Goal: Task Accomplishment & Management: Manage account settings

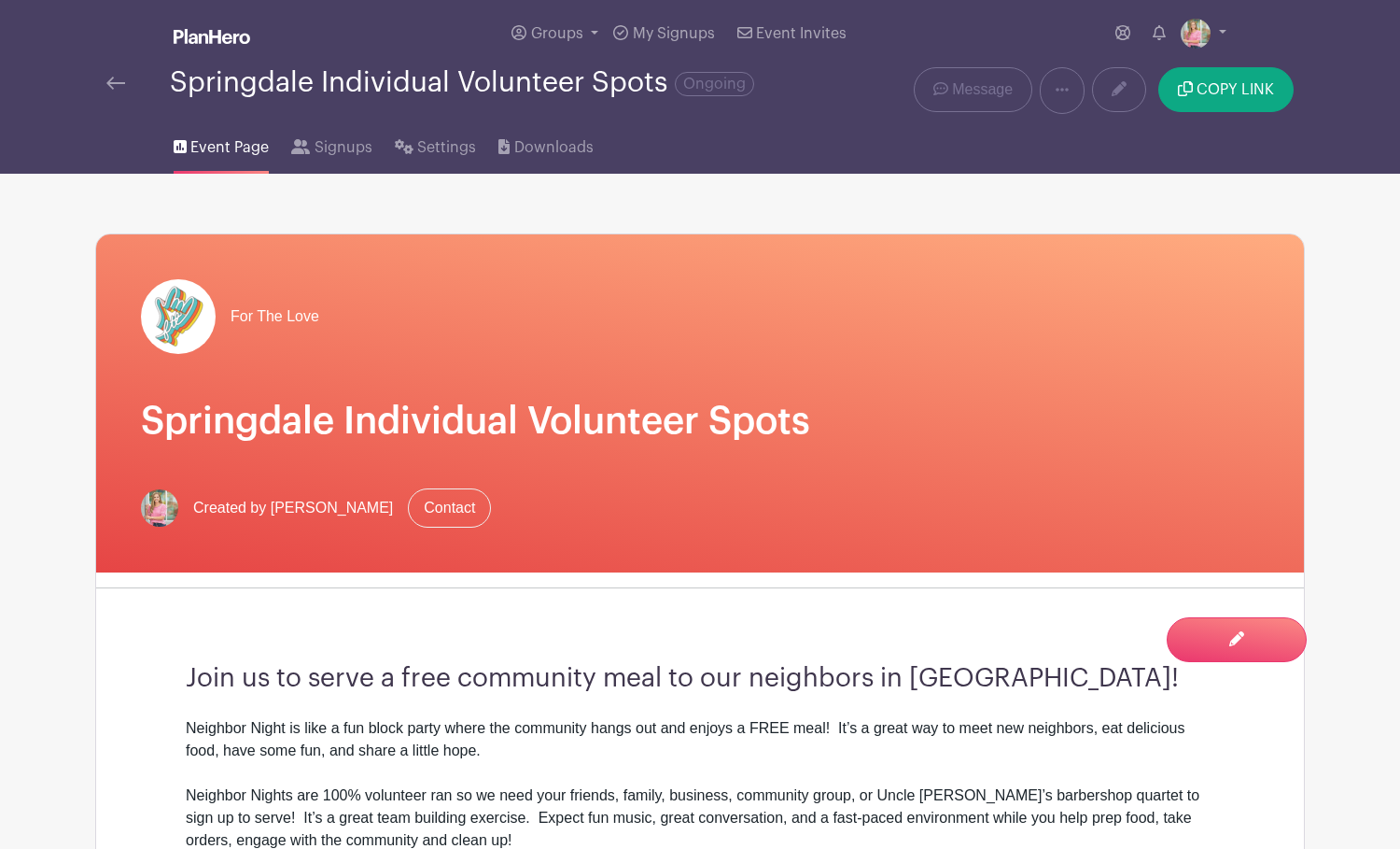
click at [113, 85] on img at bounding box center [116, 84] width 19 height 13
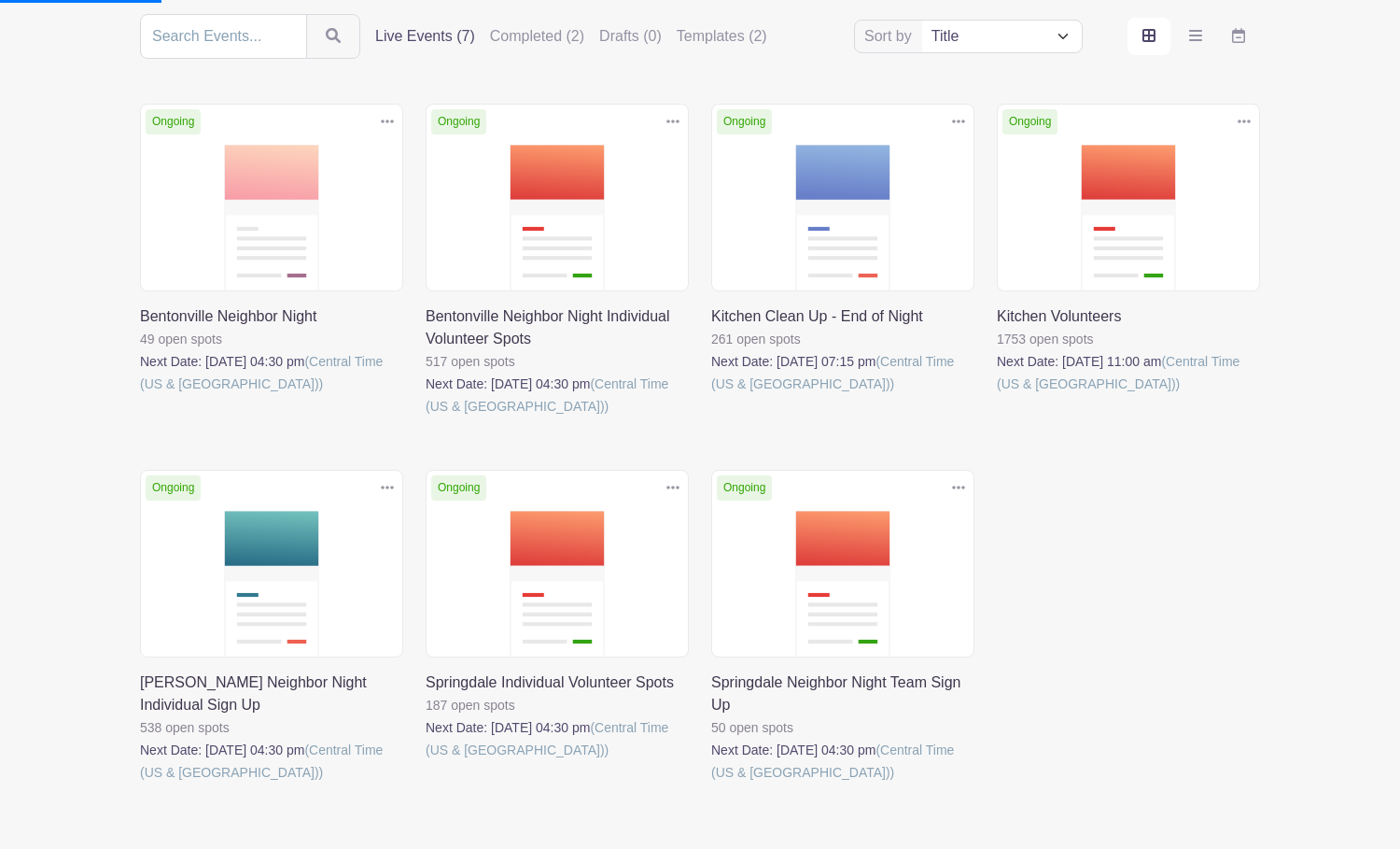
scroll to position [220, 0]
click at [426, 419] on link at bounding box center [426, 419] width 0 height 0
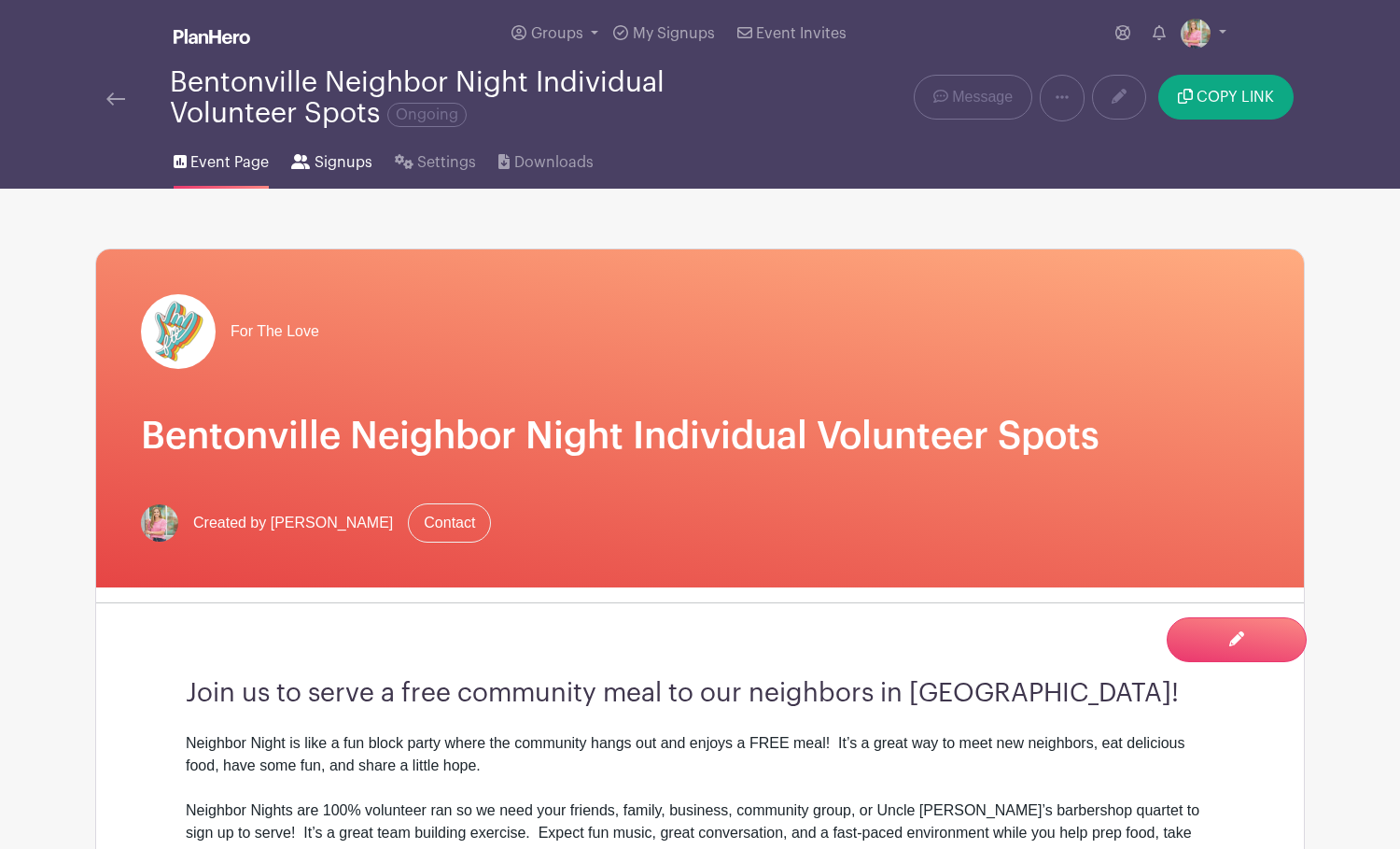
click at [347, 165] on span "Signups" at bounding box center [343, 162] width 58 height 23
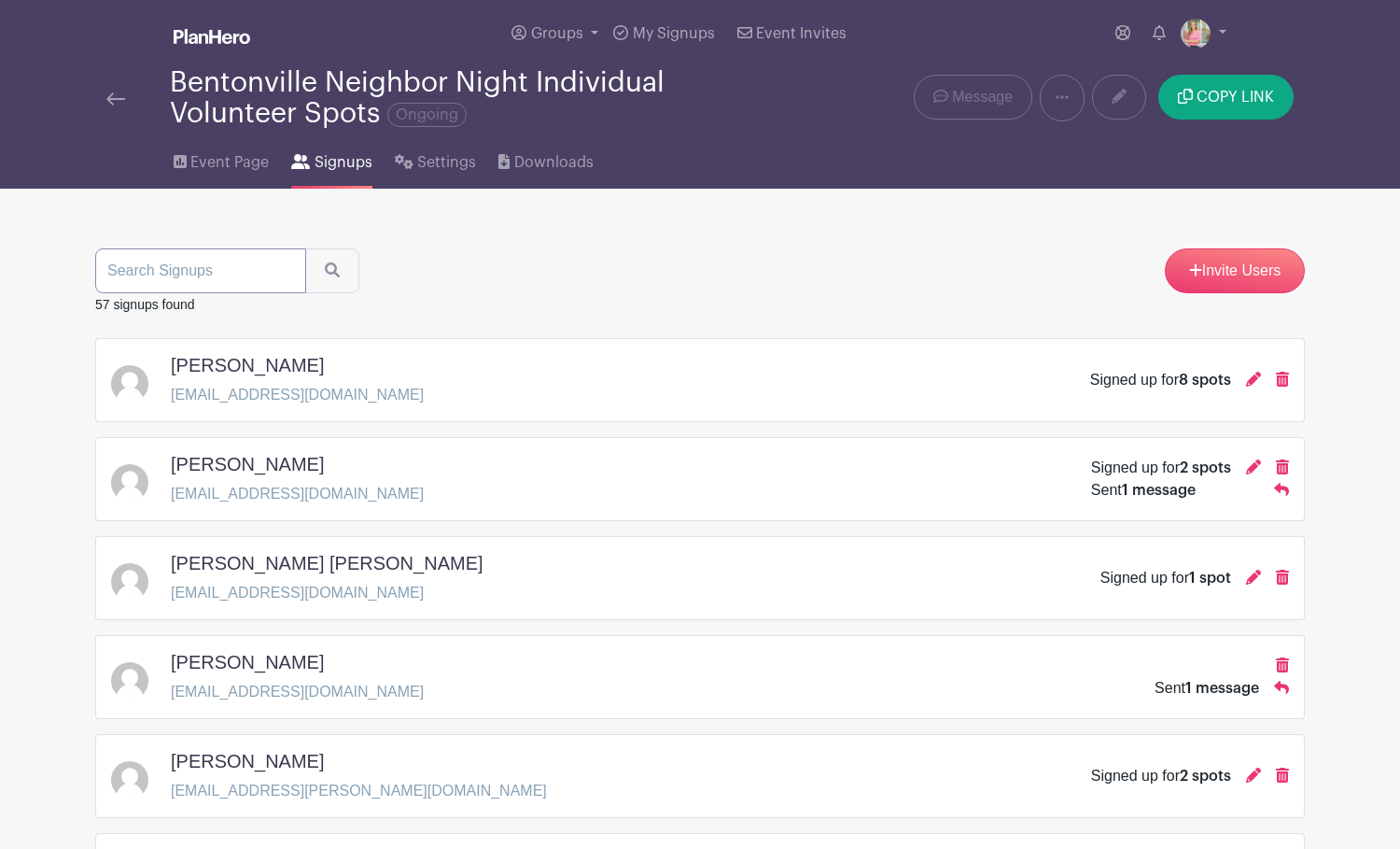
click at [183, 270] on input "search" at bounding box center [200, 271] width 211 height 45
type input "[PERSON_NAME]"
click at [315, 273] on button "submit" at bounding box center [332, 271] width 54 height 45
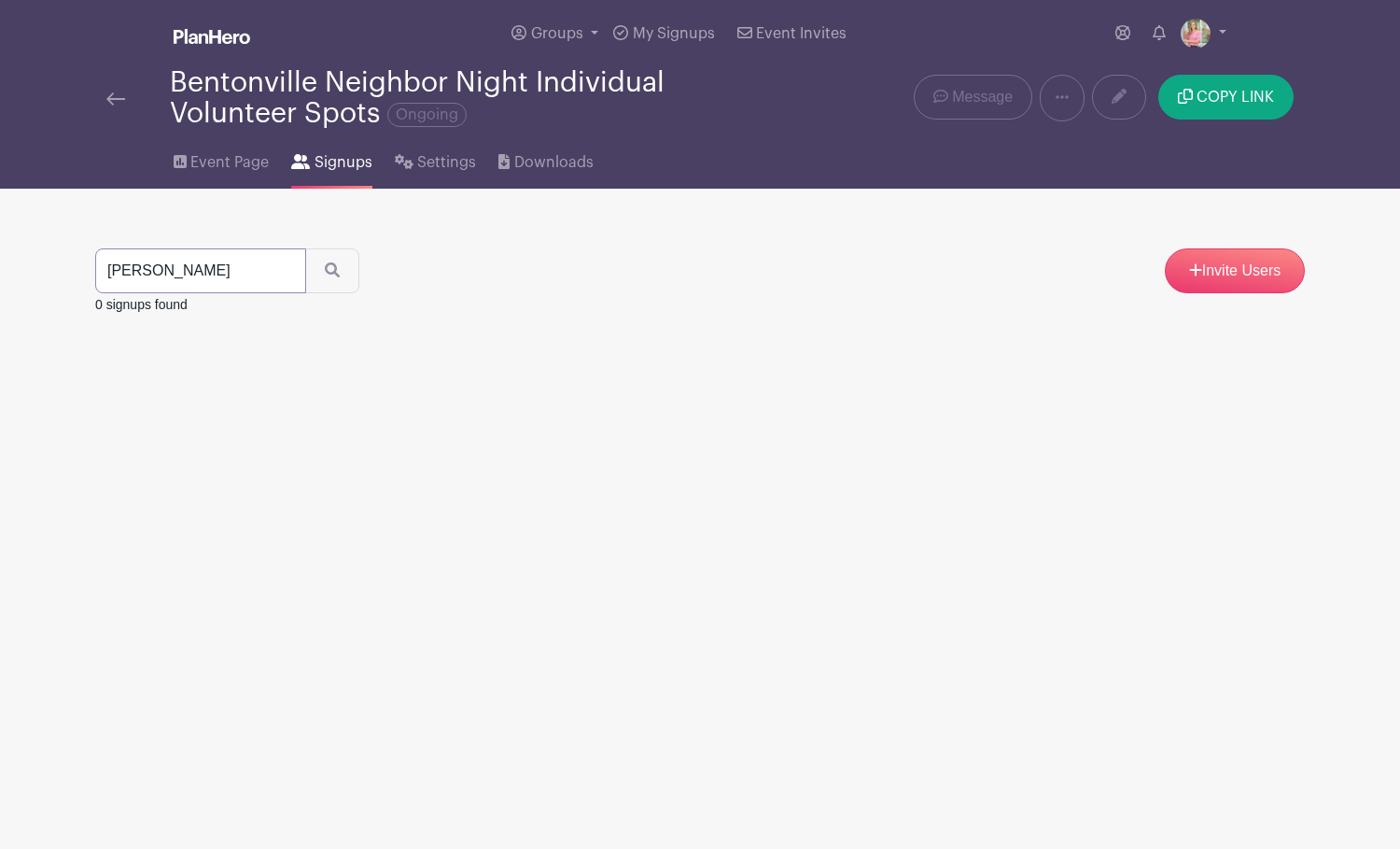
click at [182, 265] on input "[PERSON_NAME]" at bounding box center [200, 271] width 211 height 45
type input "den"
click at [315, 273] on button "submit" at bounding box center [332, 271] width 54 height 45
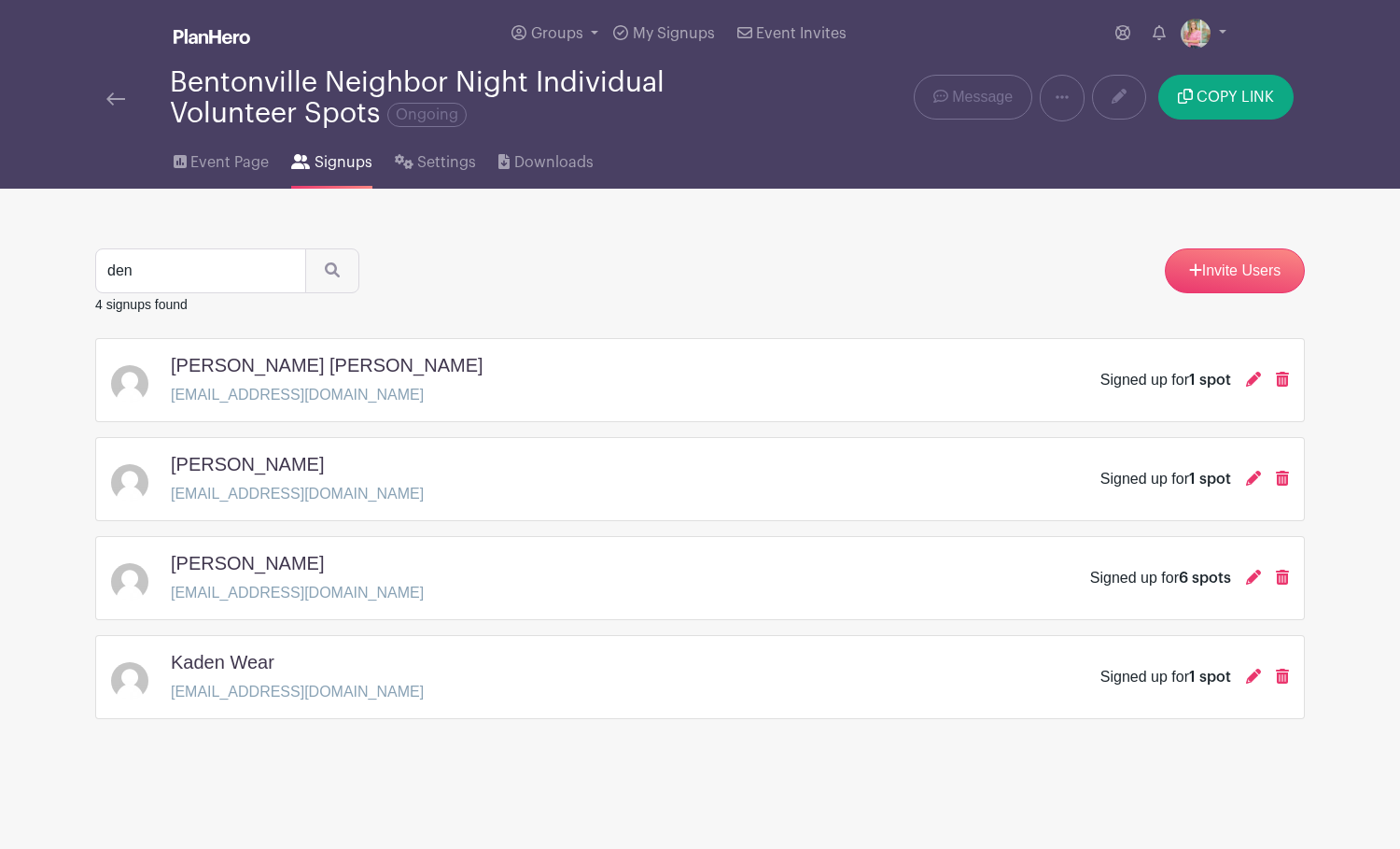
click at [111, 100] on img at bounding box center [116, 99] width 19 height 13
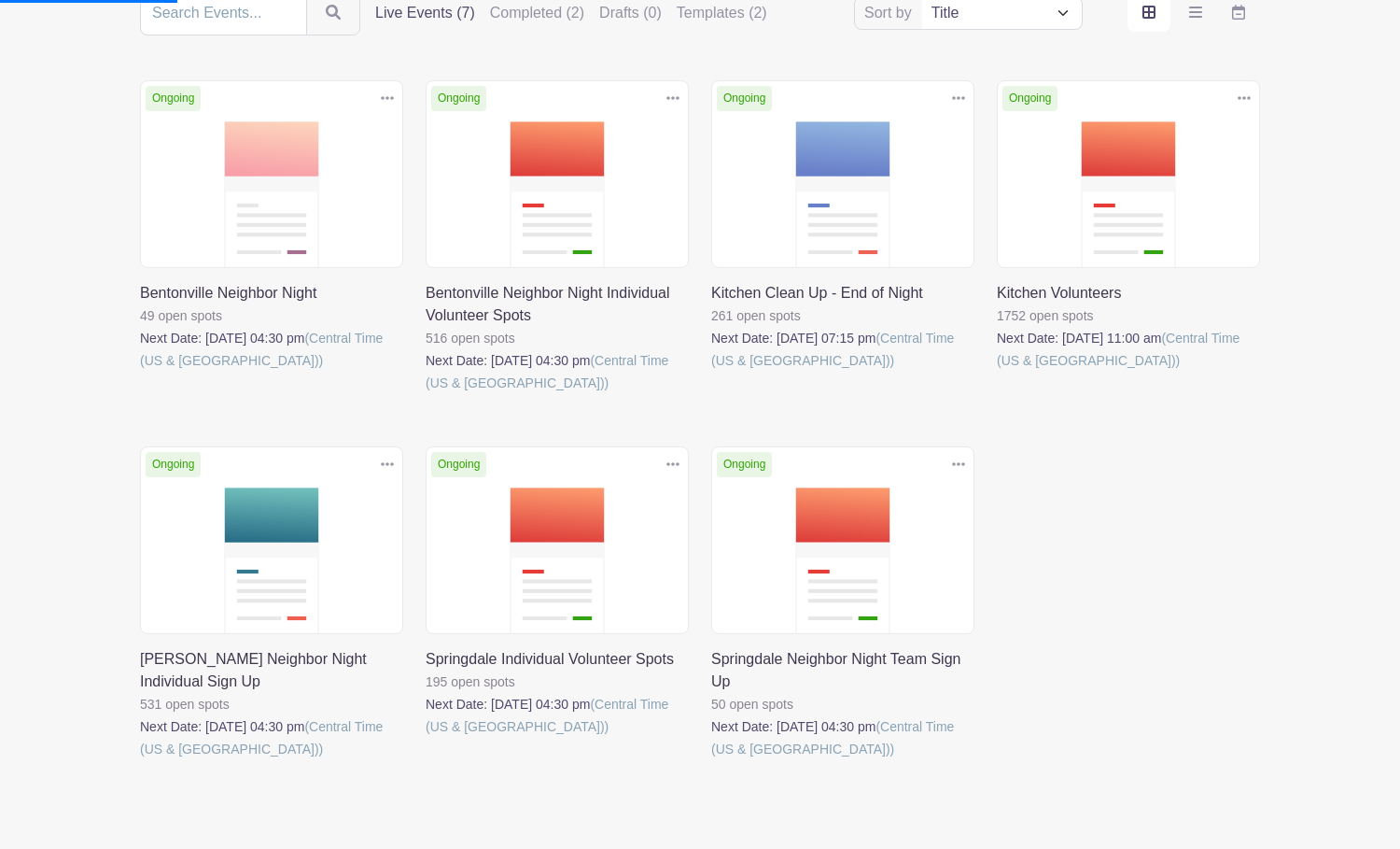
scroll to position [282, 0]
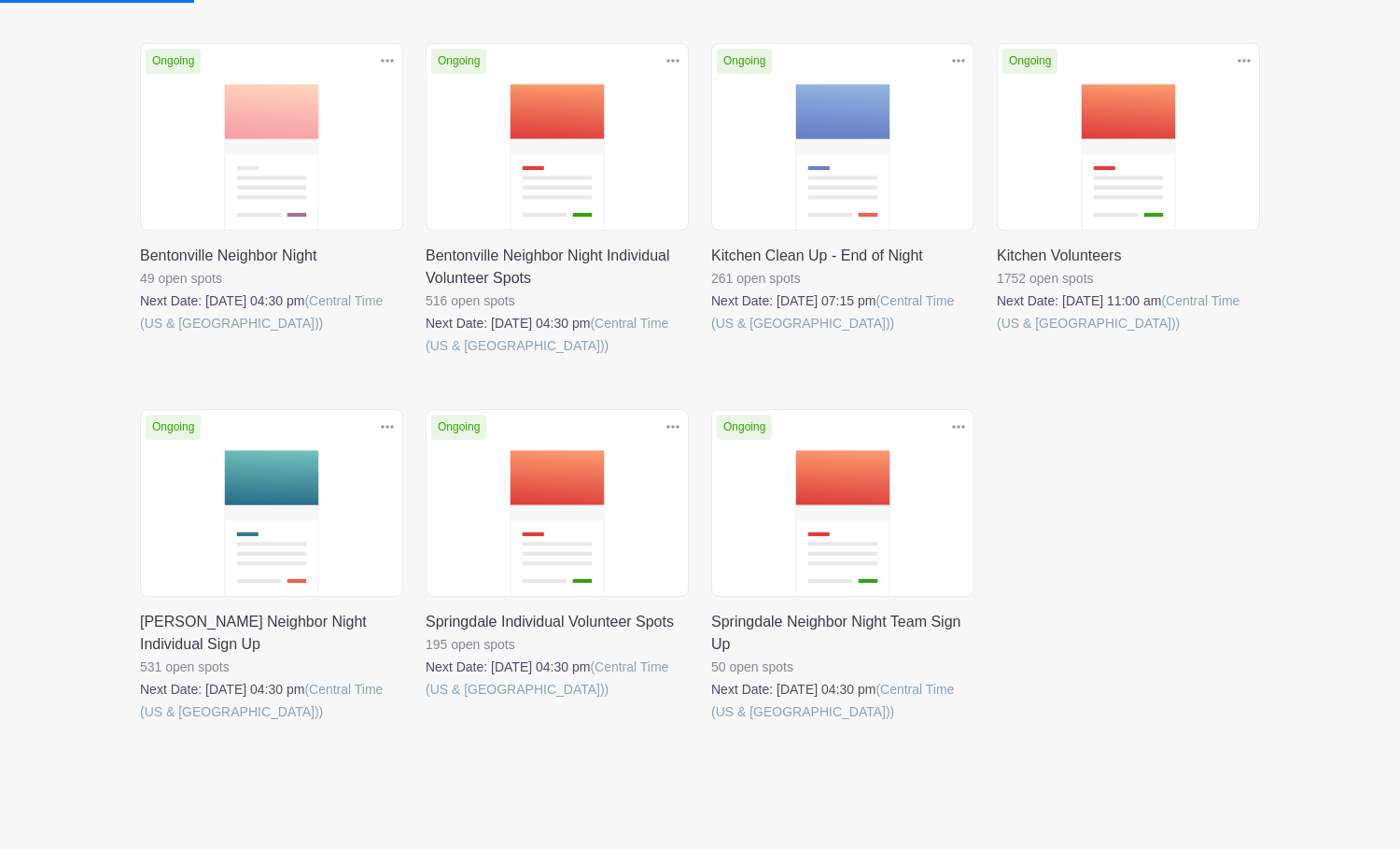
click at [140, 723] on link at bounding box center [140, 723] width 0 height 0
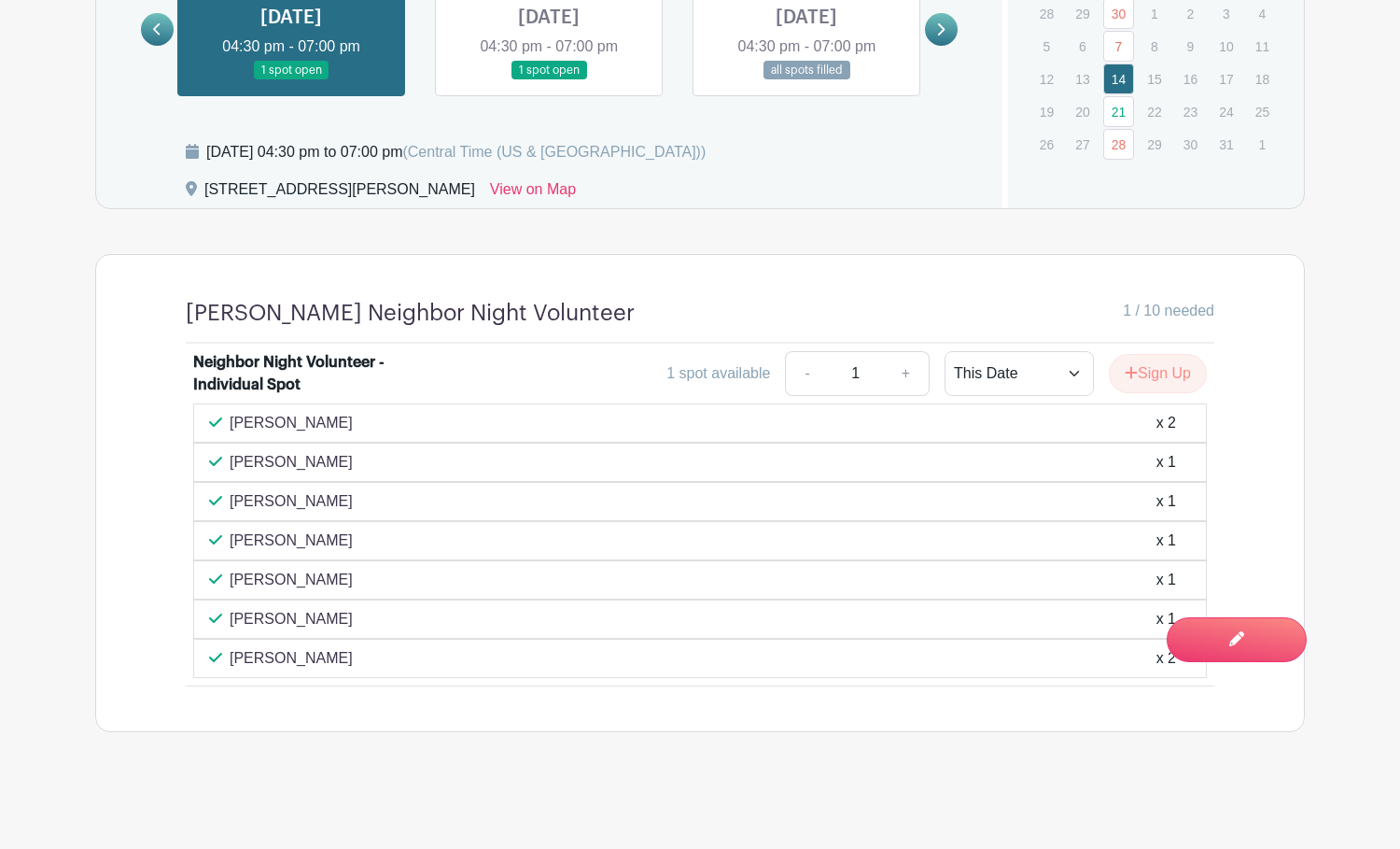
scroll to position [1220, 0]
click at [1118, 113] on link "21" at bounding box center [1119, 111] width 30 height 30
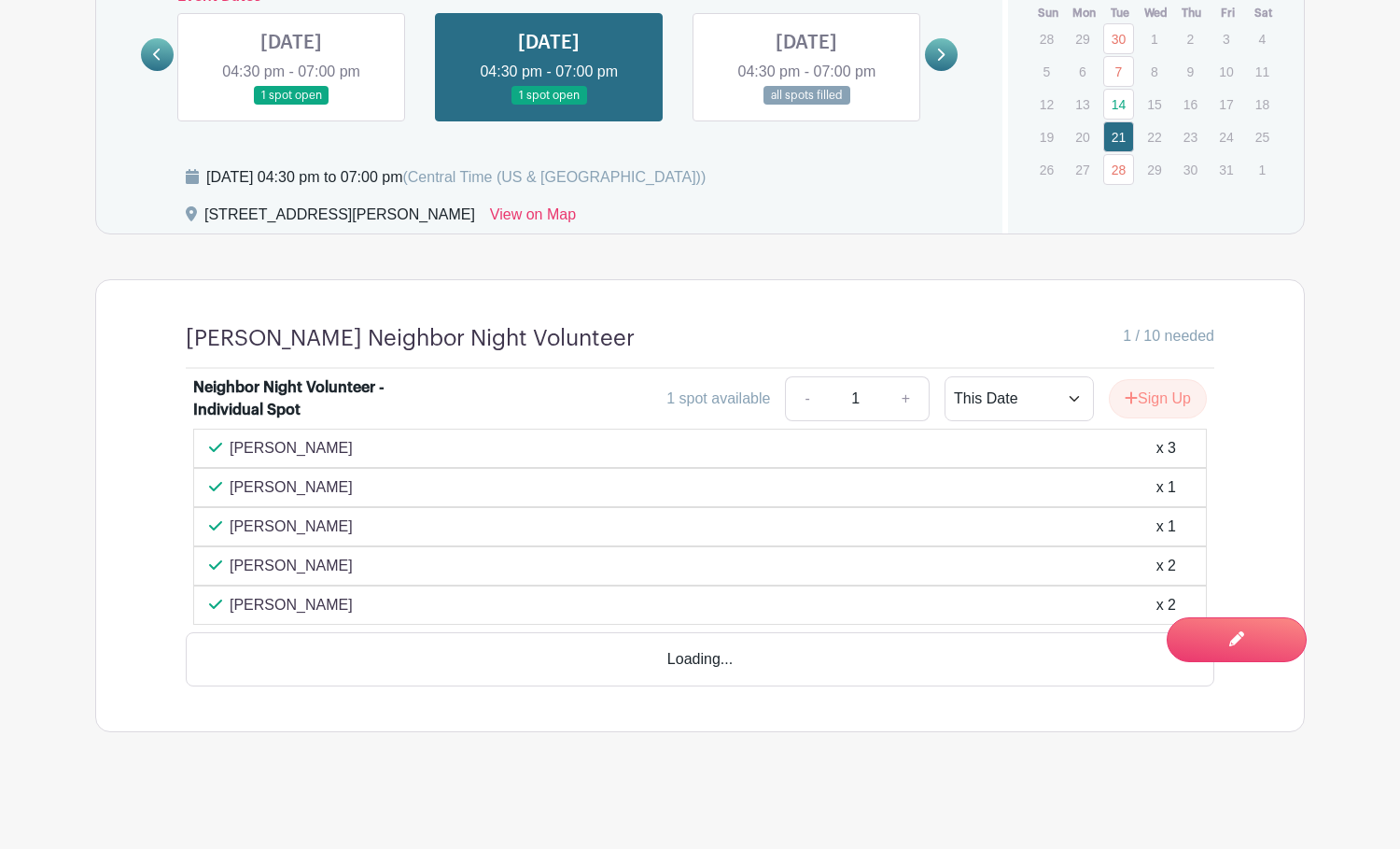
scroll to position [1141, 0]
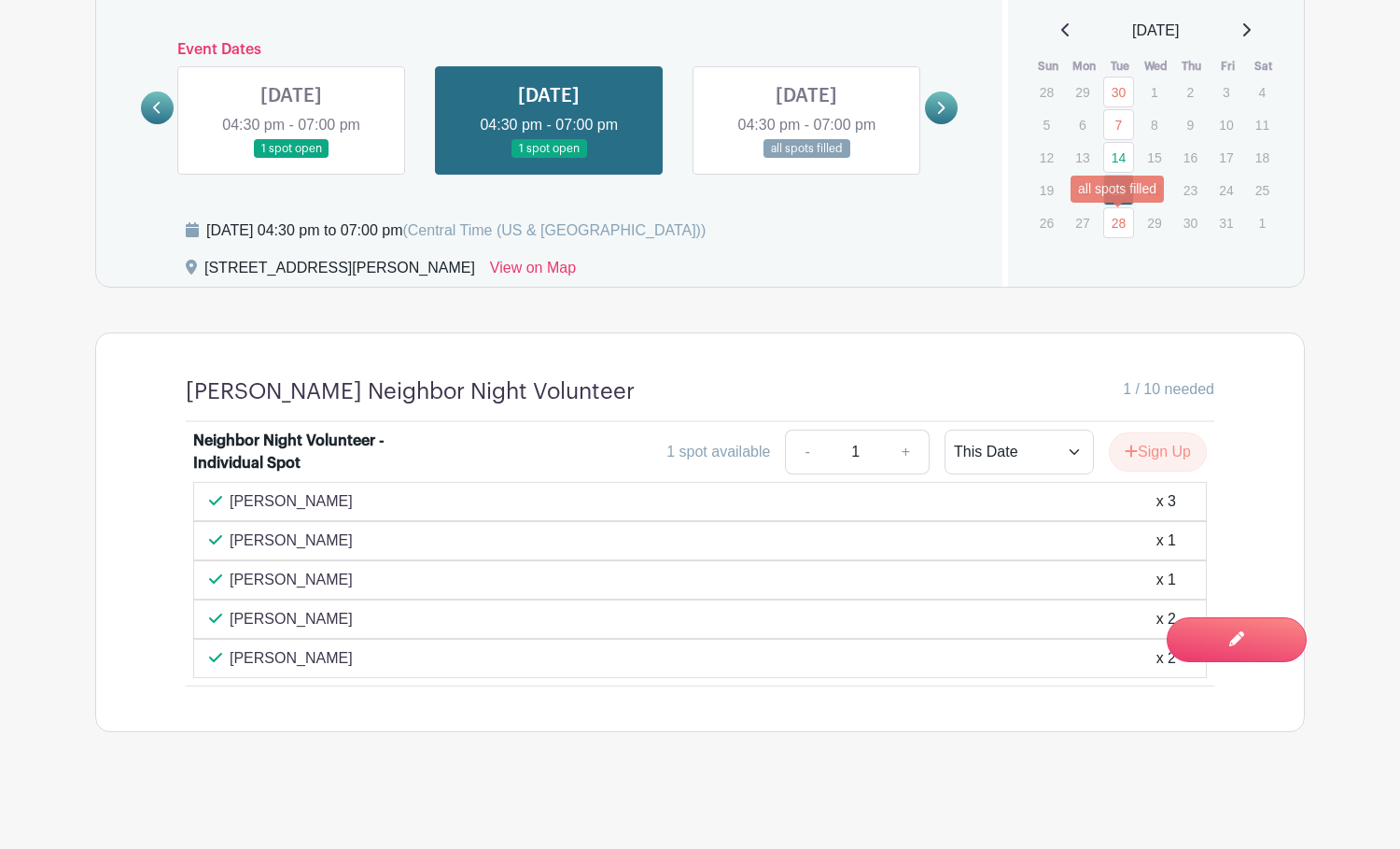
click at [1117, 225] on link "28" at bounding box center [1119, 222] width 30 height 30
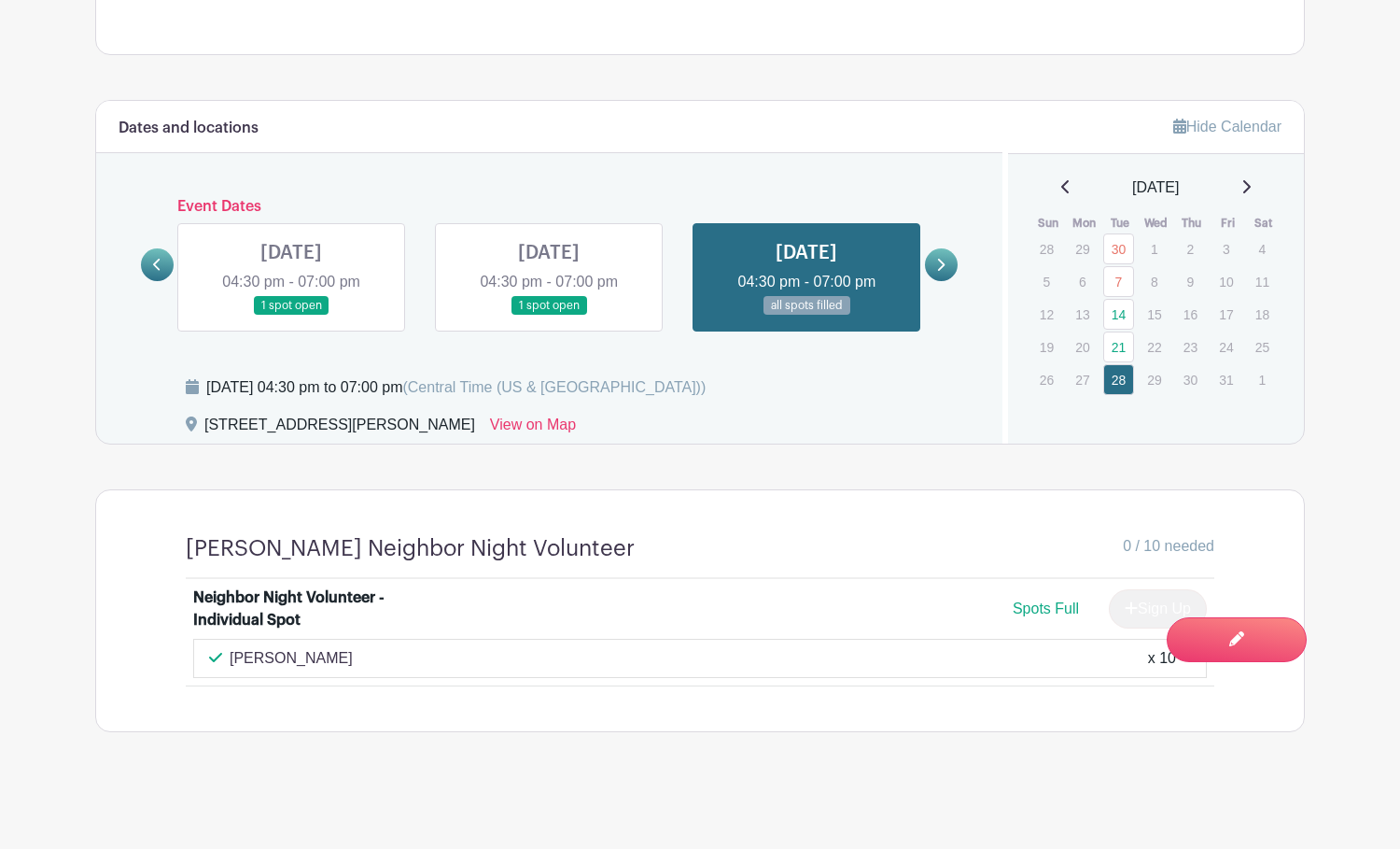
scroll to position [985, 0]
click at [1251, 186] on icon at bounding box center [1247, 187] width 8 height 13
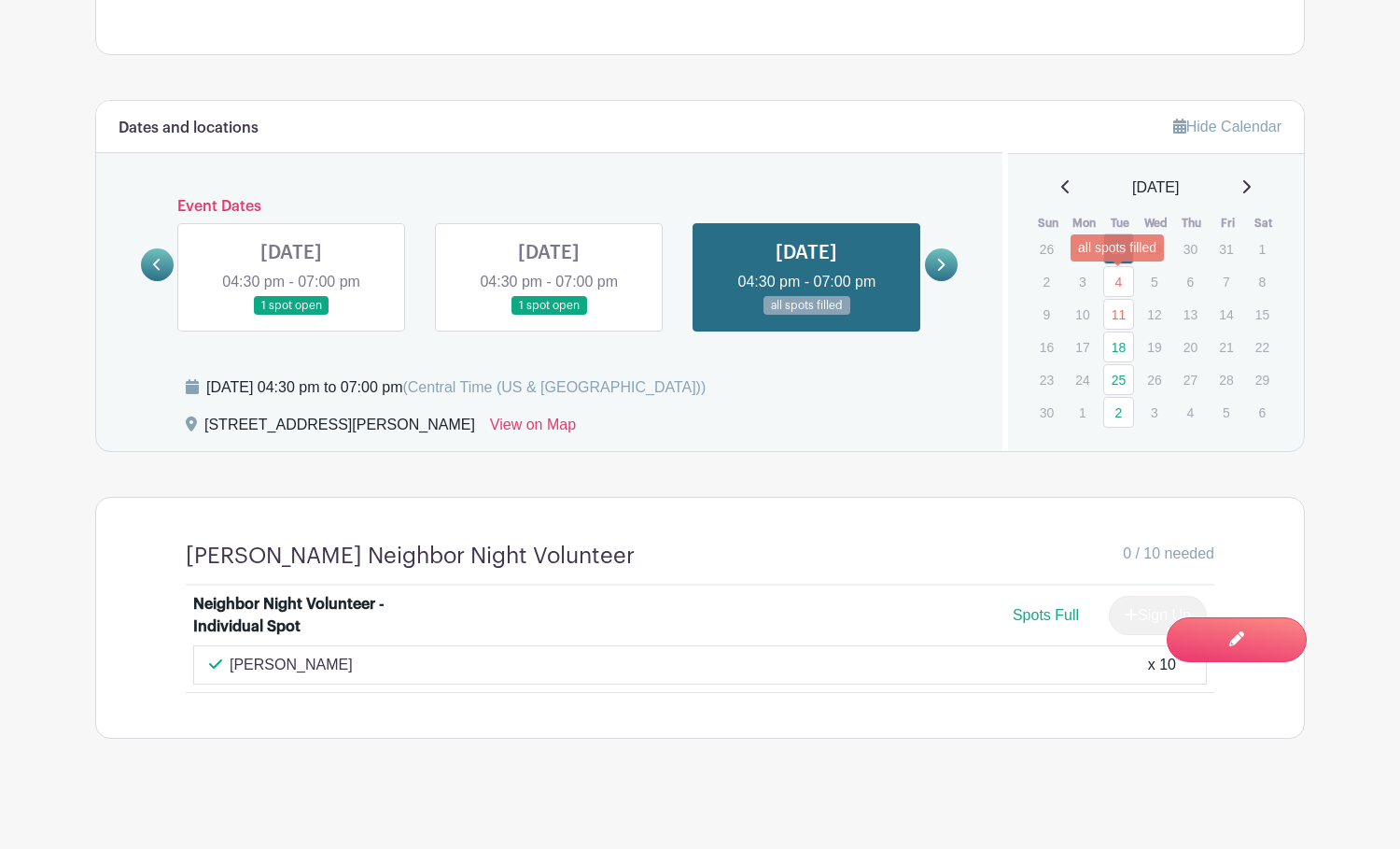
click at [1119, 285] on link "4" at bounding box center [1119, 281] width 30 height 30
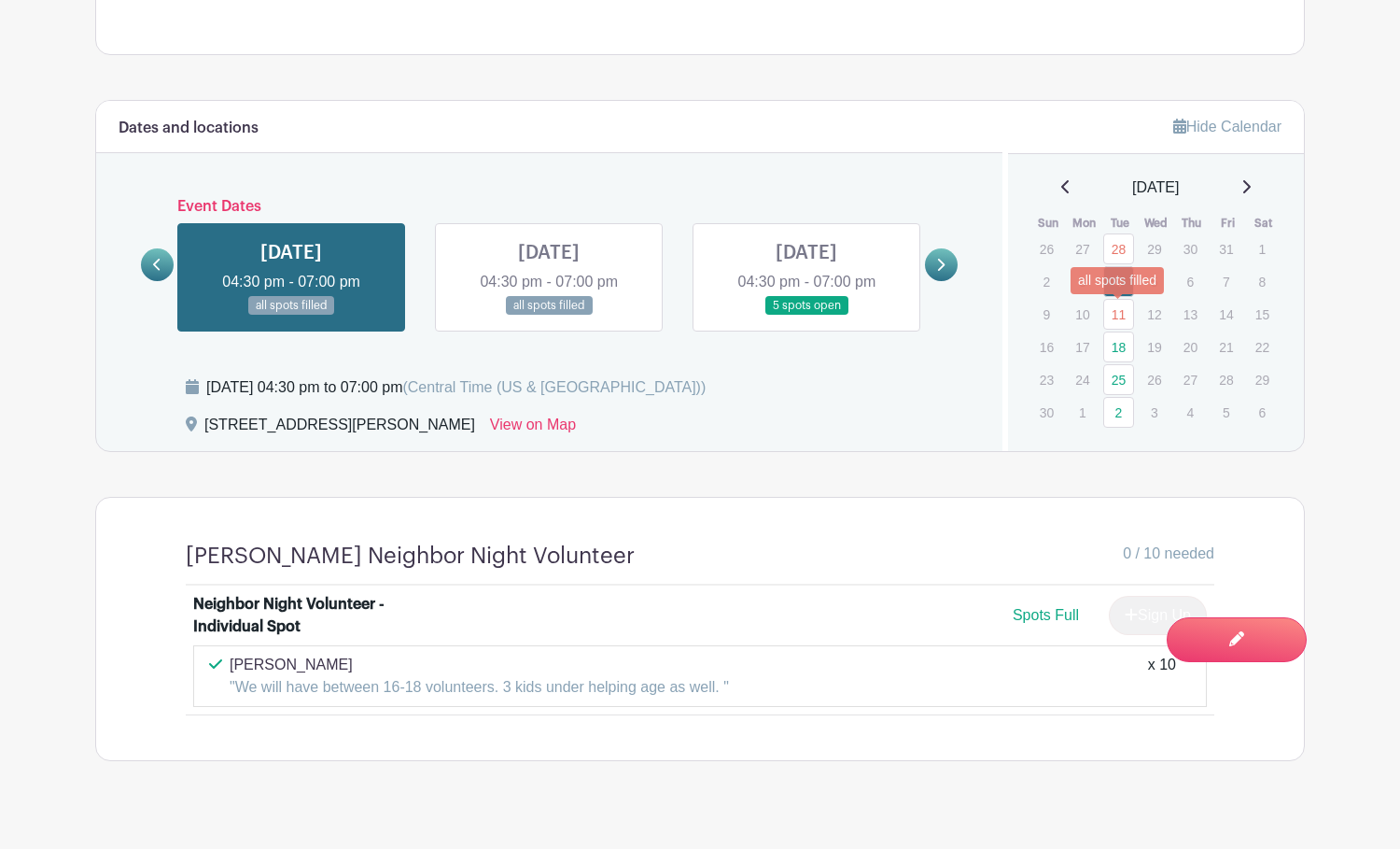
click at [1116, 318] on link "11" at bounding box center [1119, 314] width 30 height 30
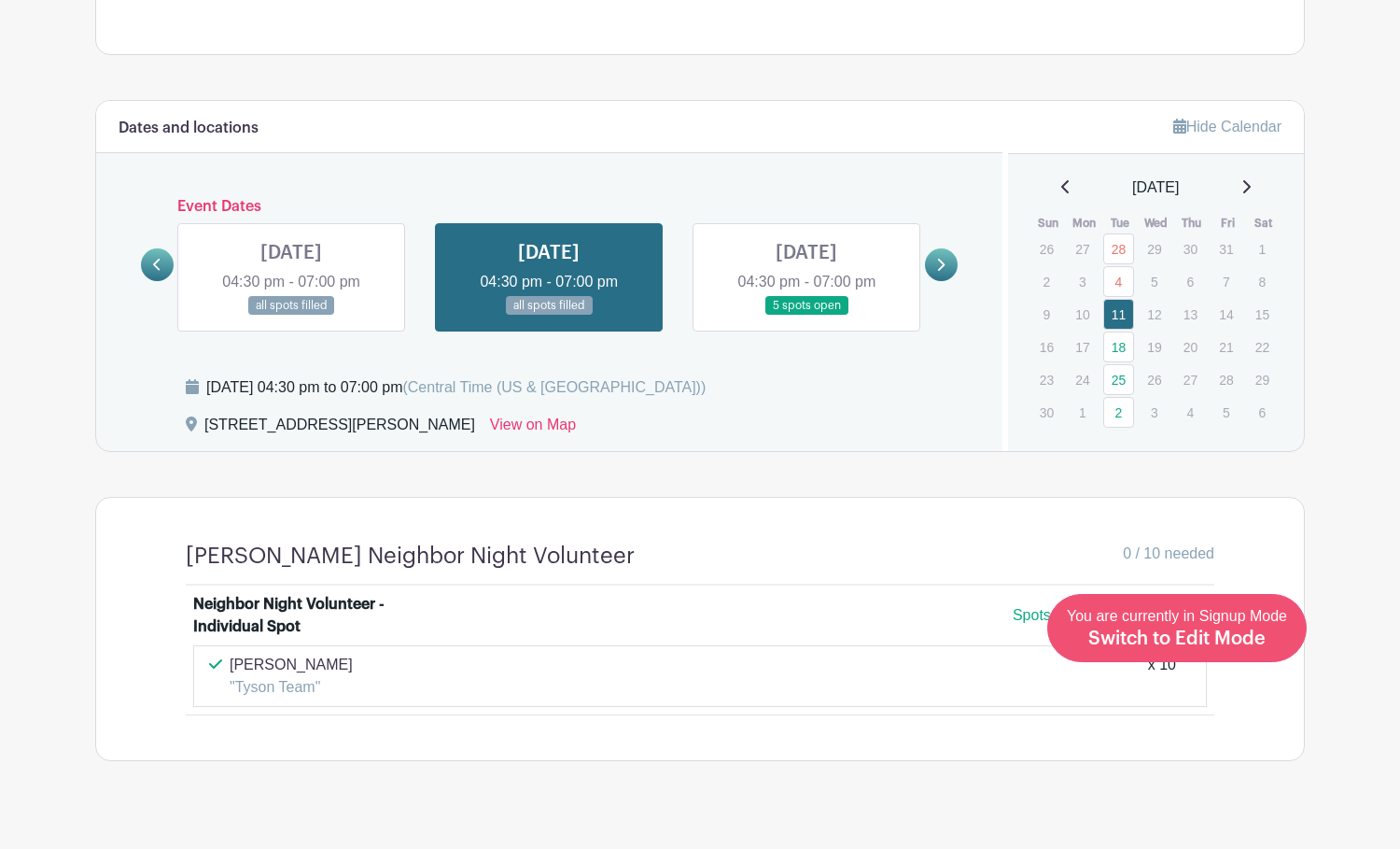
click at [1199, 645] on span "Switch to Edit Mode" at bounding box center [1177, 639] width 177 height 19
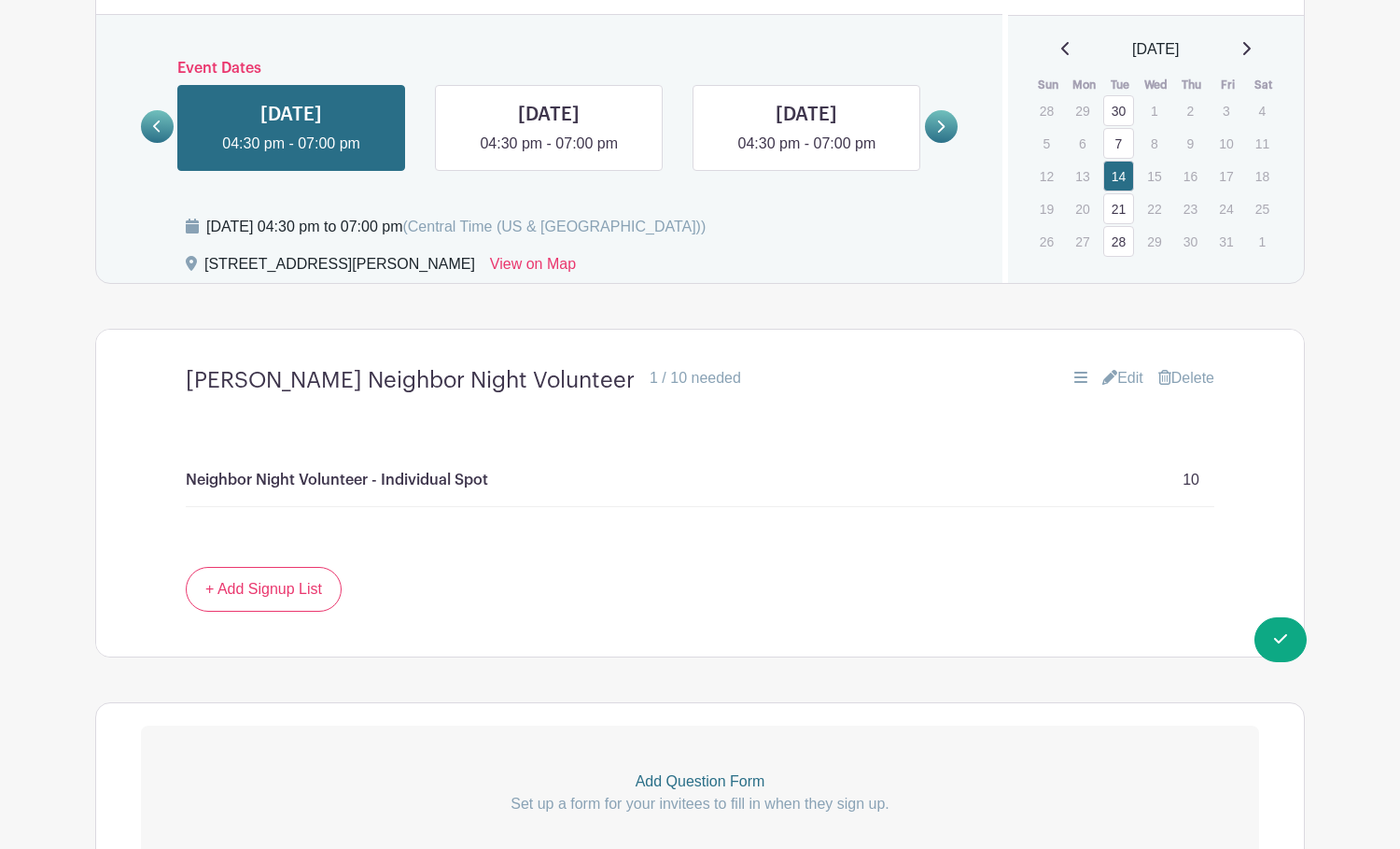
scroll to position [1067, 0]
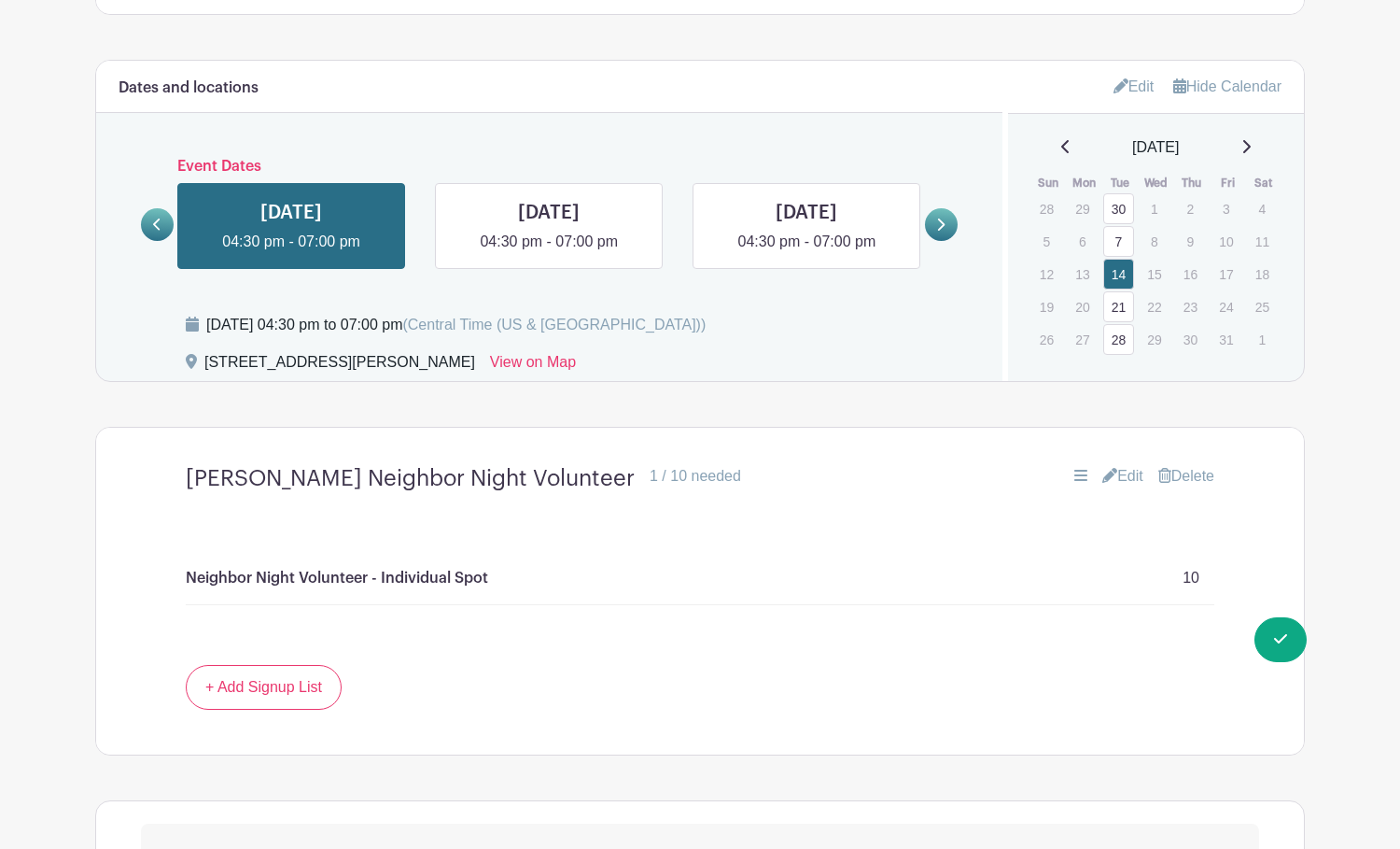
click at [1251, 146] on icon at bounding box center [1247, 147] width 8 height 13
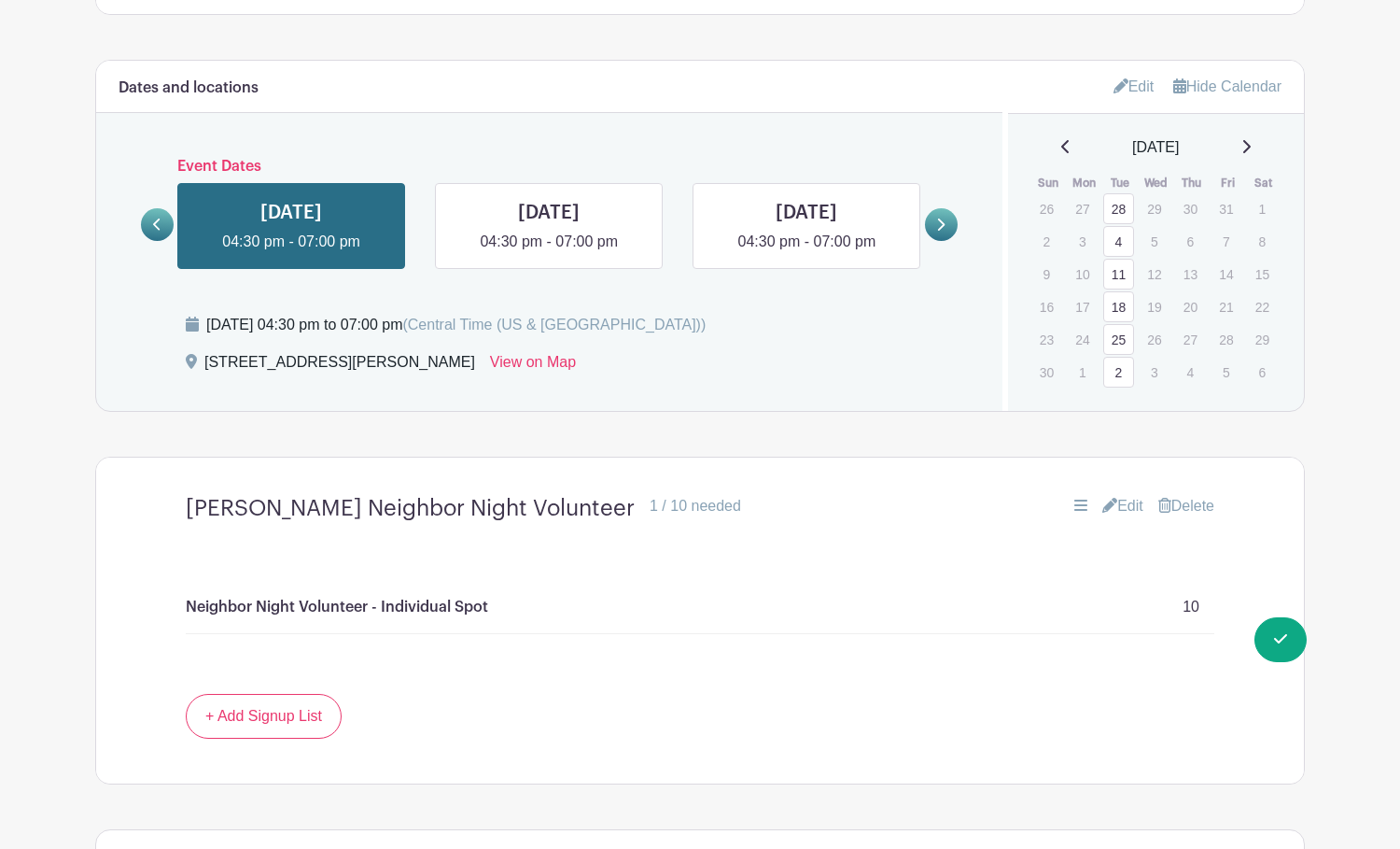
click at [1119, 274] on link "11" at bounding box center [1119, 274] width 30 height 30
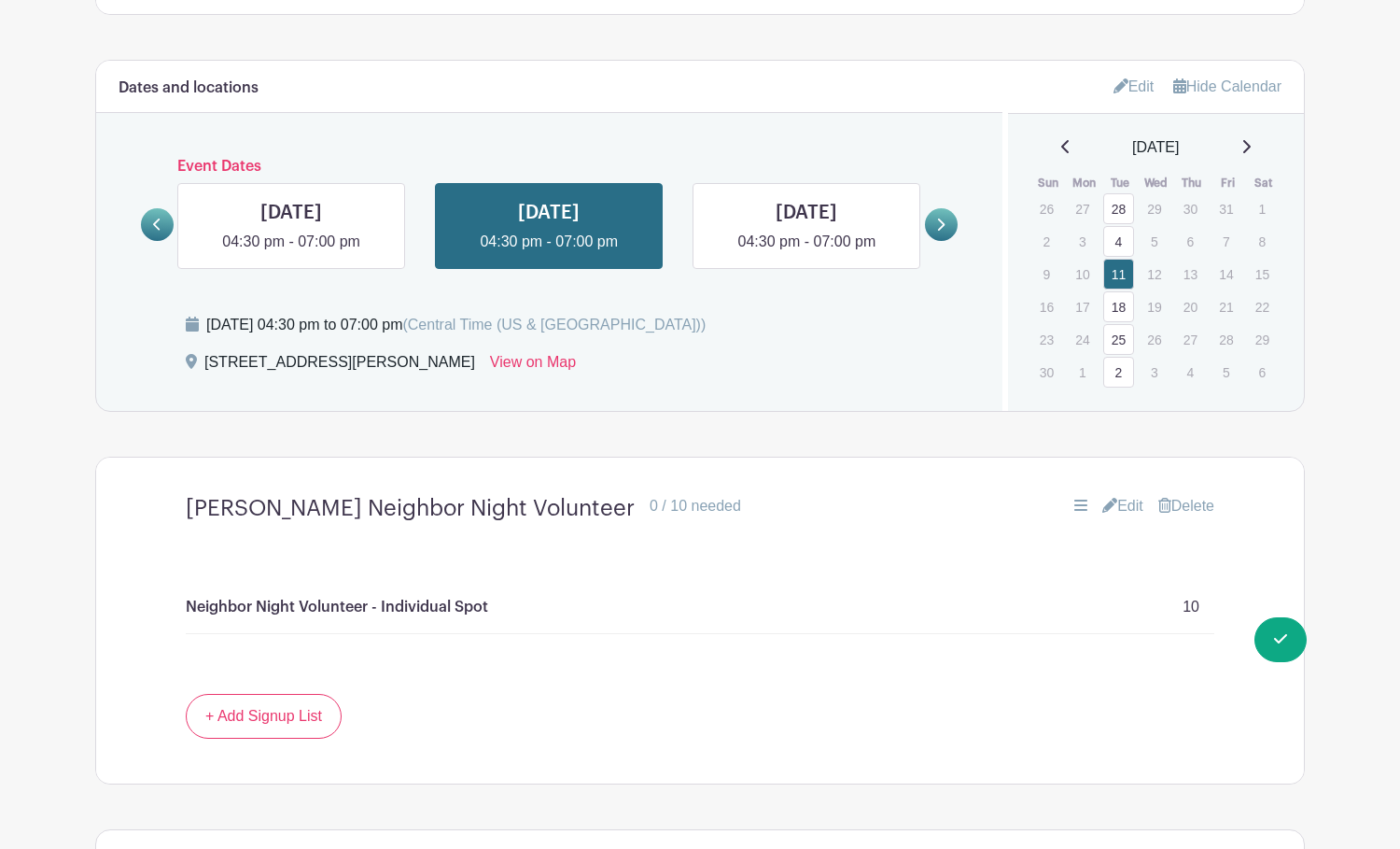
click at [1125, 503] on link "Edit" at bounding box center [1123, 506] width 41 height 23
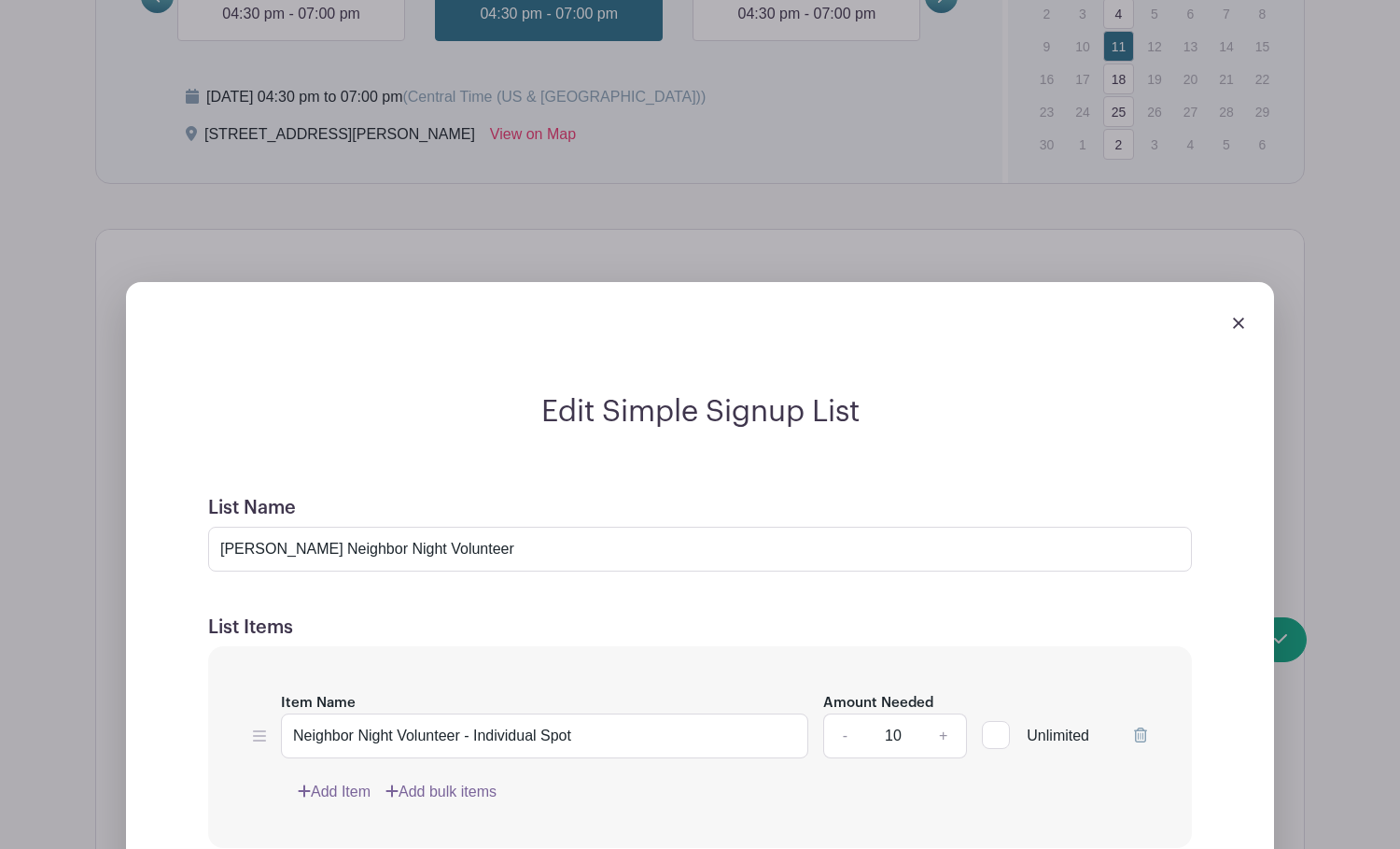
scroll to position [1298, 0]
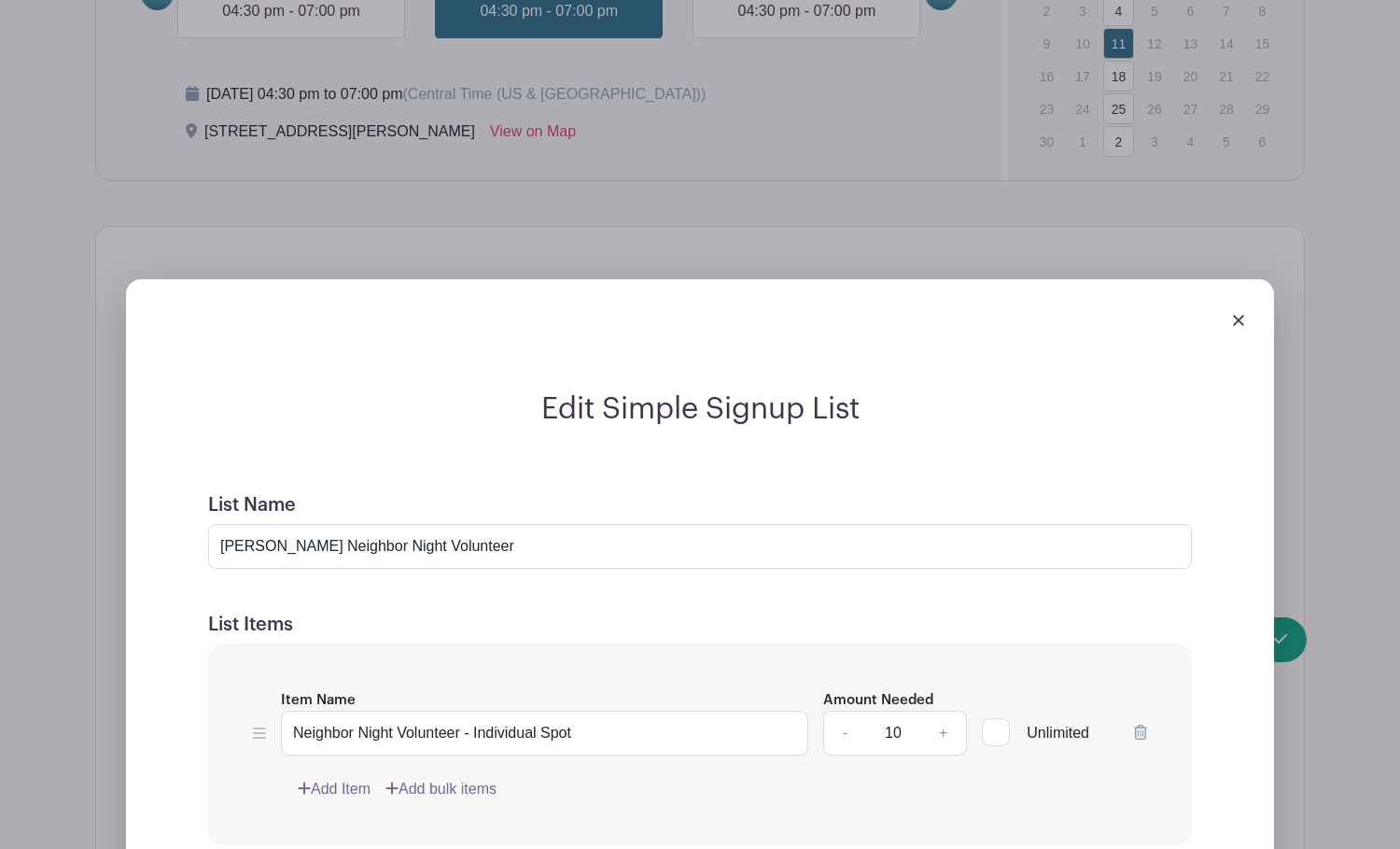
click at [941, 736] on link "+" at bounding box center [943, 733] width 47 height 45
type input "13"
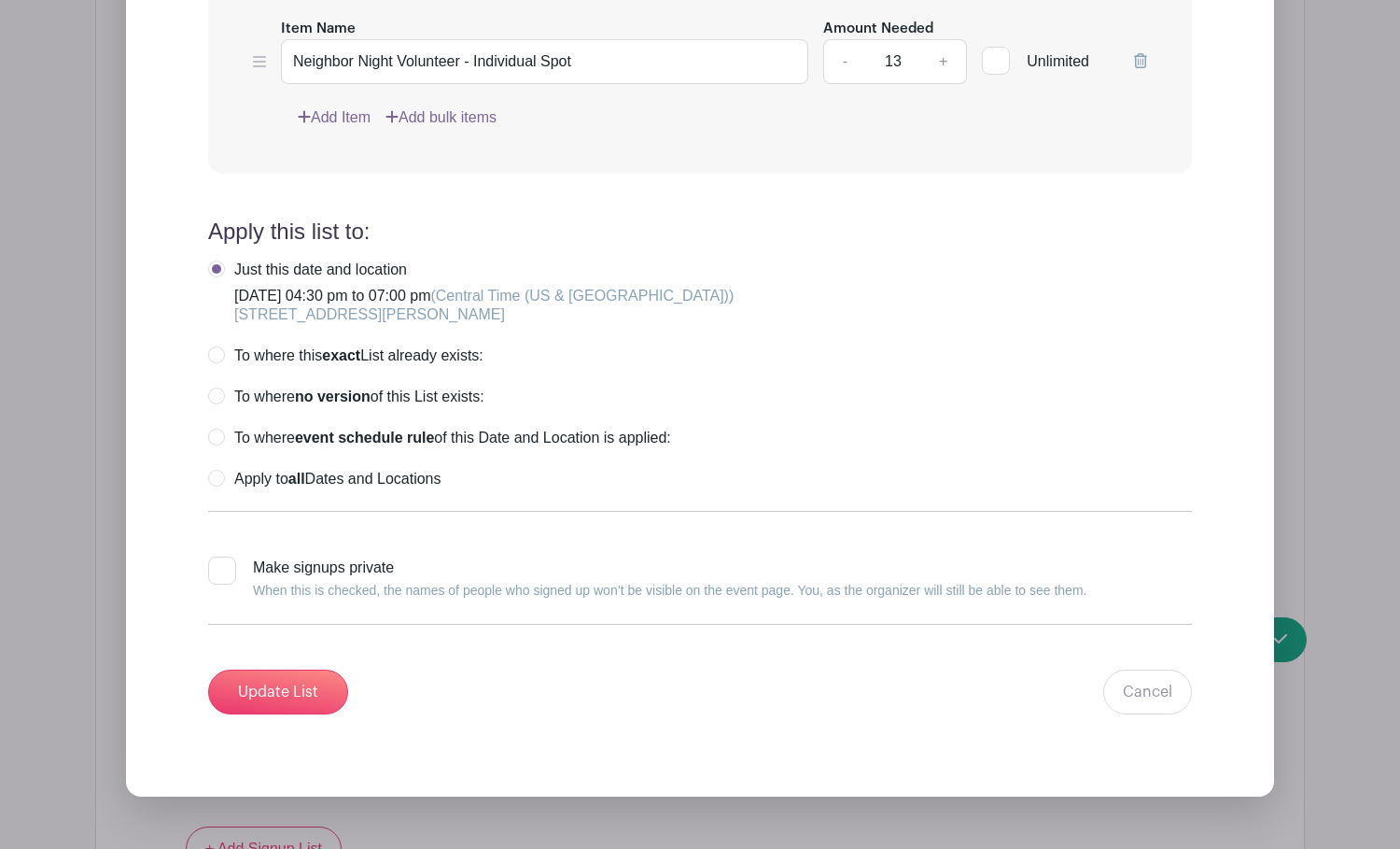
scroll to position [2028, 0]
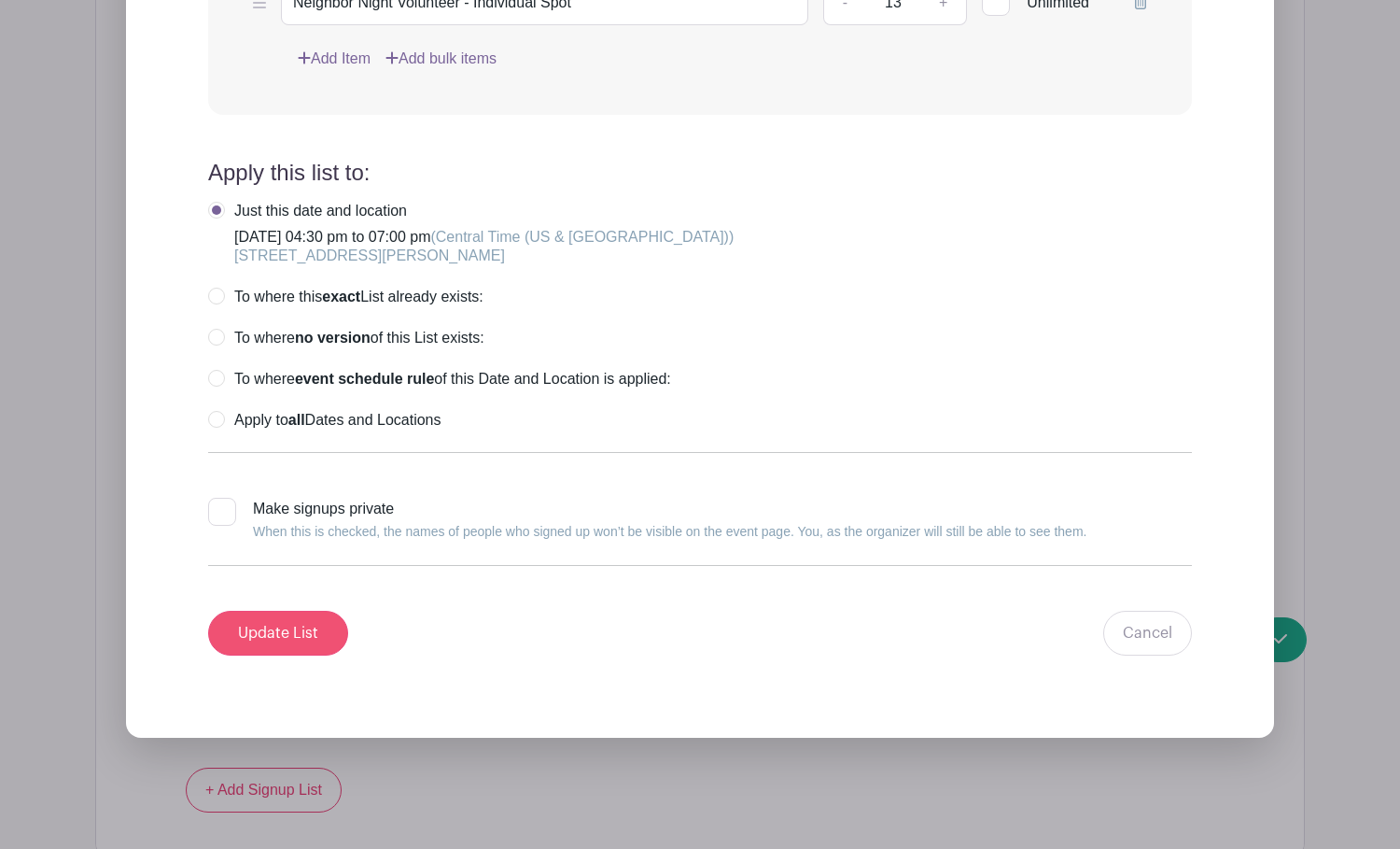
click at [303, 633] on input "Update List" at bounding box center [278, 632] width 140 height 45
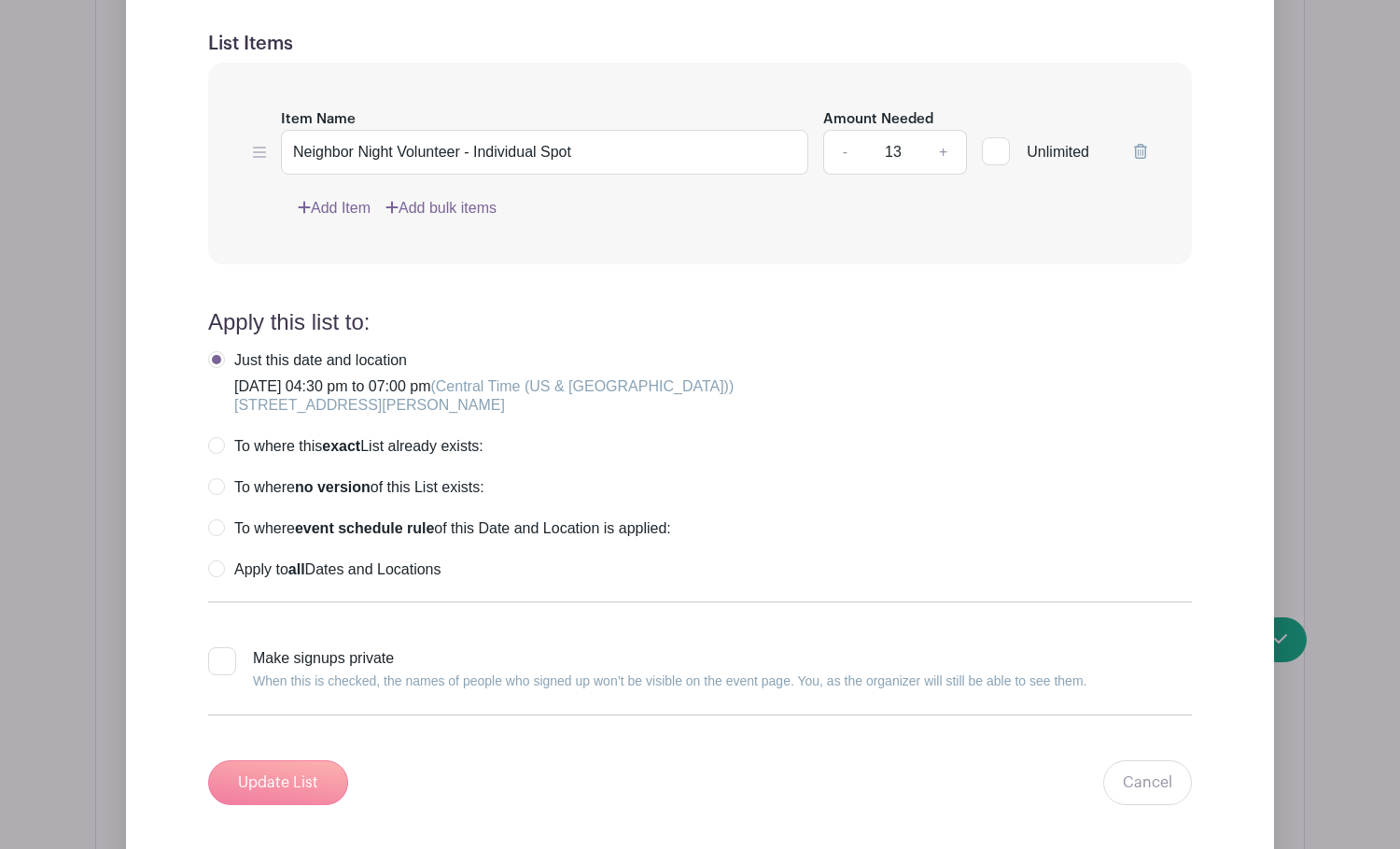
scroll to position [1347, 0]
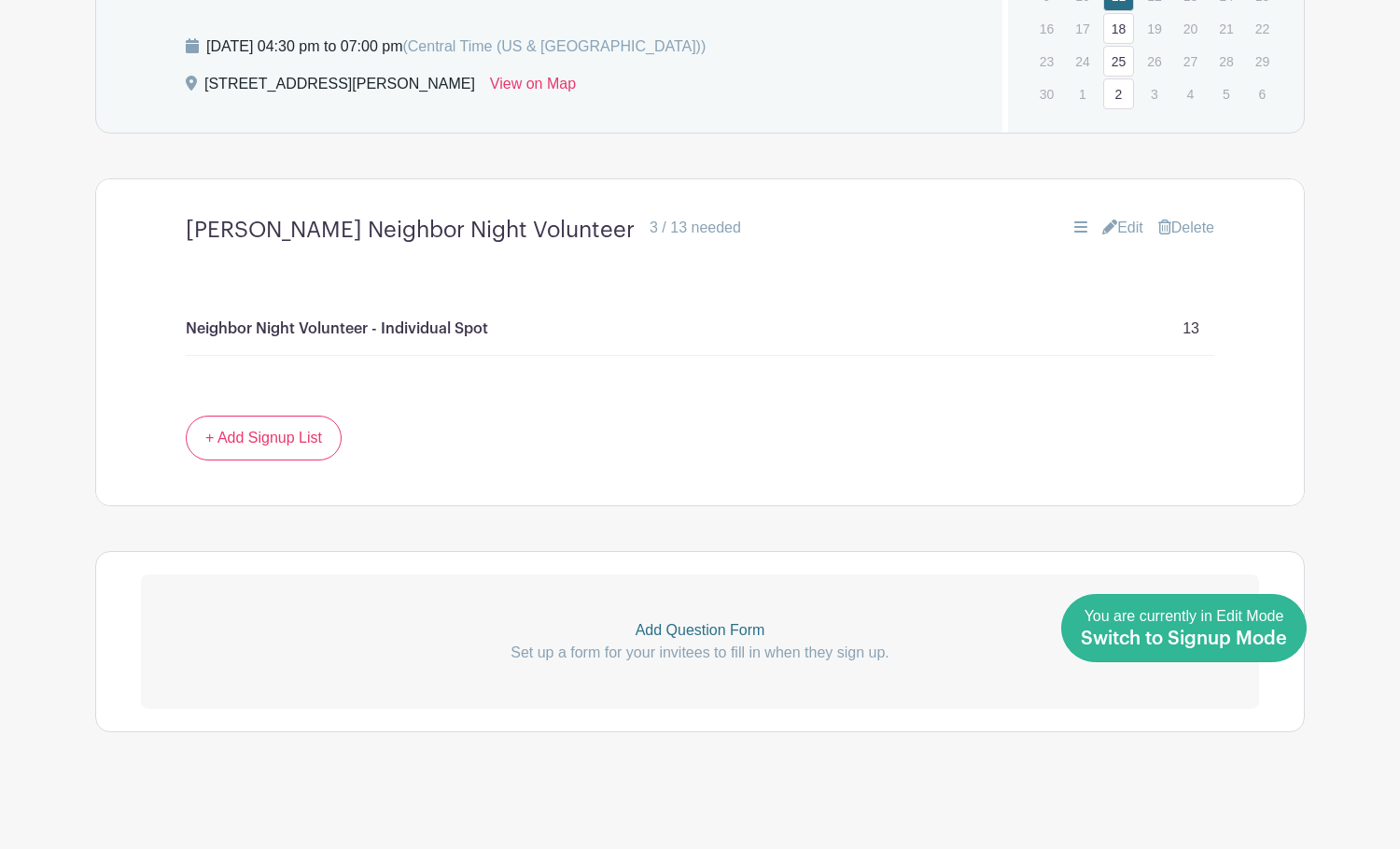
click at [1276, 637] on span "Switch to Signup Mode" at bounding box center [1184, 639] width 206 height 19
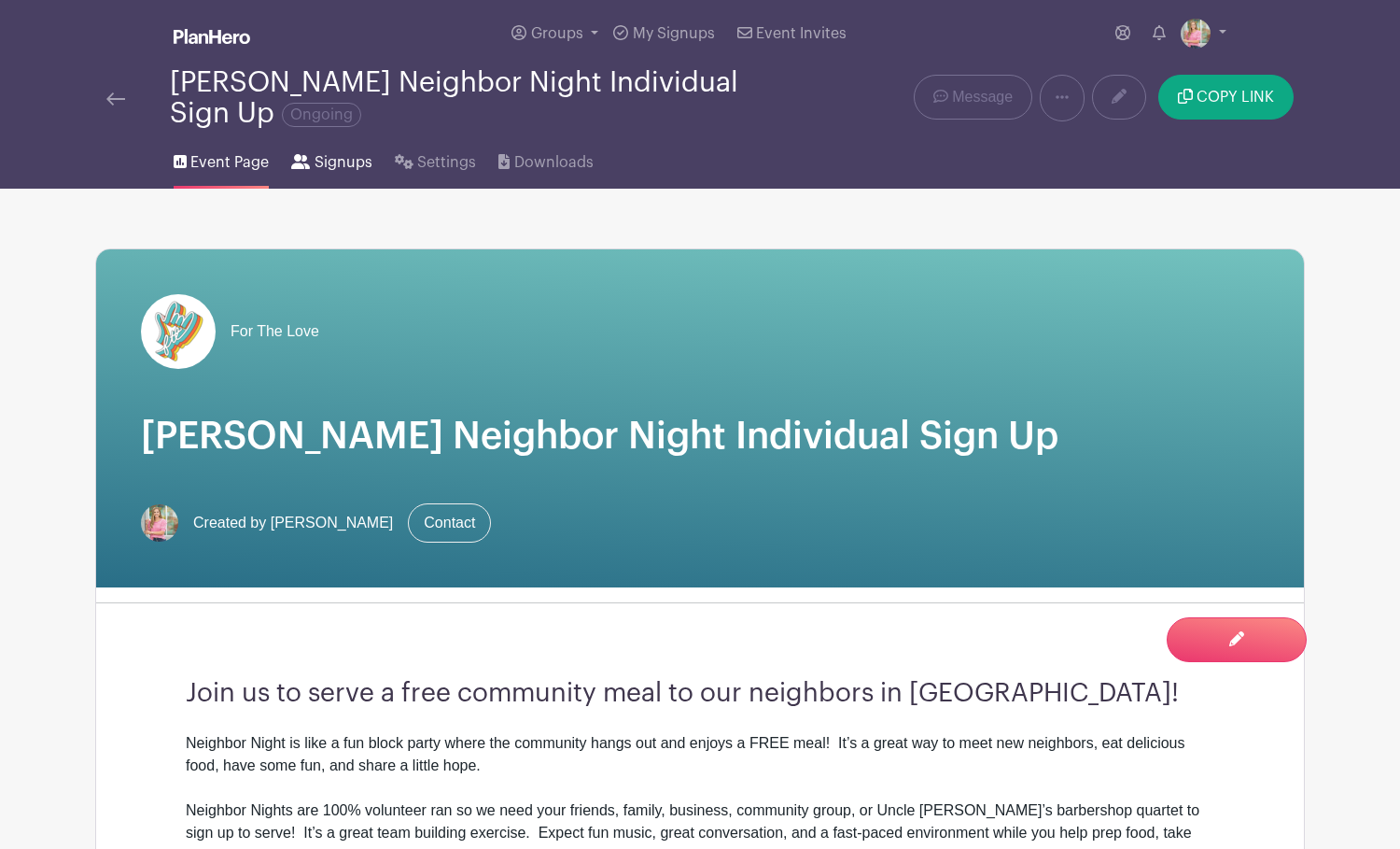
click at [344, 161] on span "Signups" at bounding box center [343, 162] width 58 height 23
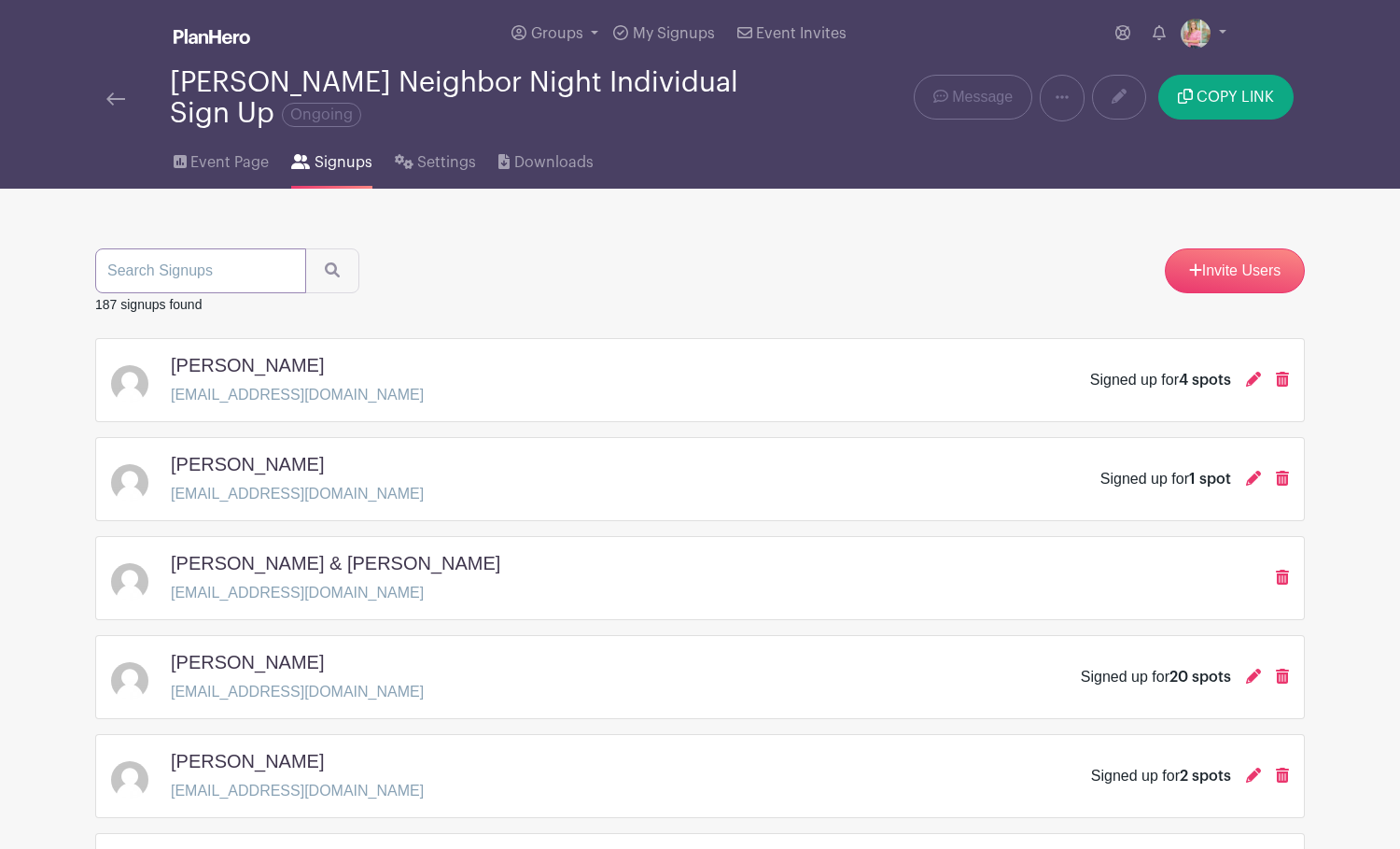
click at [178, 274] on input "search" at bounding box center [200, 271] width 211 height 45
type input "[PERSON_NAME]"
click at [315, 273] on button "submit" at bounding box center [332, 271] width 54 height 45
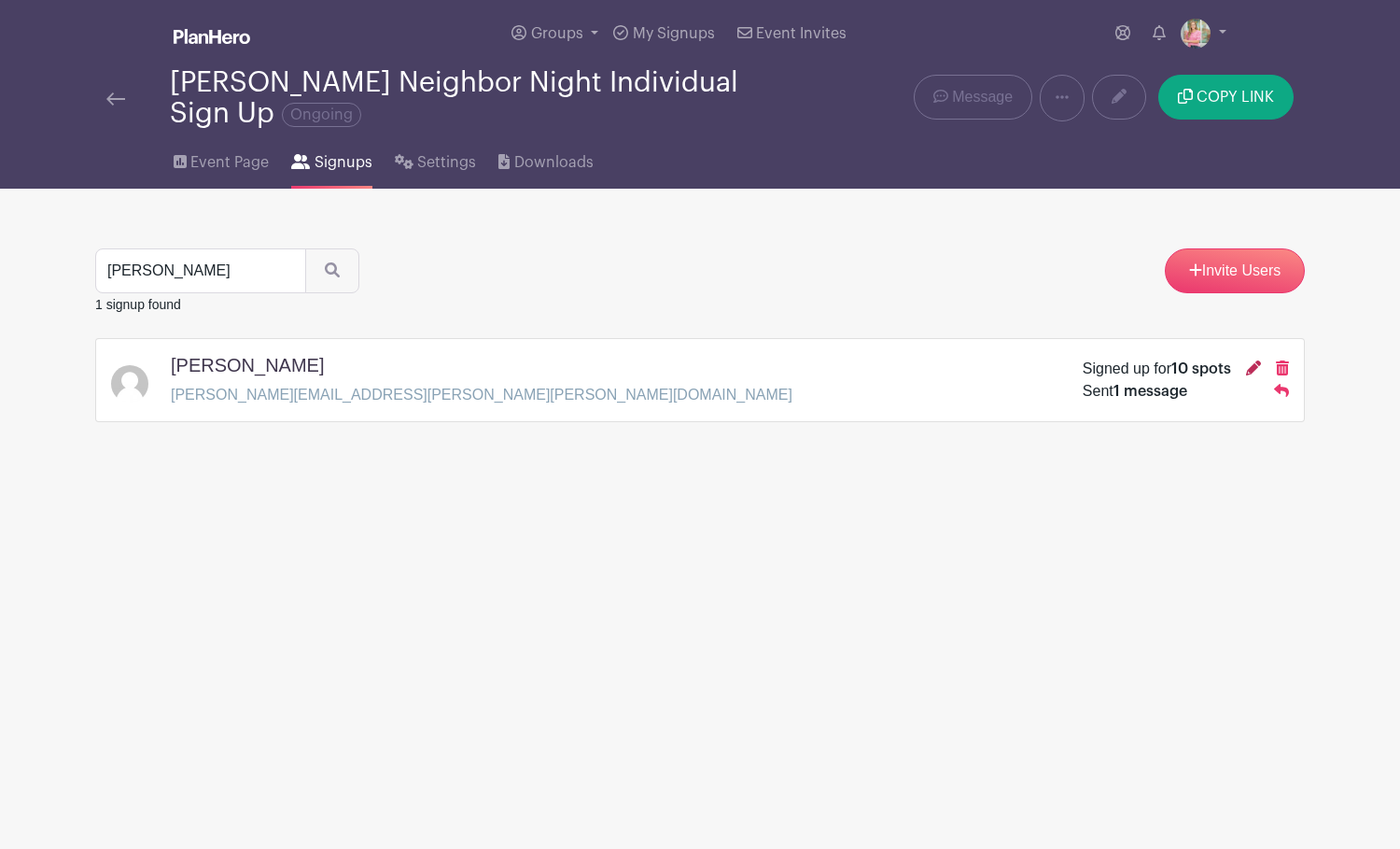
click at [1249, 369] on icon at bounding box center [1254, 368] width 15 height 15
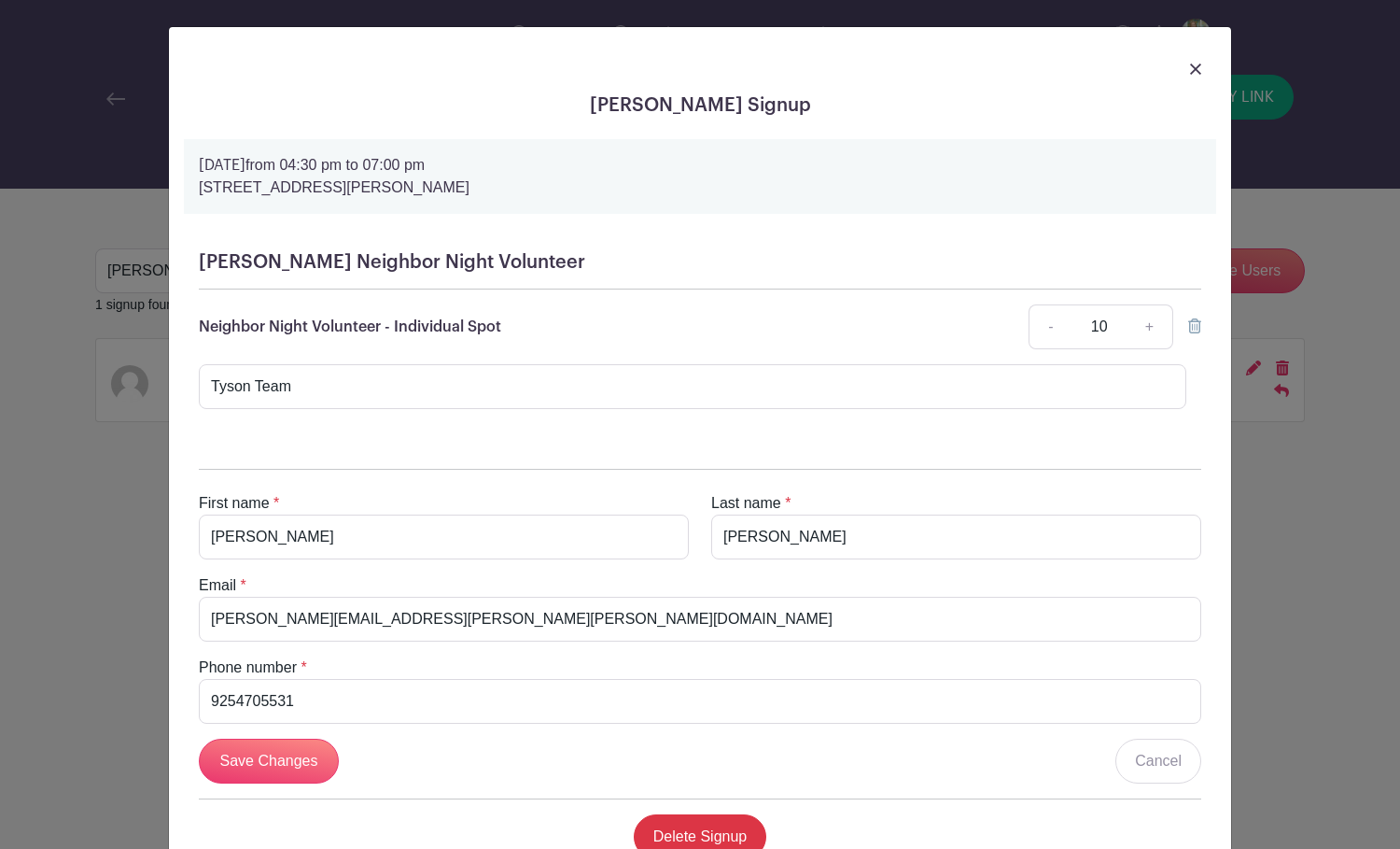
click at [1151, 328] on link "+" at bounding box center [1149, 327] width 47 height 45
type input "13"
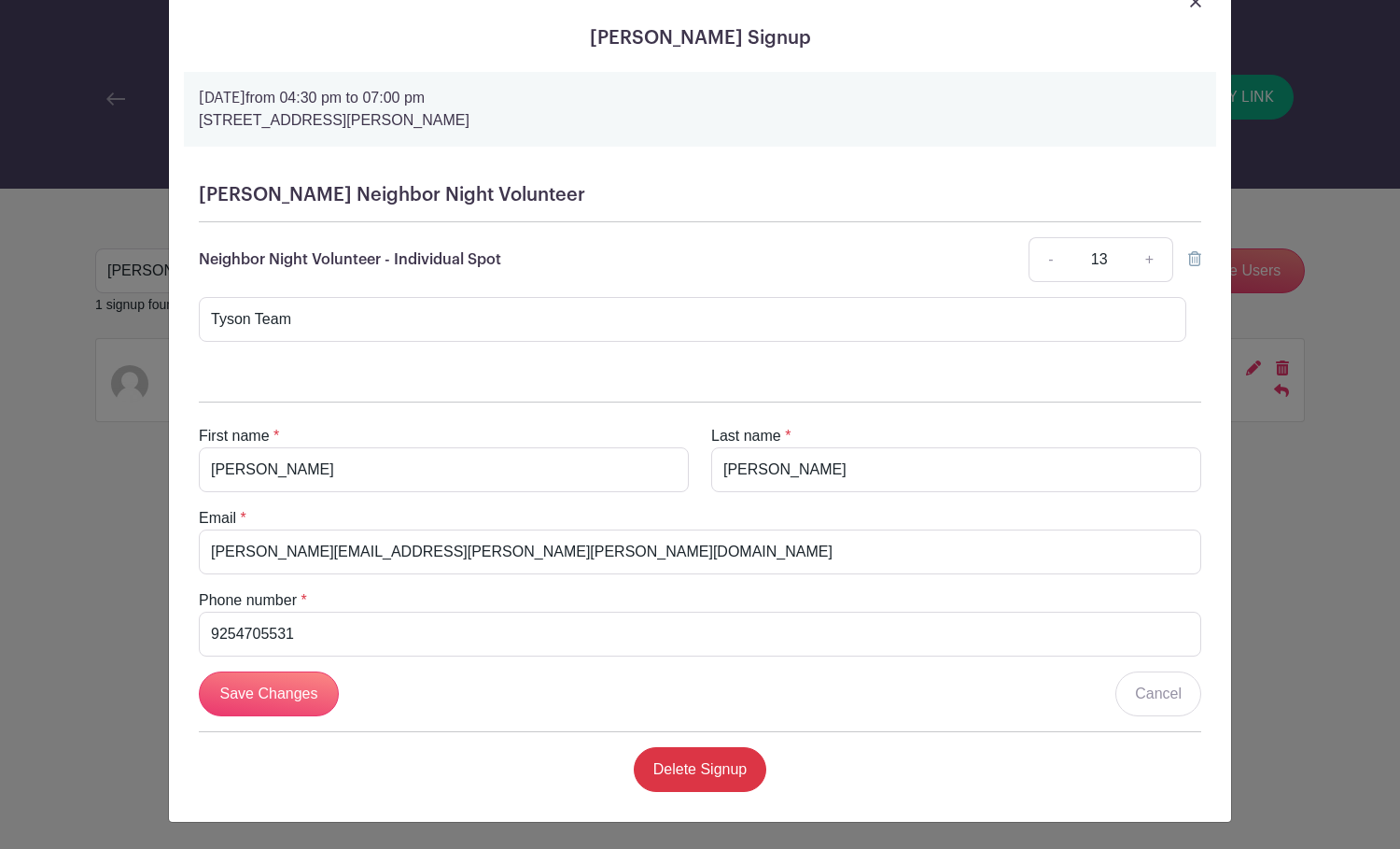
scroll to position [68, 0]
click at [278, 692] on input "Save Changes" at bounding box center [270, 693] width 140 height 45
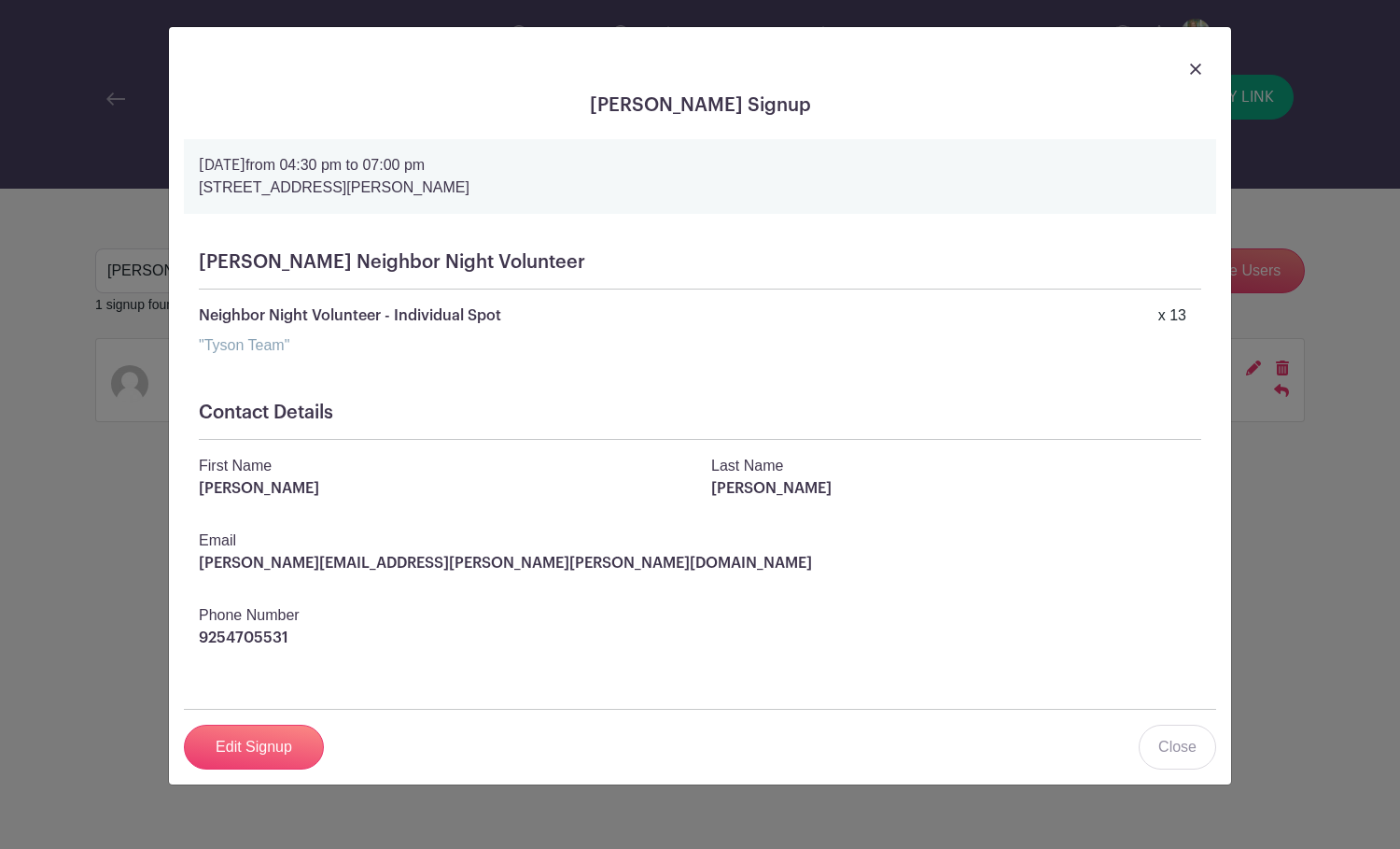
scroll to position [0, 0]
click at [1185, 73] on div at bounding box center [700, 67] width 1033 height 52
click at [1196, 67] on img at bounding box center [1196, 69] width 11 height 11
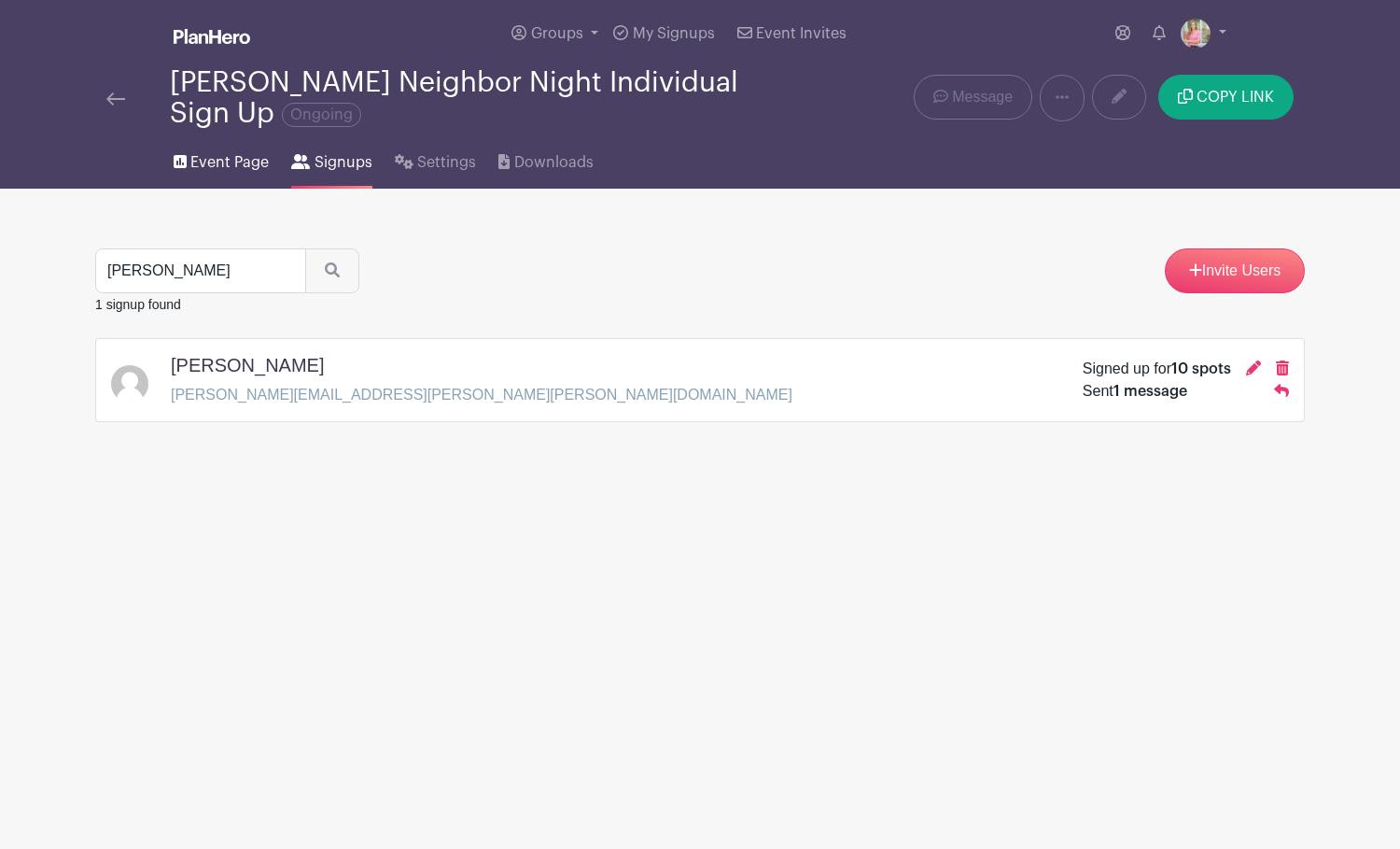
click at [210, 162] on span "Event Page" at bounding box center [230, 162] width 79 height 23
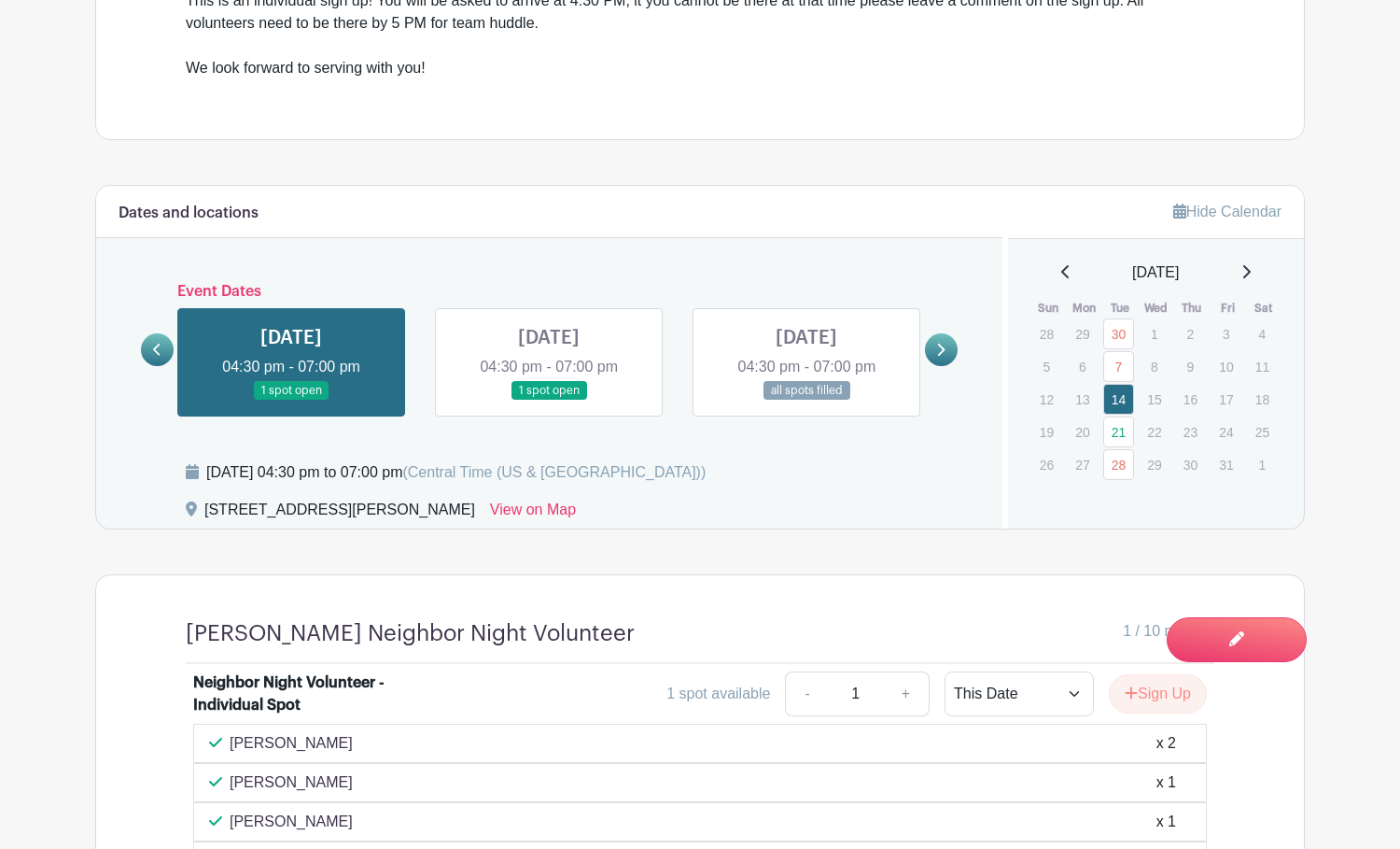
scroll to position [903, 0]
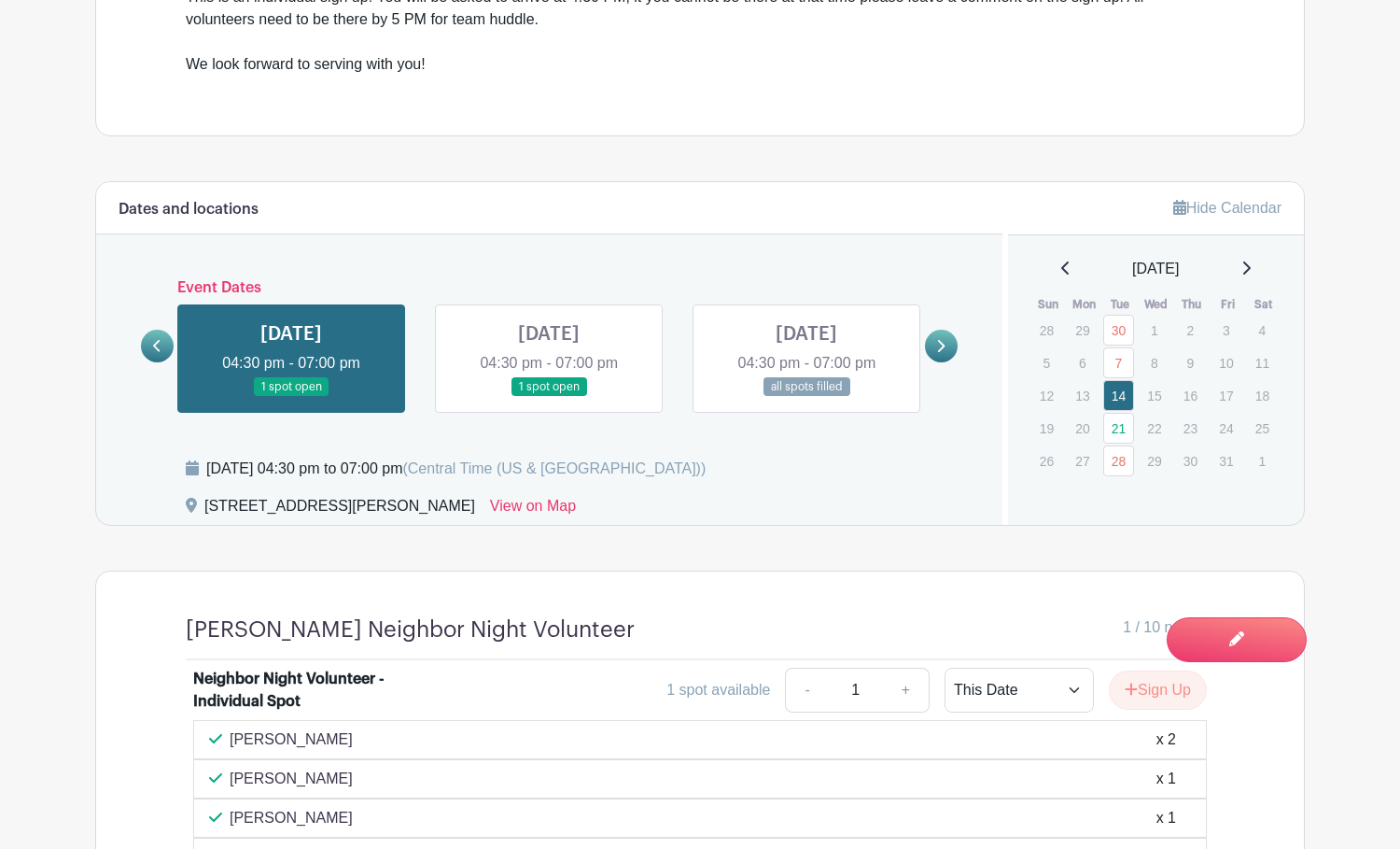
click at [1251, 267] on icon at bounding box center [1246, 268] width 9 height 15
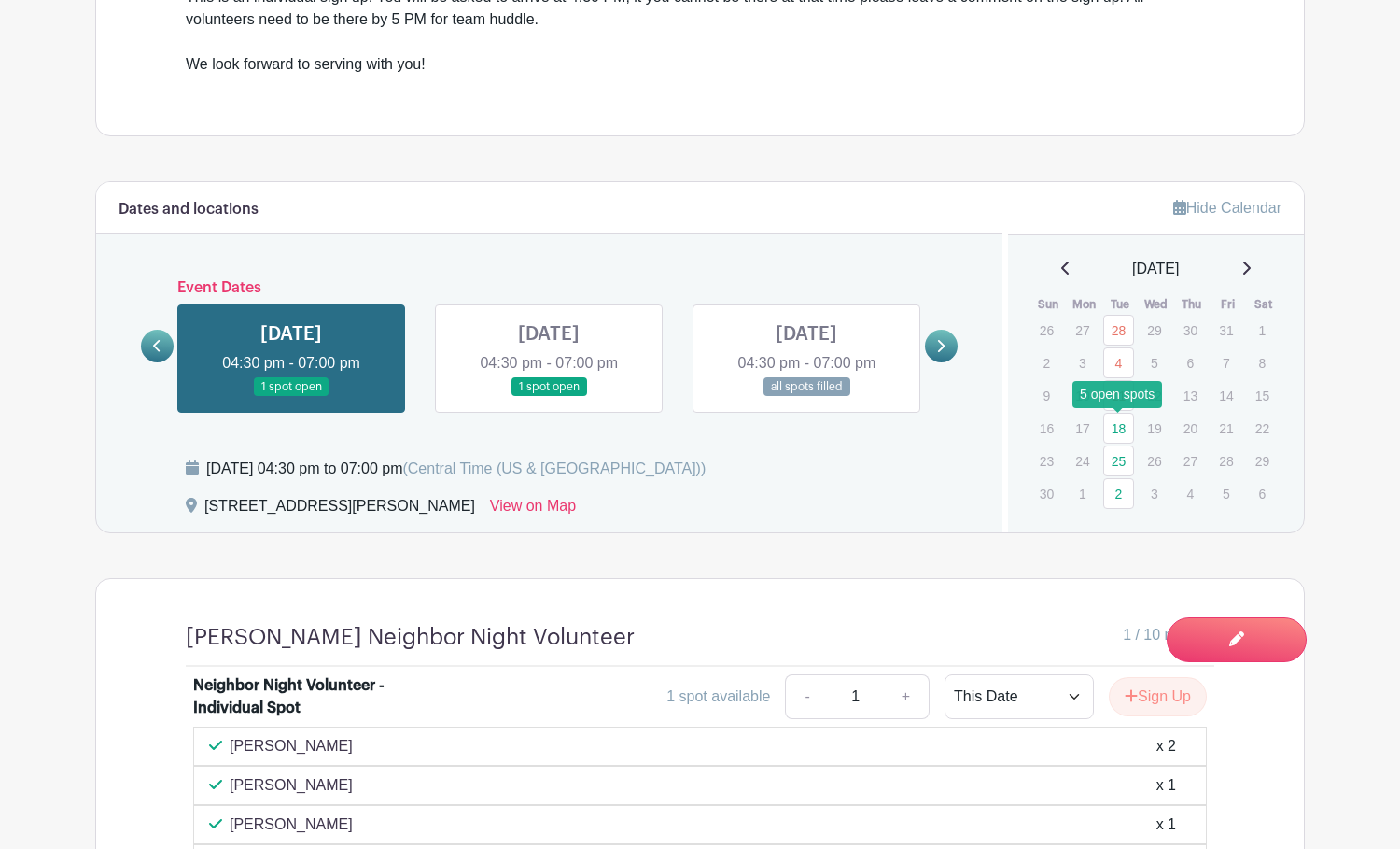
click at [1120, 430] on link "18" at bounding box center [1119, 428] width 30 height 30
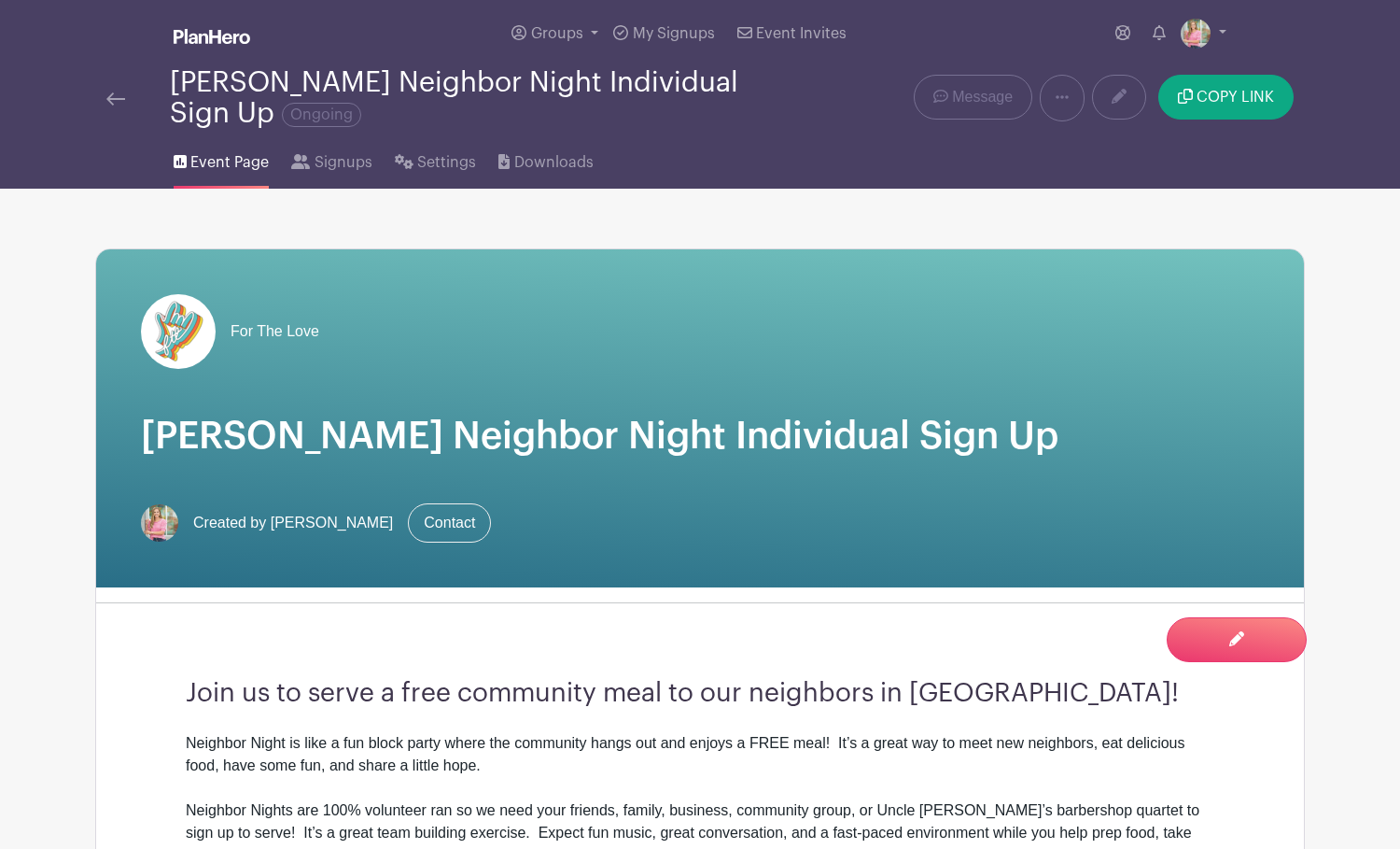
click at [116, 100] on img at bounding box center [116, 99] width 19 height 13
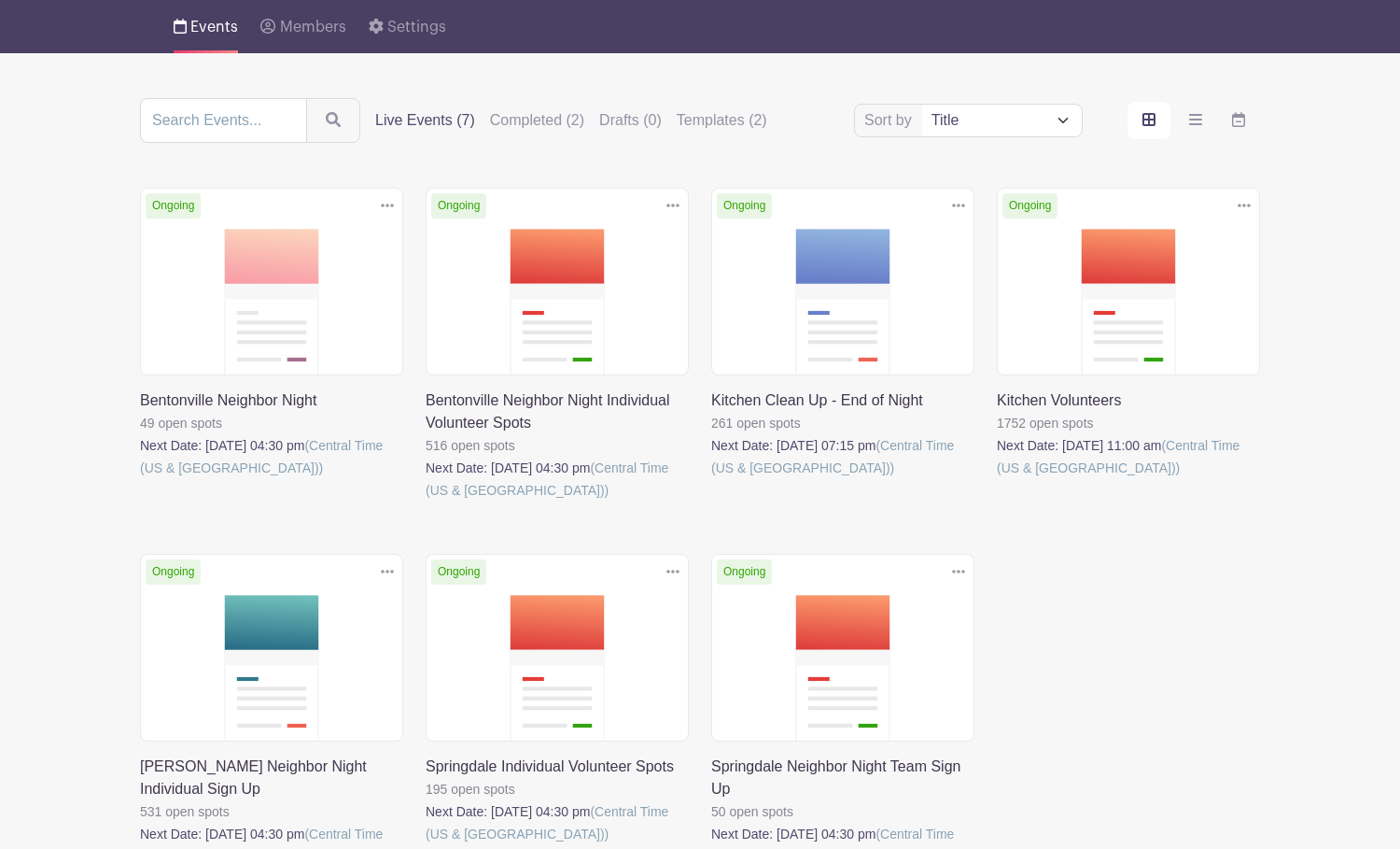
scroll to position [142, 0]
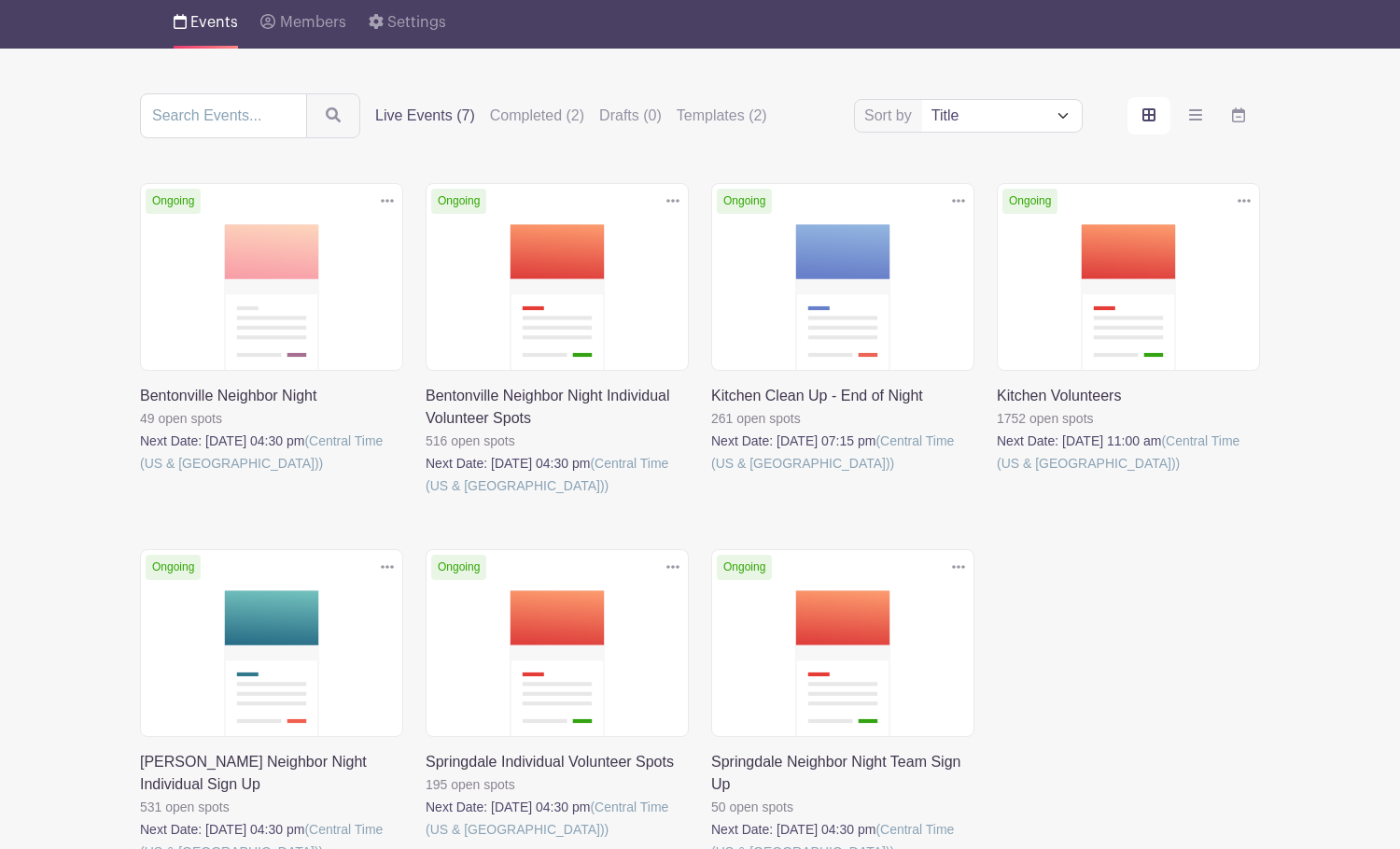
click at [997, 475] on link at bounding box center [997, 475] width 0 height 0
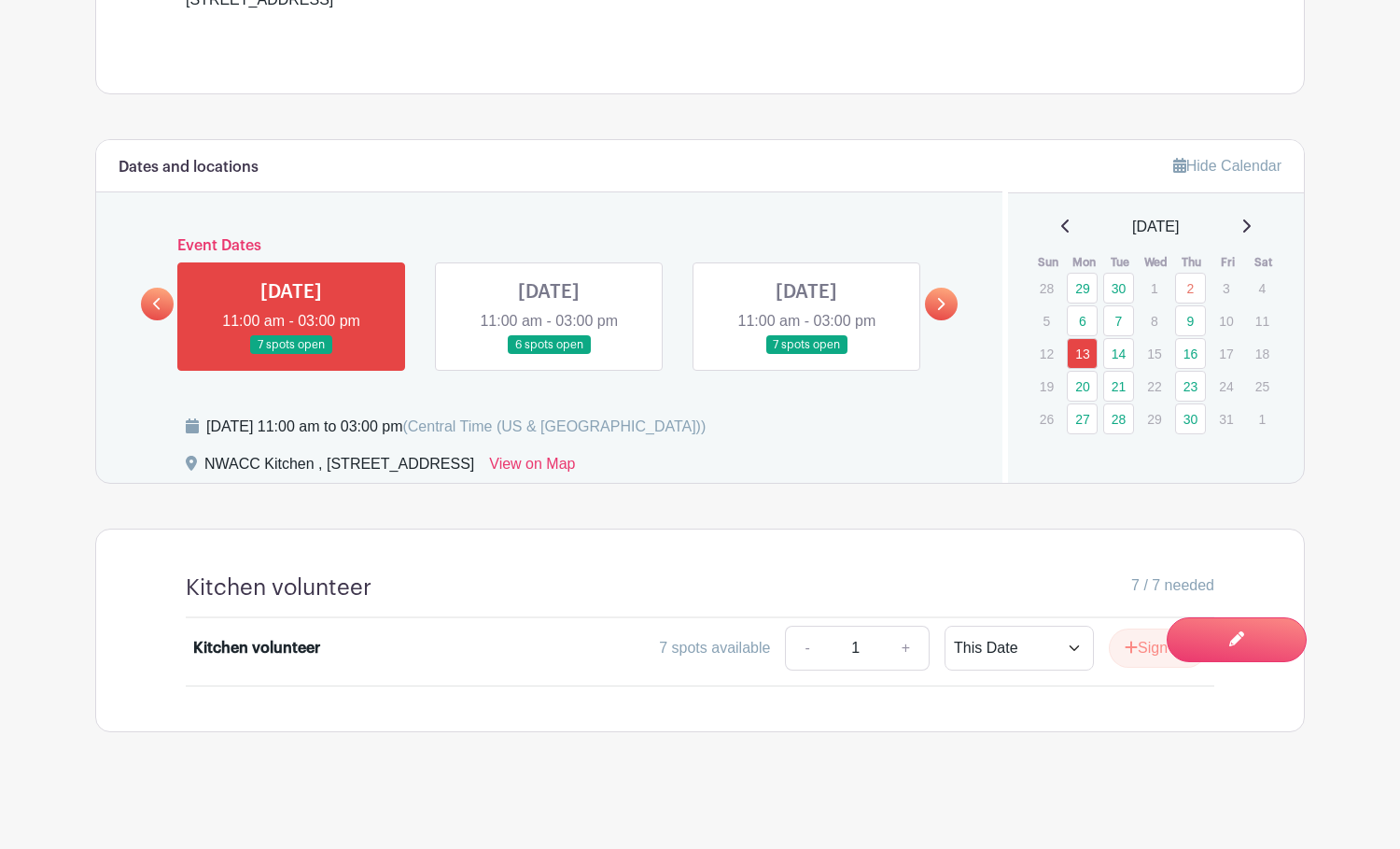
scroll to position [931, 0]
click at [1116, 356] on link "14" at bounding box center [1119, 353] width 30 height 30
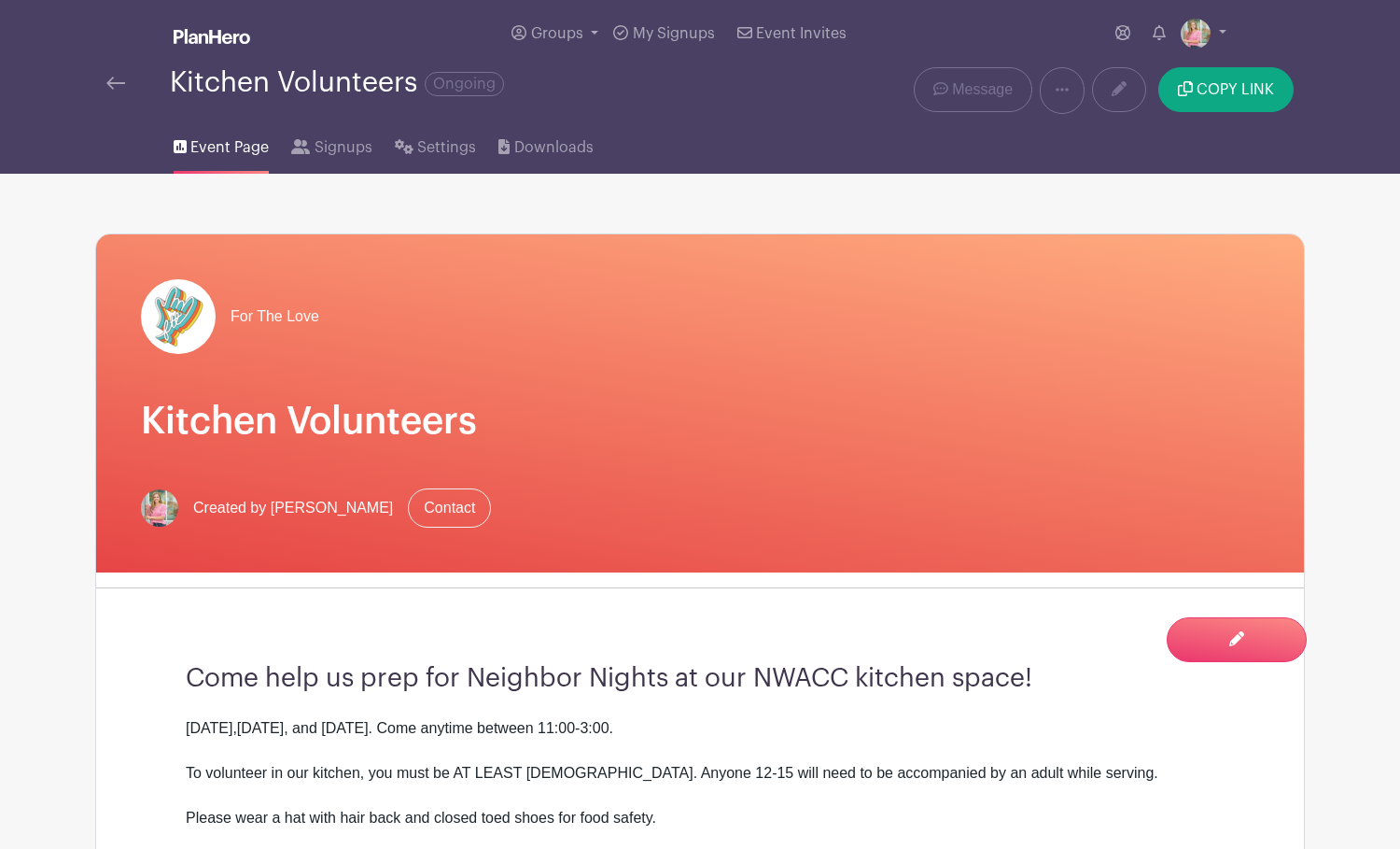
click at [117, 85] on img at bounding box center [116, 84] width 19 height 13
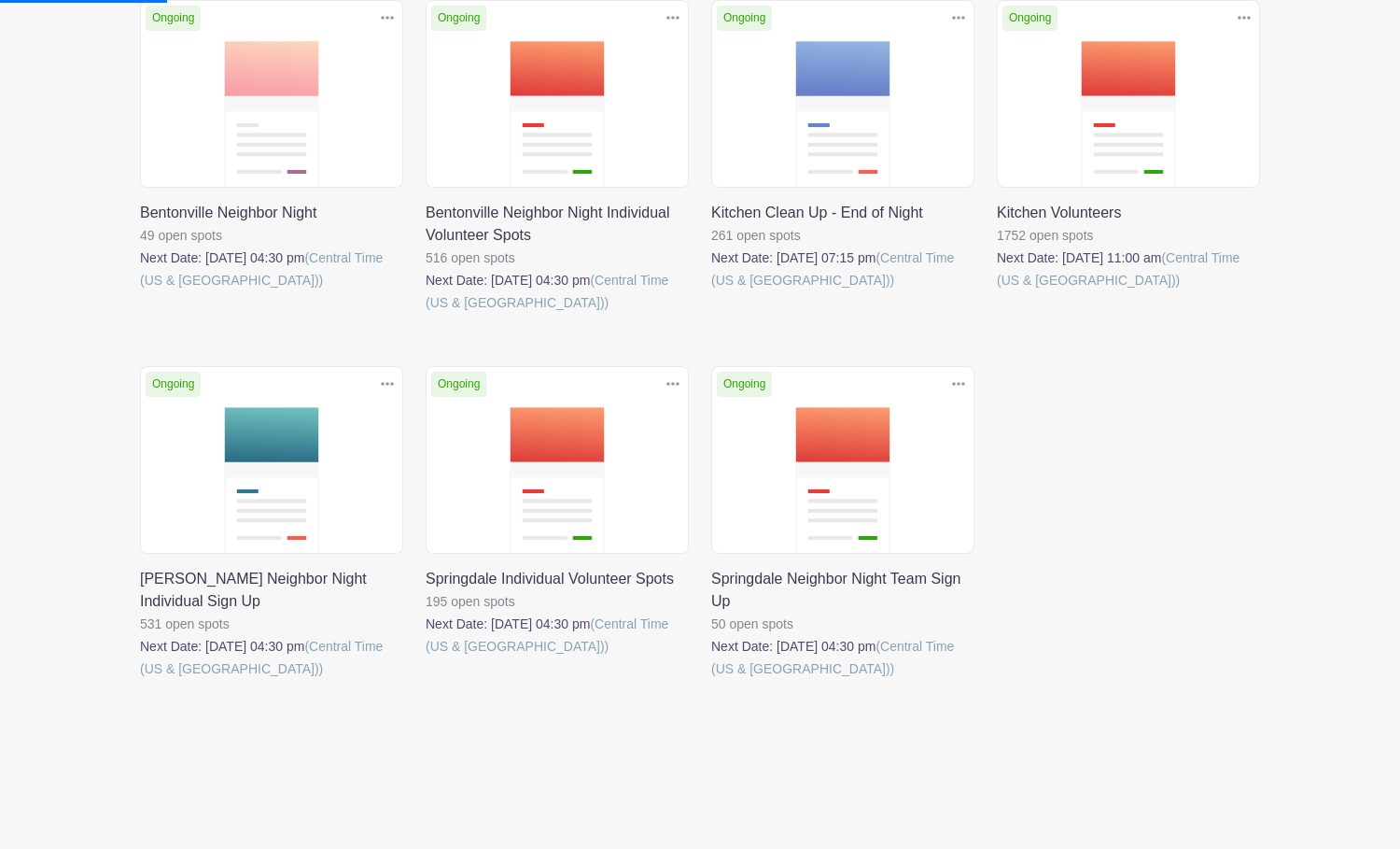
scroll to position [327, 0]
click at [711, 680] on link at bounding box center [711, 680] width 0 height 0
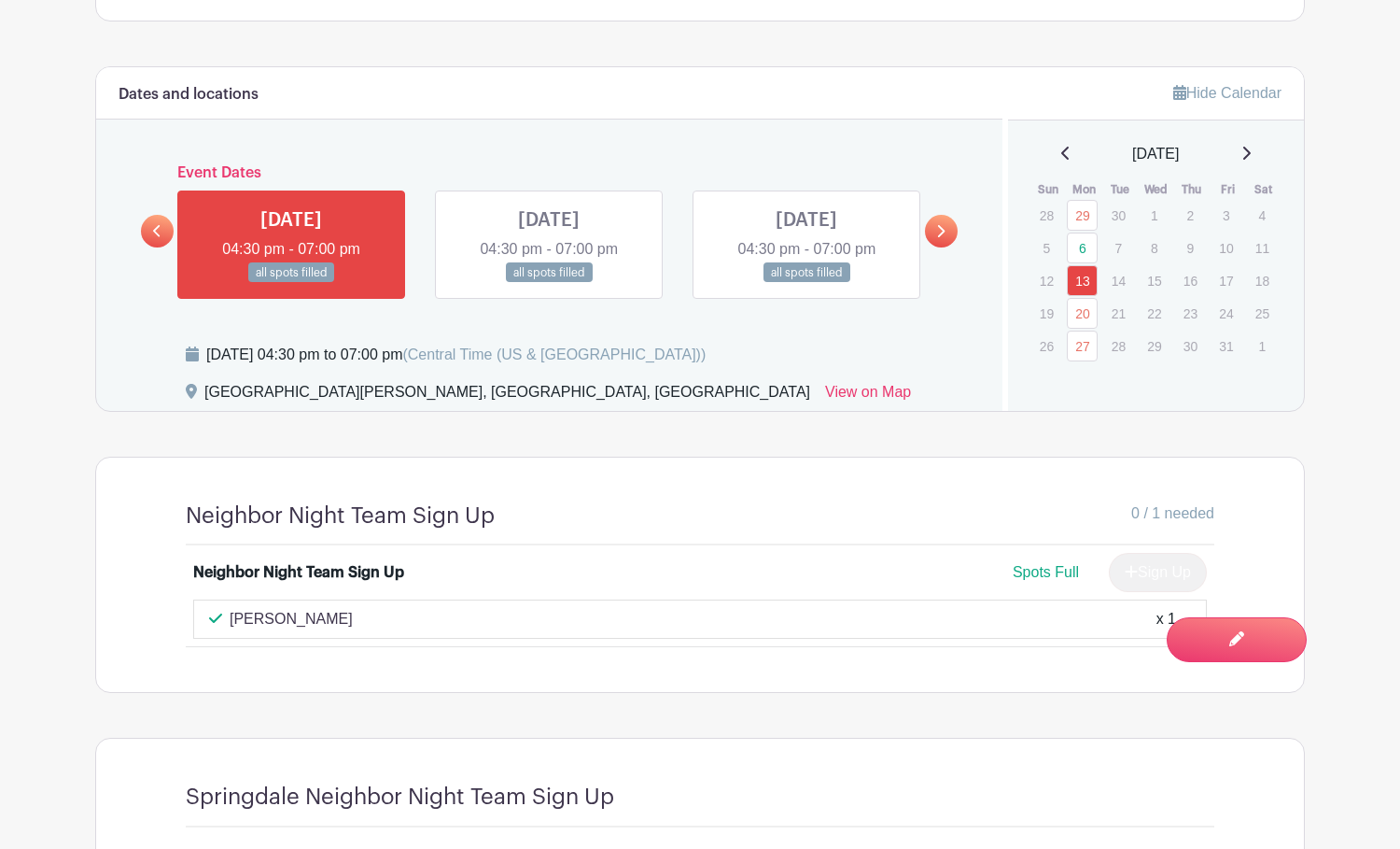
scroll to position [1122, 0]
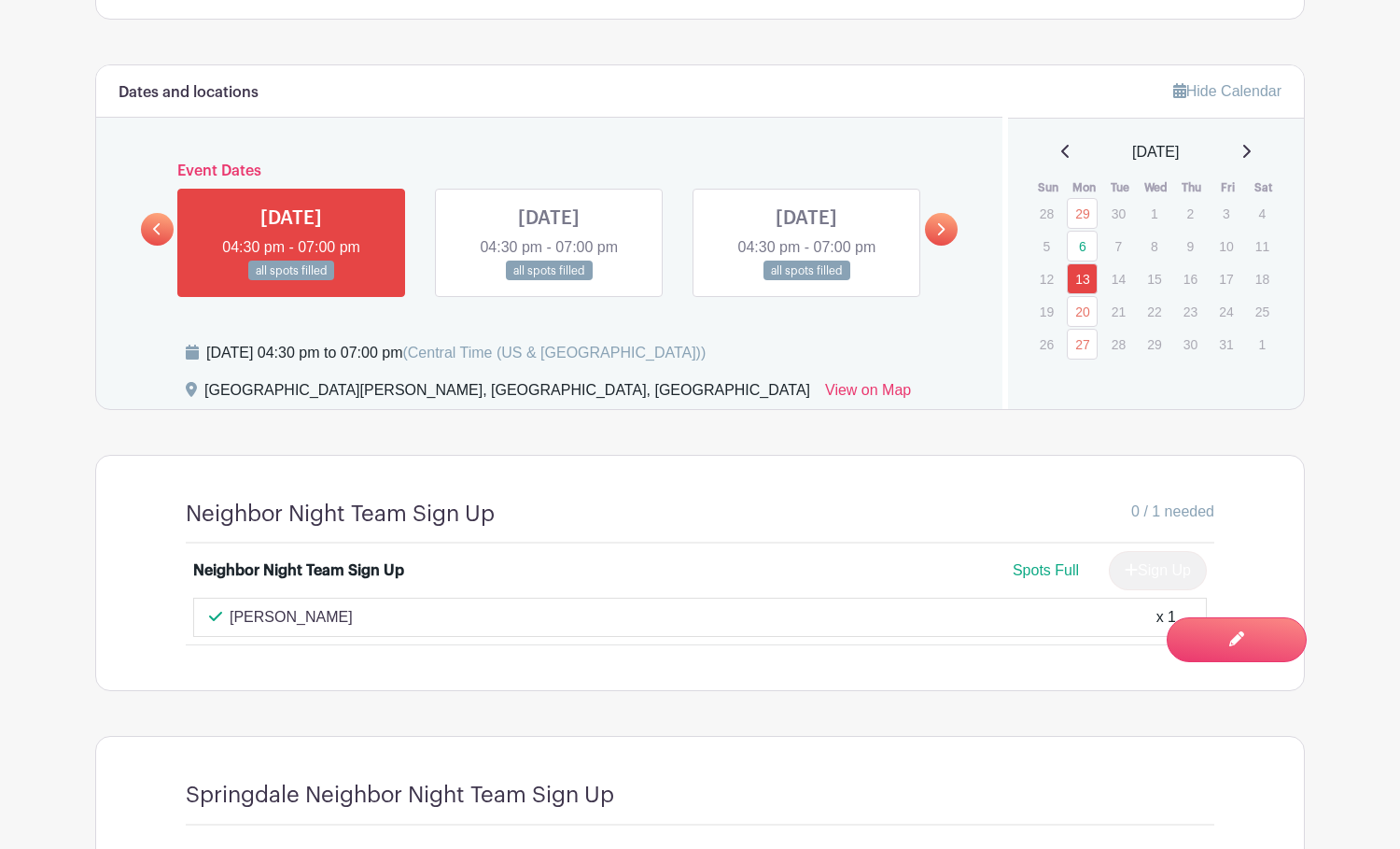
click at [1251, 152] on icon at bounding box center [1247, 151] width 8 height 13
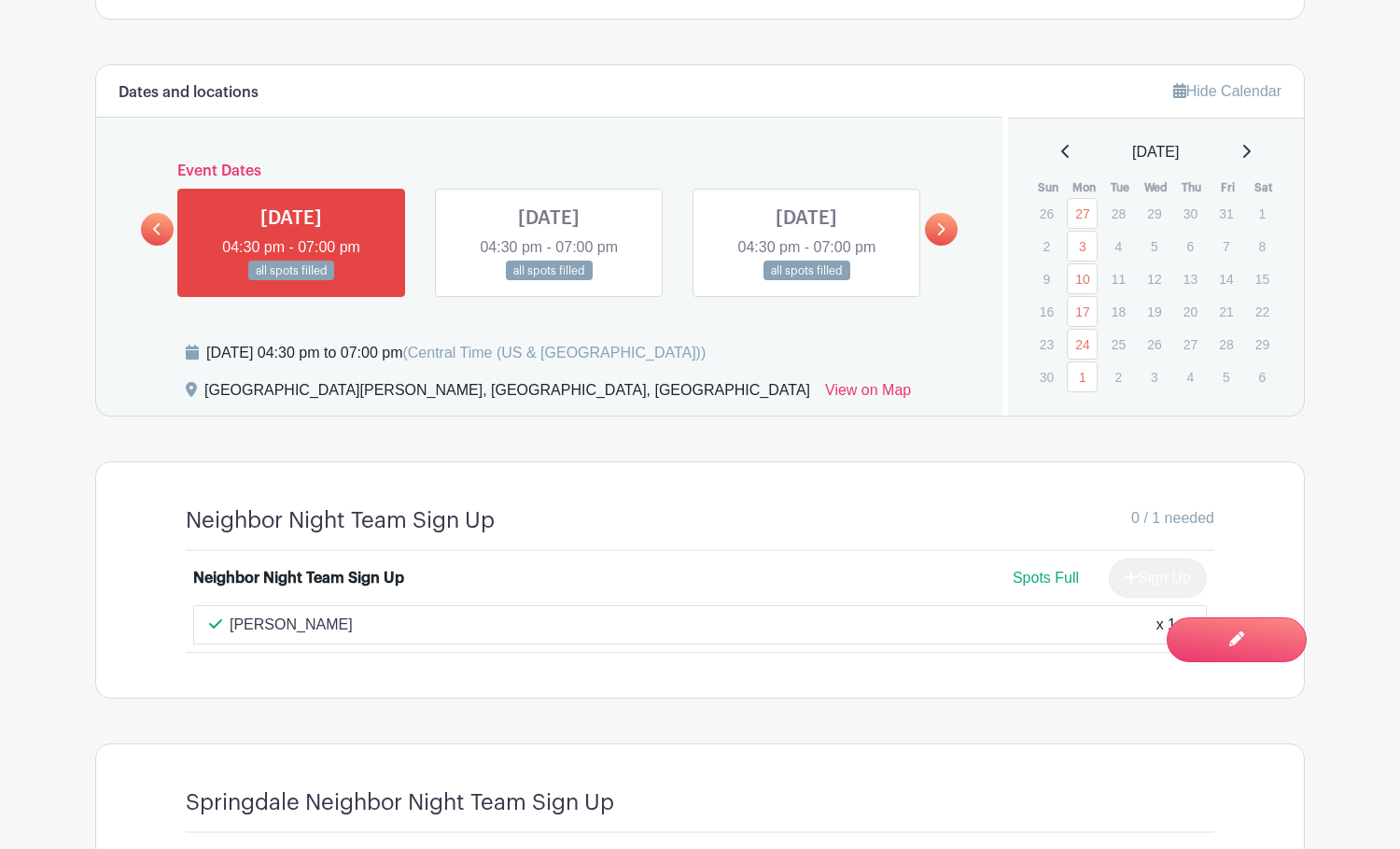
click at [1251, 152] on icon at bounding box center [1246, 151] width 9 height 15
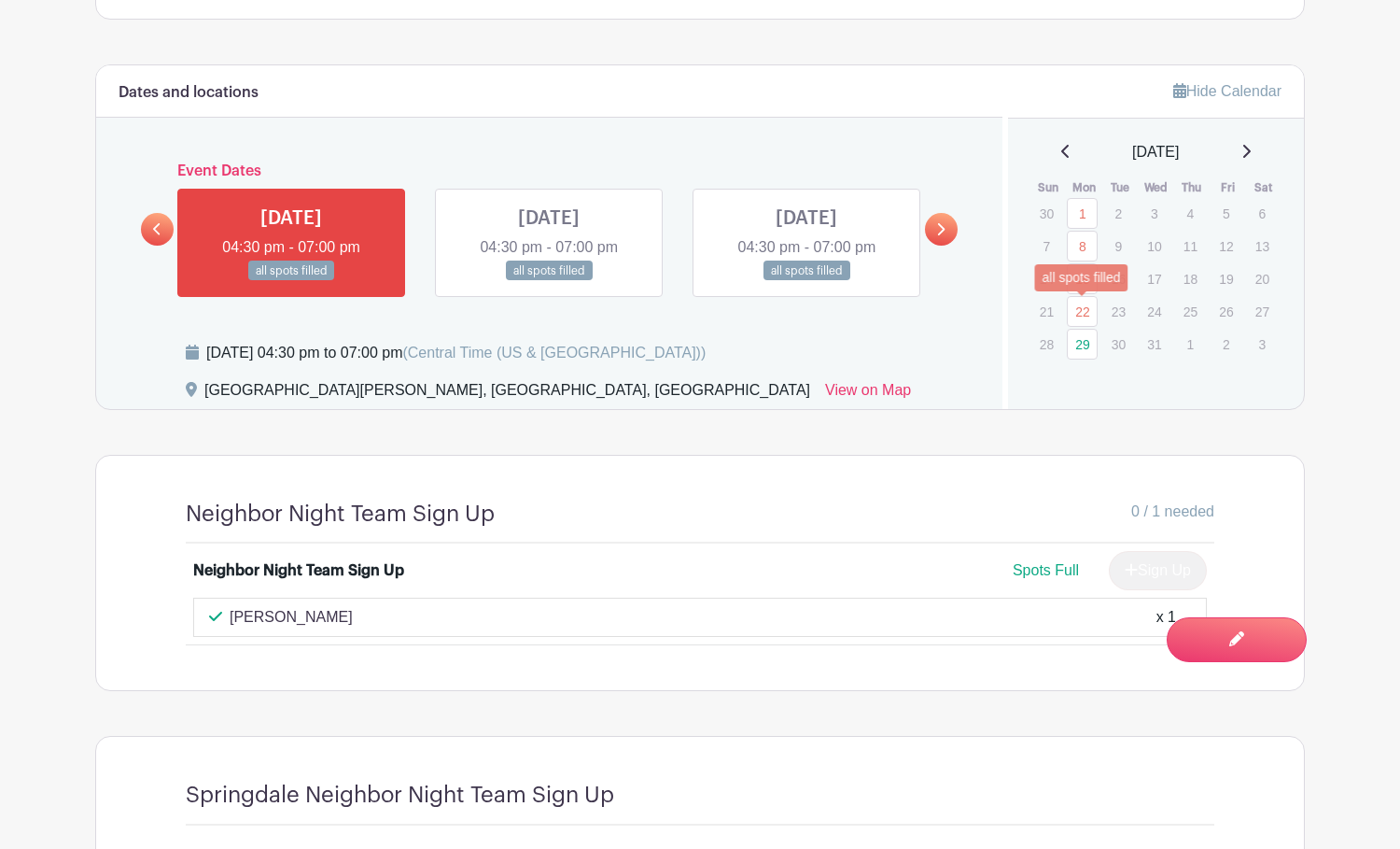
click at [1083, 309] on link "22" at bounding box center [1082, 311] width 30 height 30
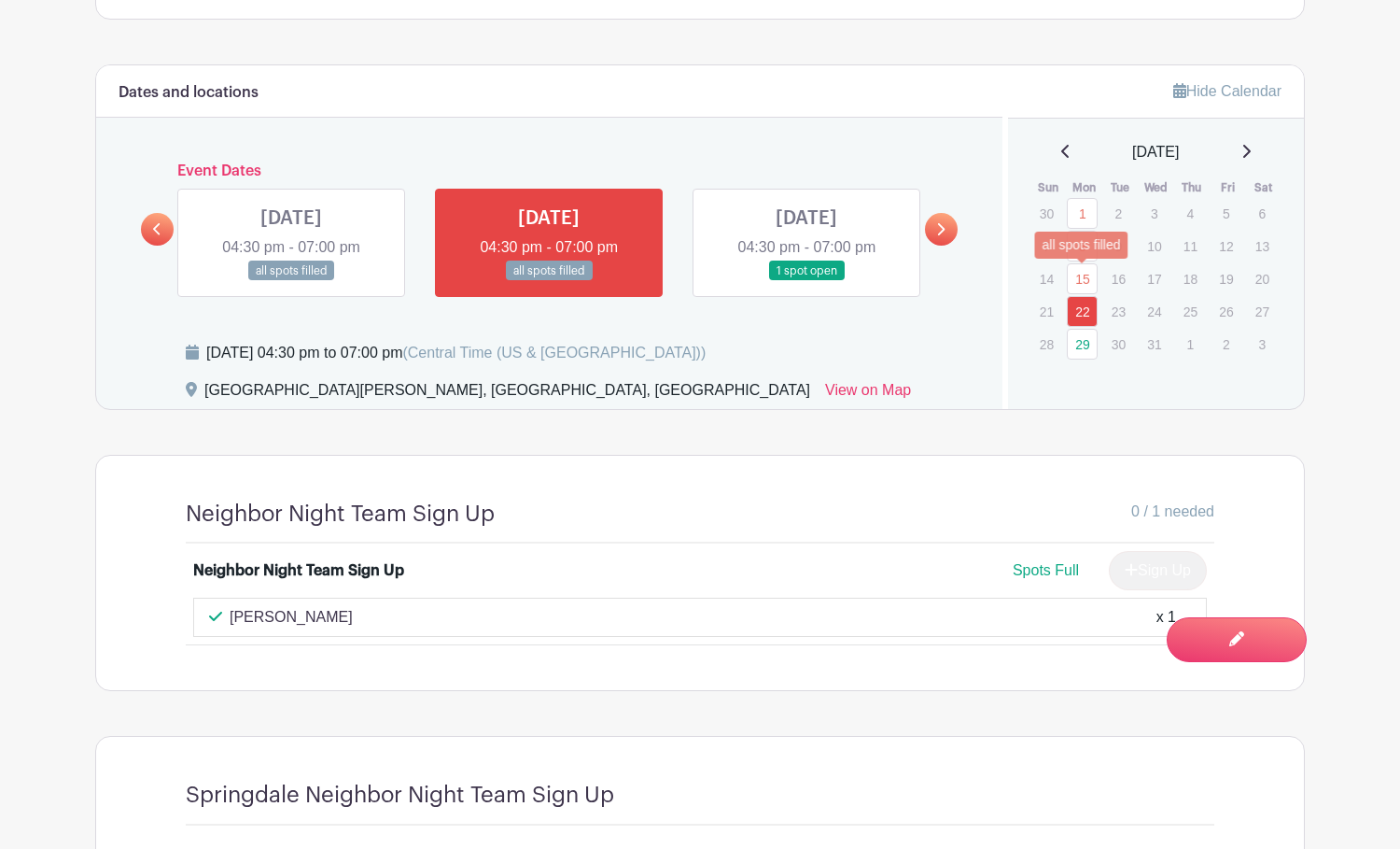
click at [1085, 283] on link "15" at bounding box center [1082, 278] width 30 height 30
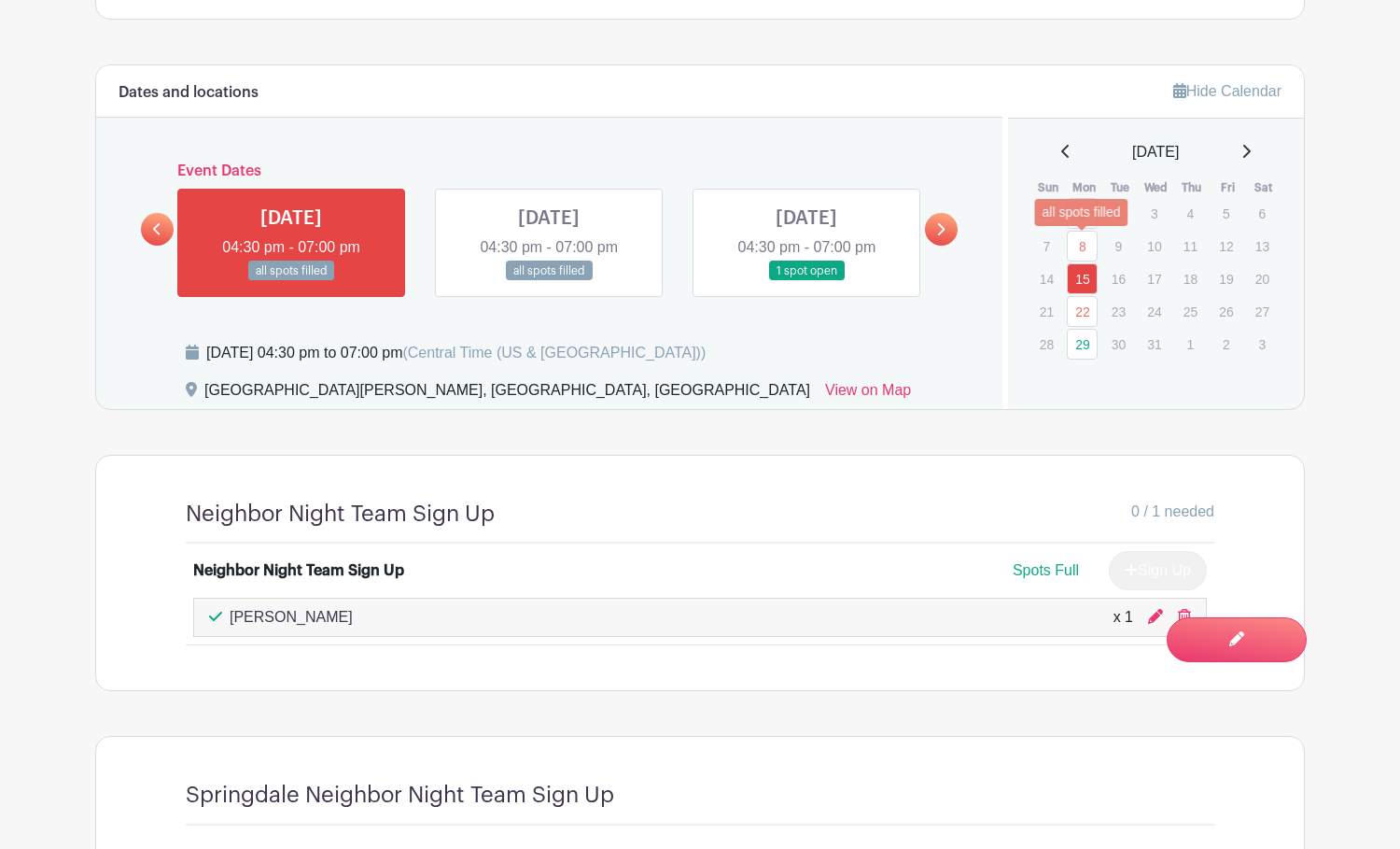
click at [1086, 241] on link "8" at bounding box center [1082, 246] width 30 height 30
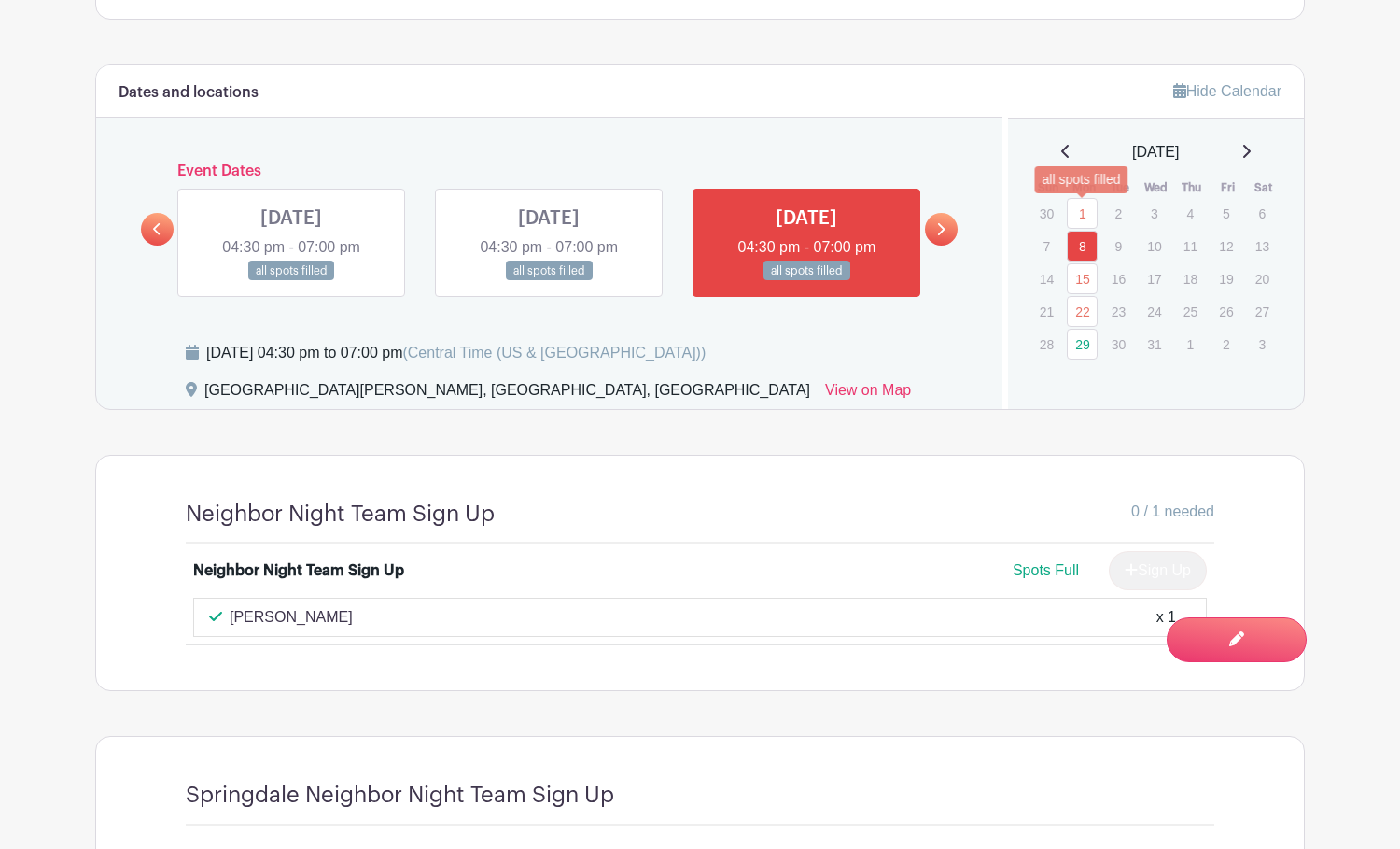
click at [1087, 216] on link "1" at bounding box center [1082, 214] width 30 height 30
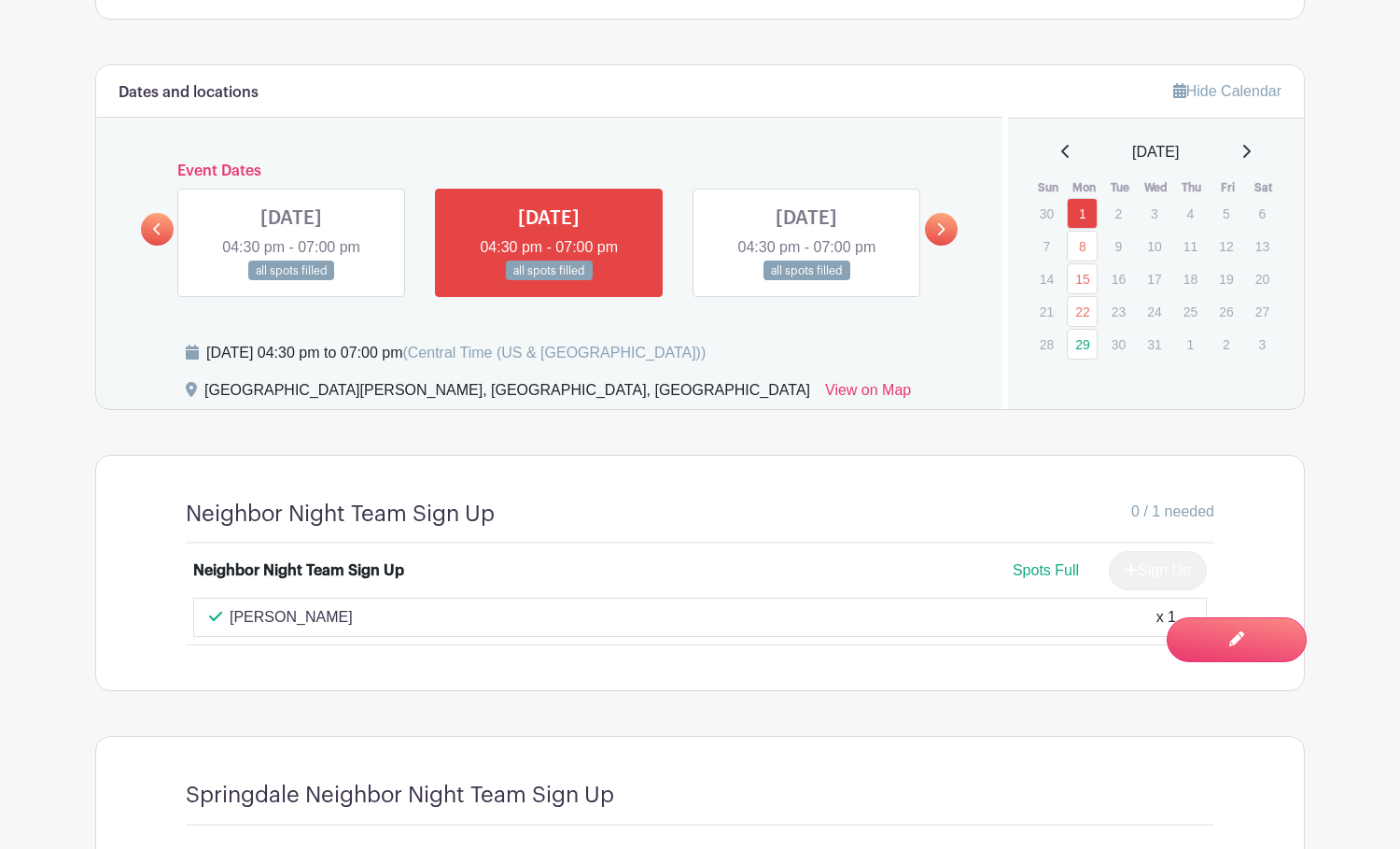
click at [1061, 153] on icon at bounding box center [1066, 151] width 9 height 15
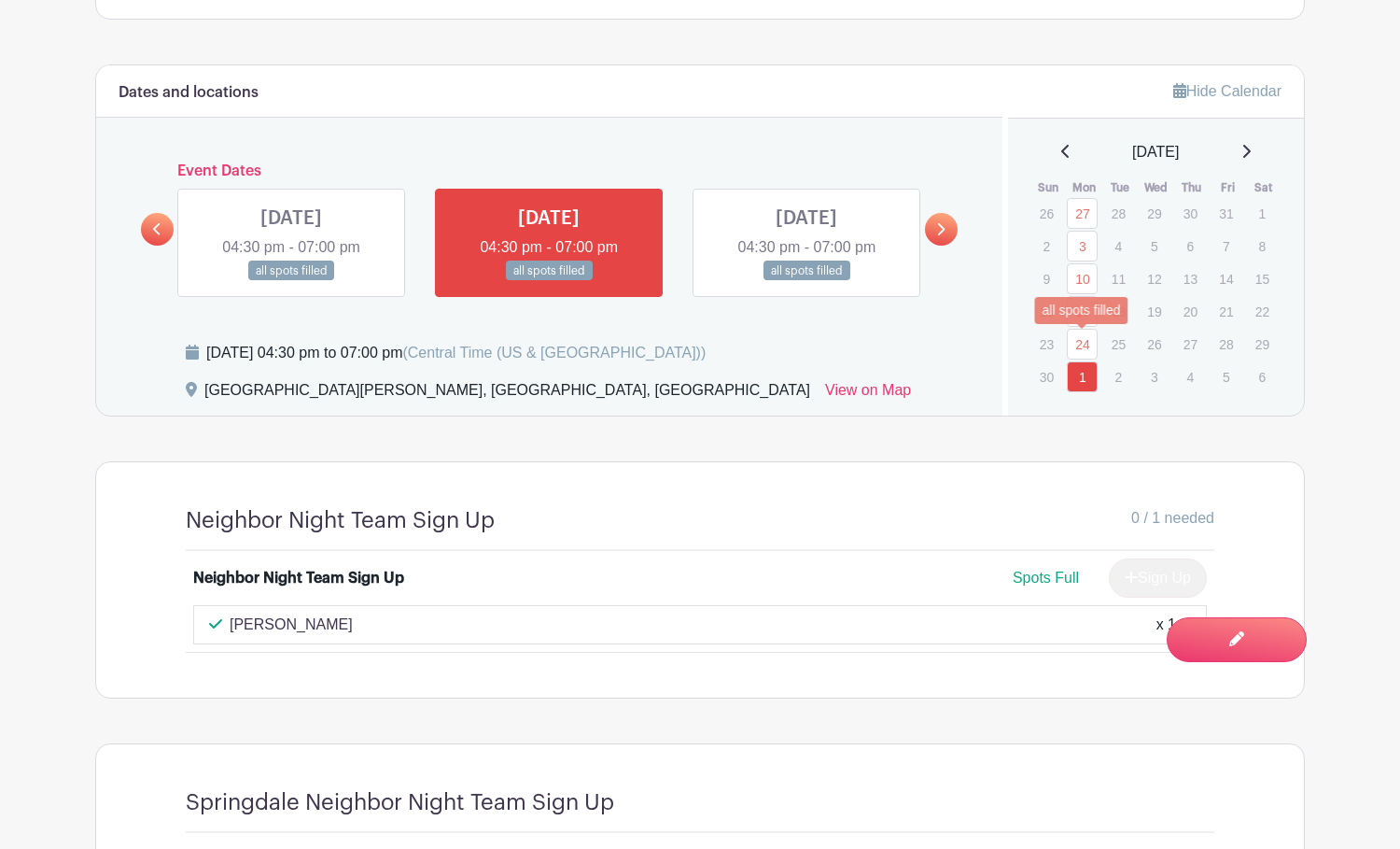
click at [1083, 344] on link "24" at bounding box center [1082, 344] width 30 height 30
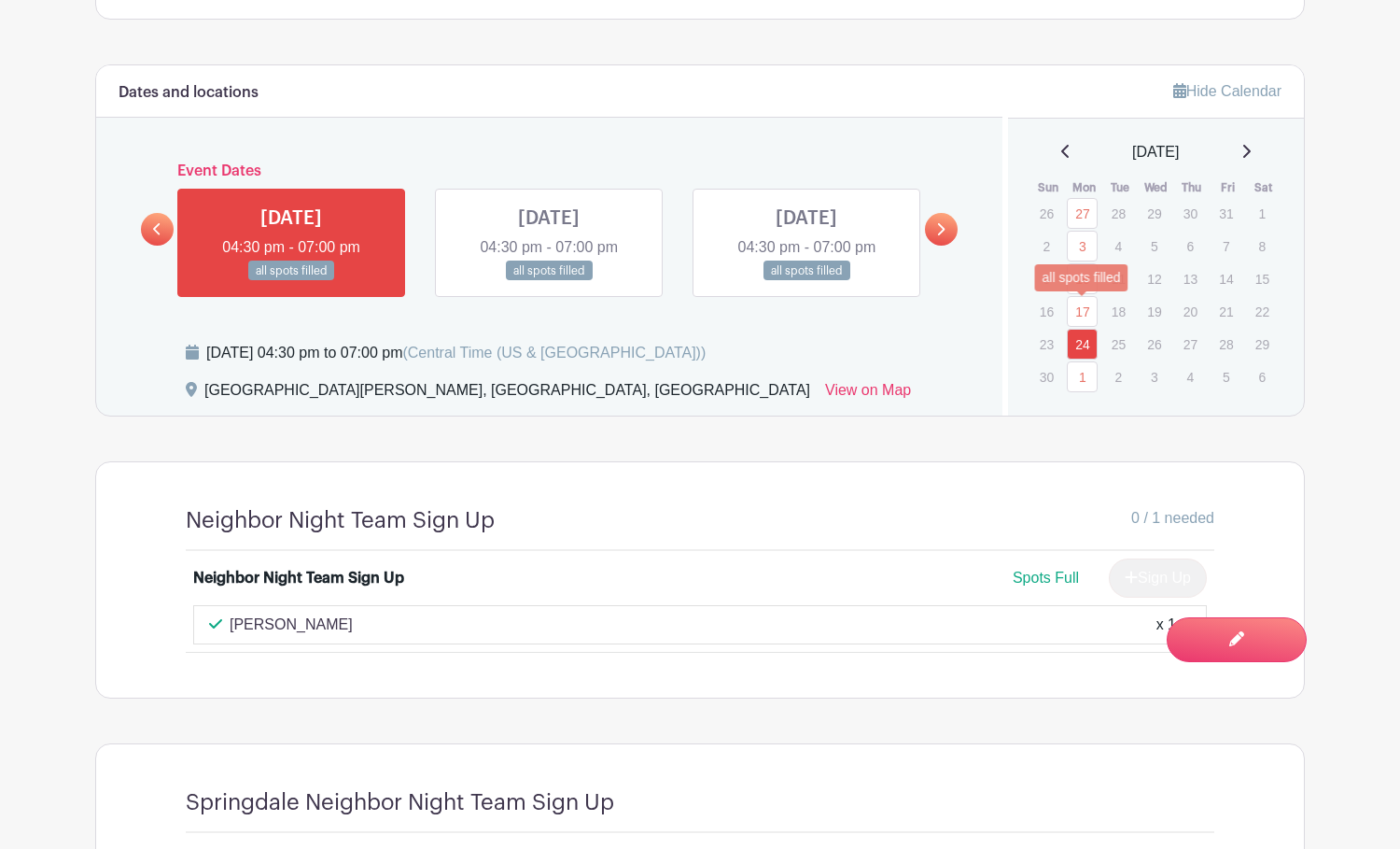
click at [1089, 311] on link "17" at bounding box center [1082, 311] width 30 height 30
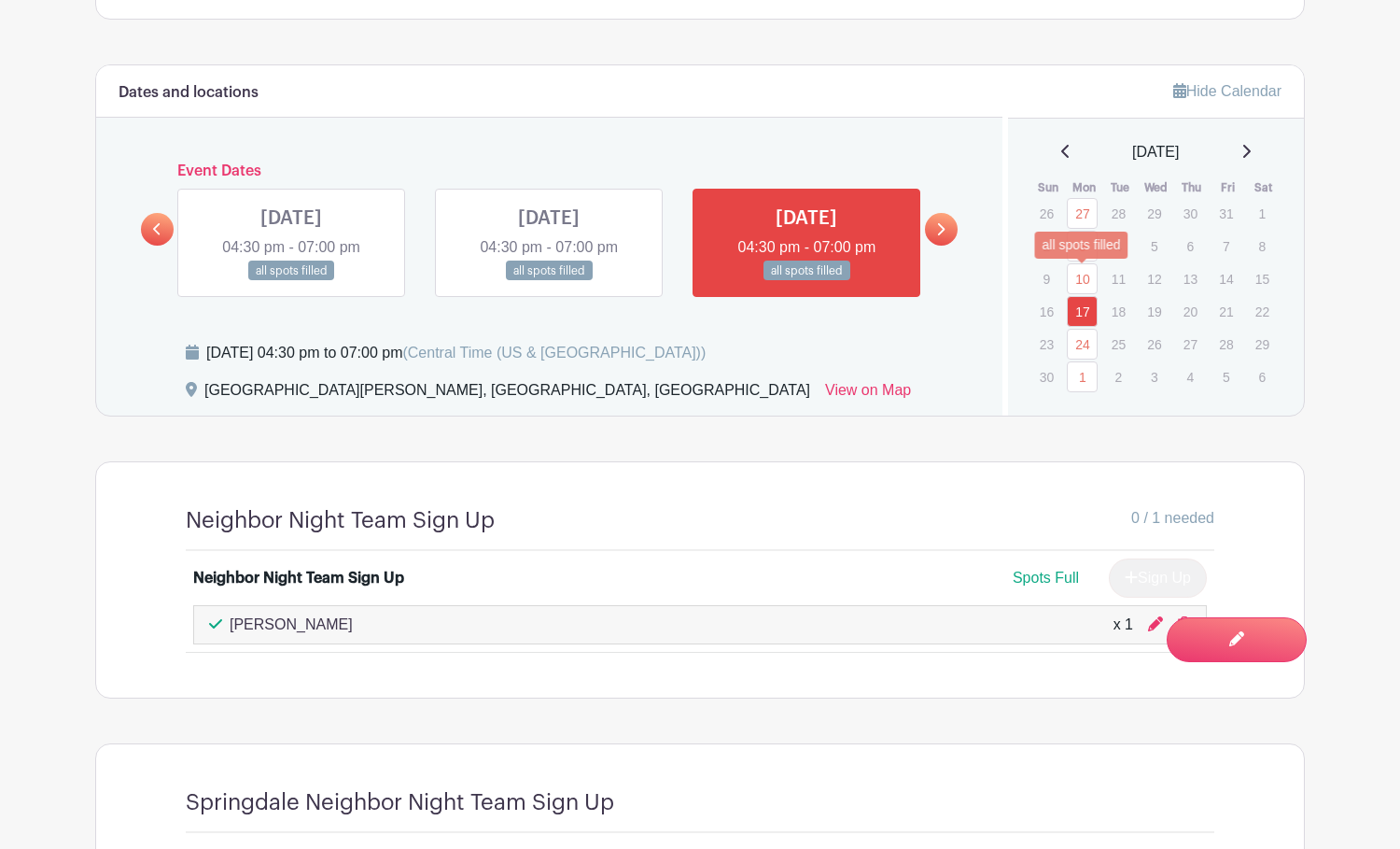
click at [1092, 279] on link "10" at bounding box center [1082, 278] width 30 height 30
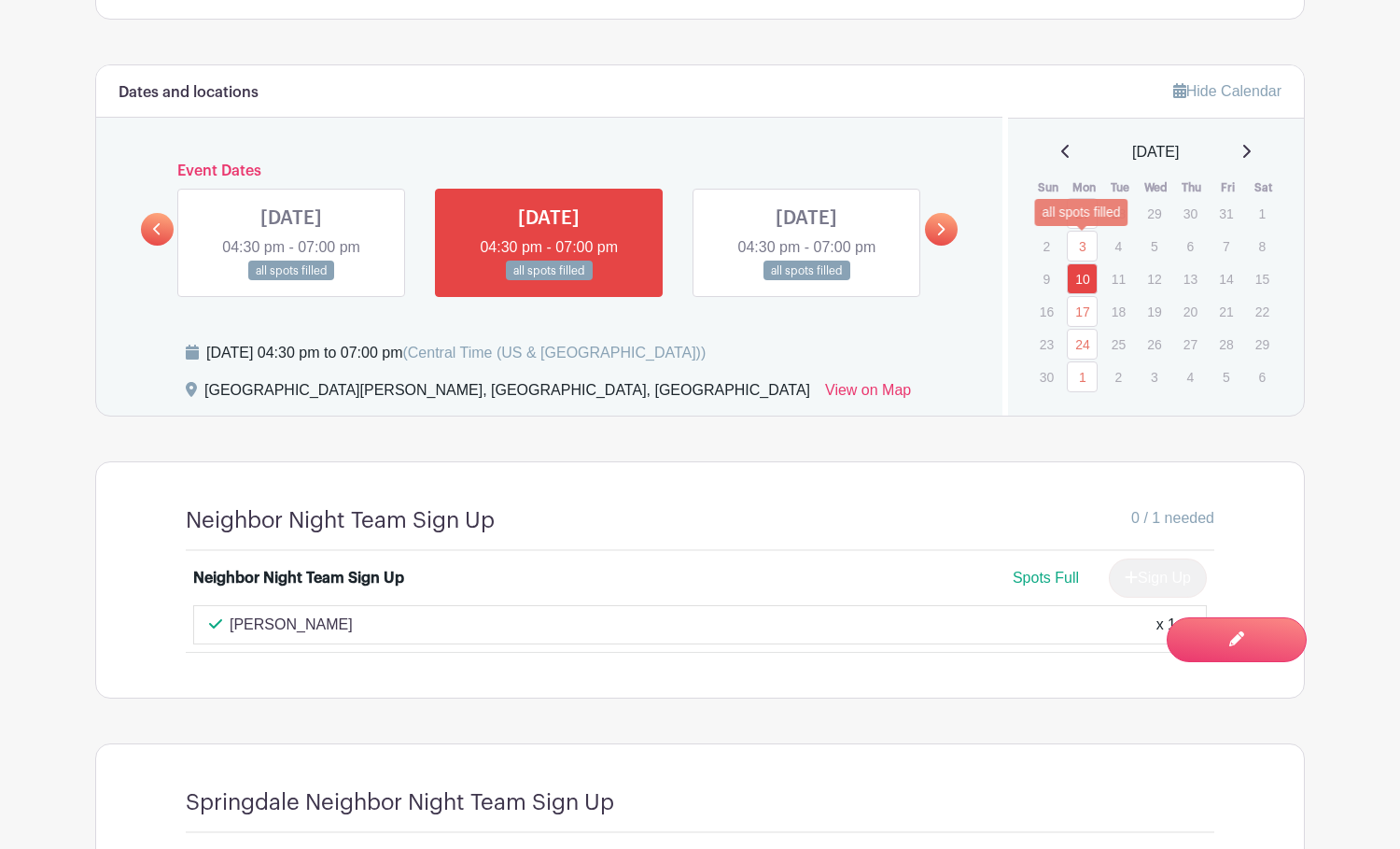
click at [1092, 249] on link "3" at bounding box center [1082, 246] width 30 height 30
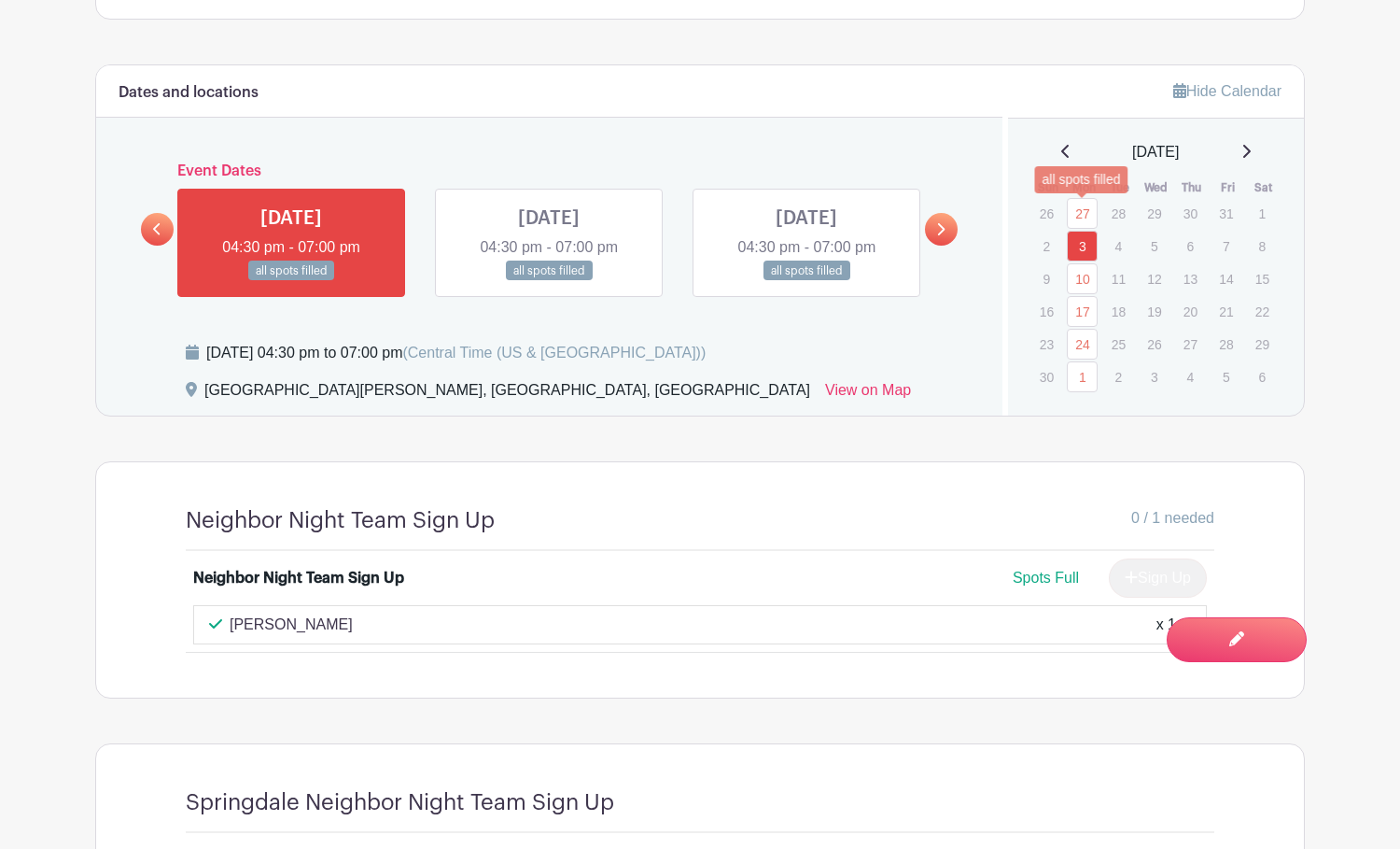
click at [1089, 218] on link "27" at bounding box center [1082, 214] width 30 height 30
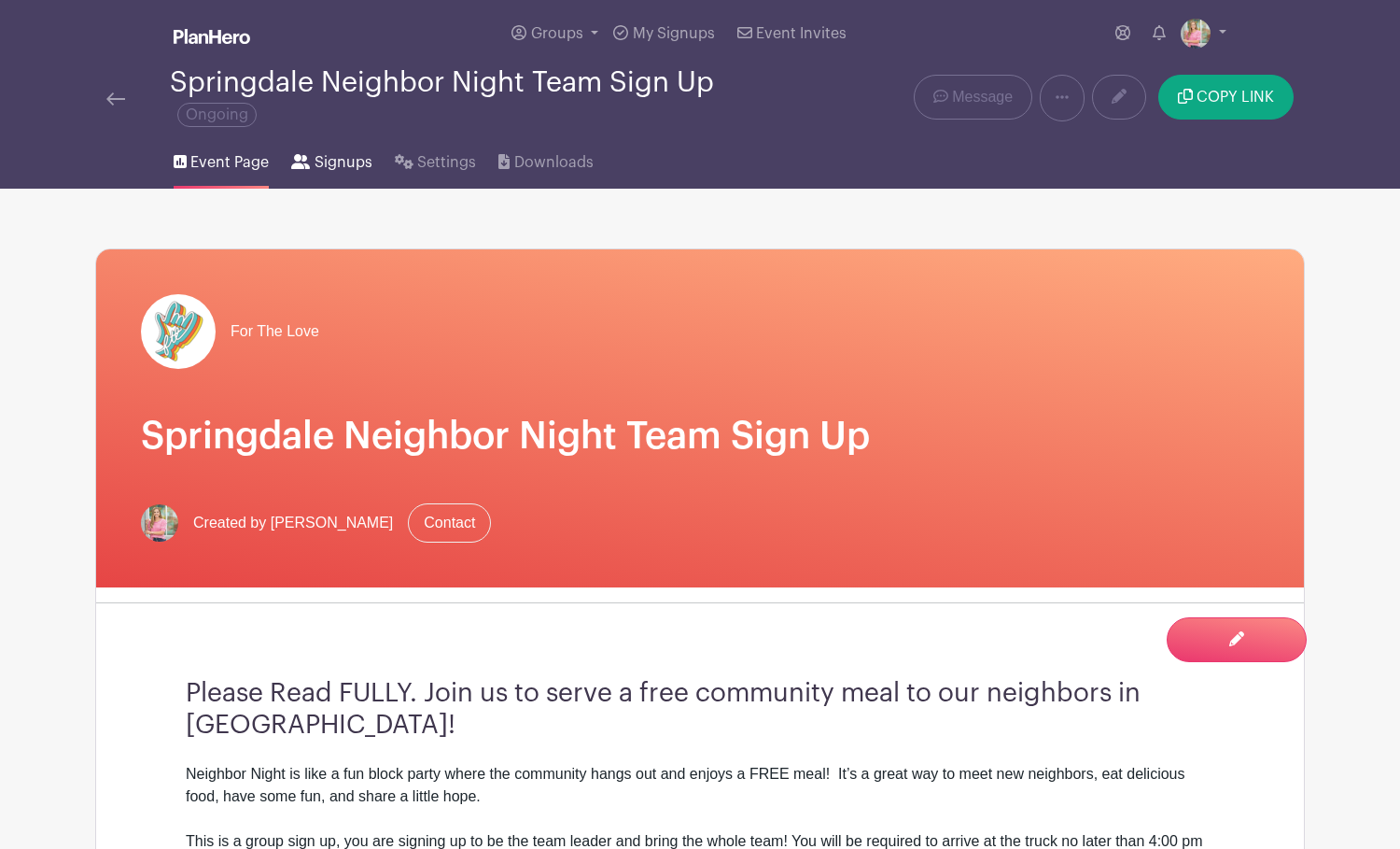
click at [345, 161] on span "Signups" at bounding box center [343, 162] width 58 height 23
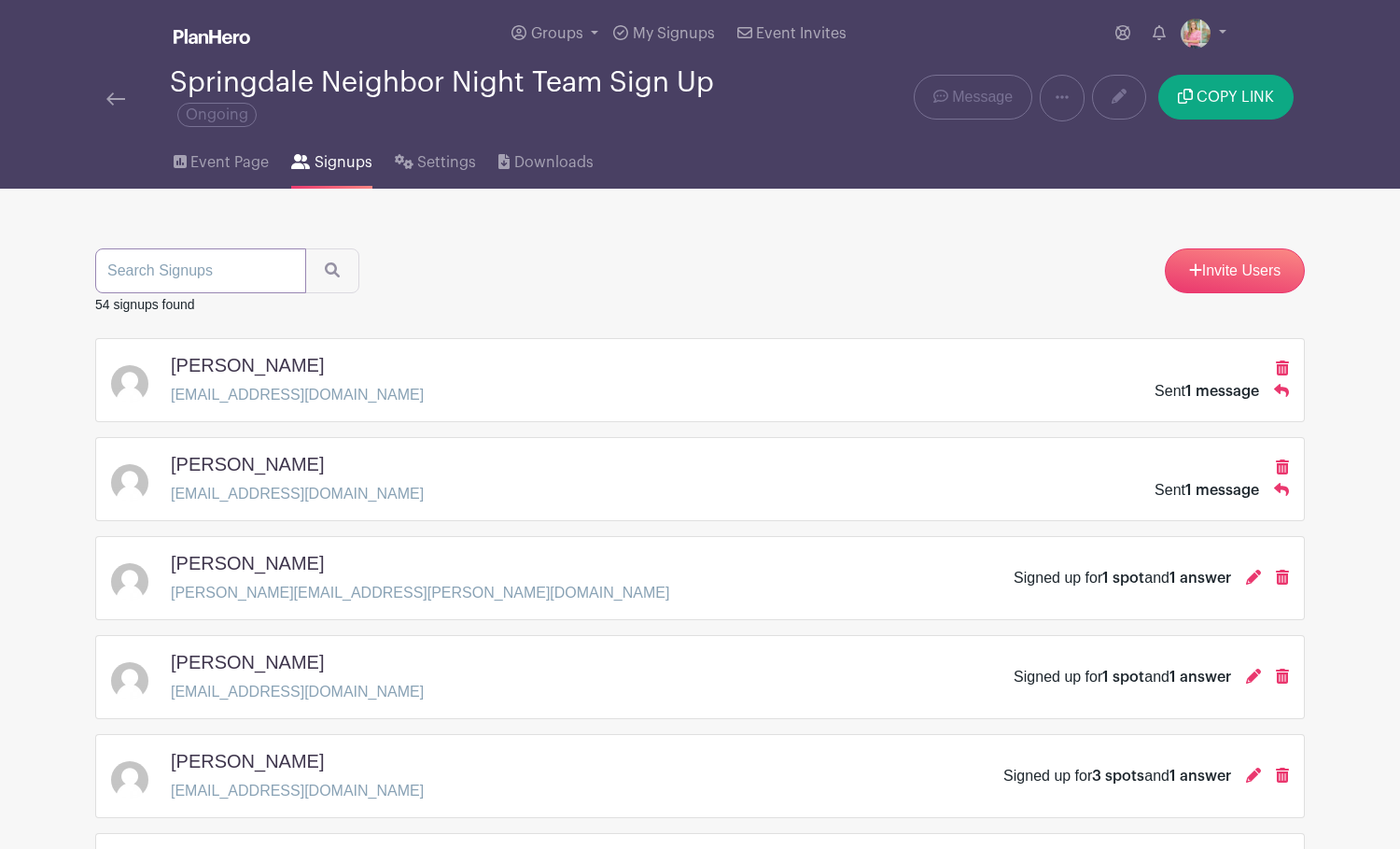
click at [196, 280] on input "search" at bounding box center [200, 271] width 211 height 45
type input "[PERSON_NAME]"
click at [315, 273] on button "submit" at bounding box center [332, 271] width 54 height 45
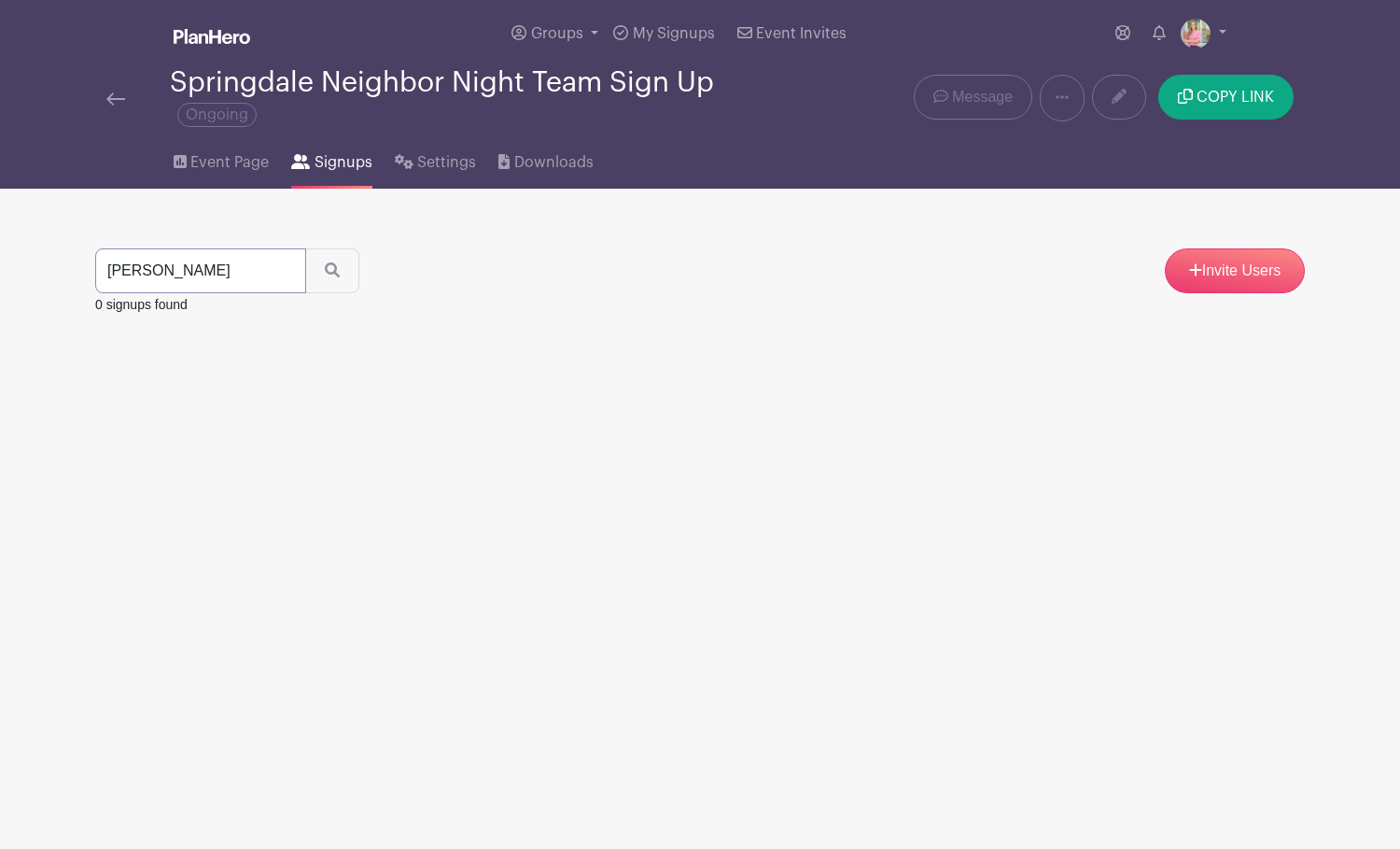
click at [177, 266] on input "[PERSON_NAME]" at bounding box center [200, 271] width 211 height 45
type input "lyl"
click at [315, 273] on button "submit" at bounding box center [332, 271] width 54 height 45
click at [161, 269] on input "lyl" at bounding box center [200, 271] width 211 height 45
type input "ly"
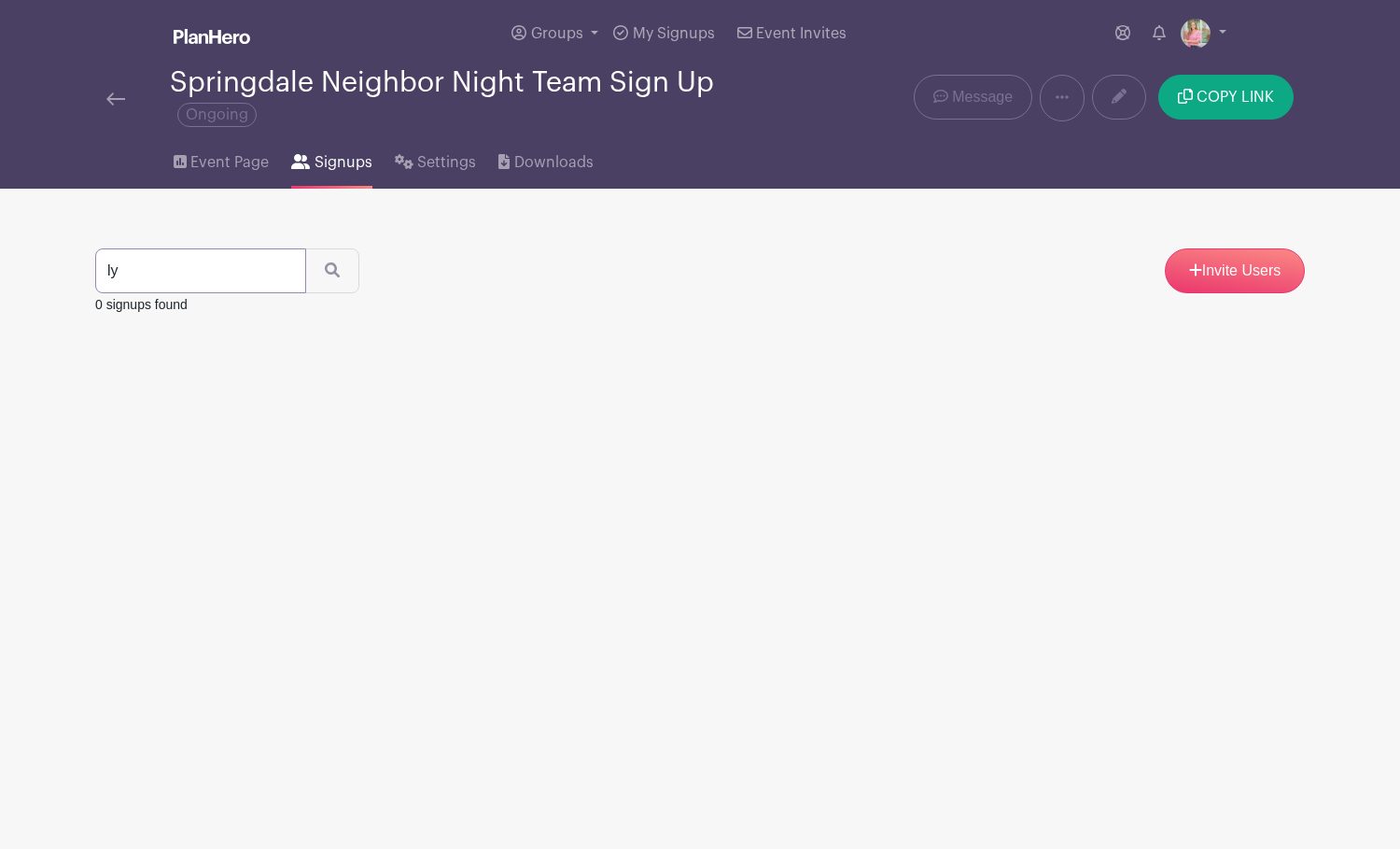
click at [315, 273] on button "submit" at bounding box center [332, 271] width 54 height 45
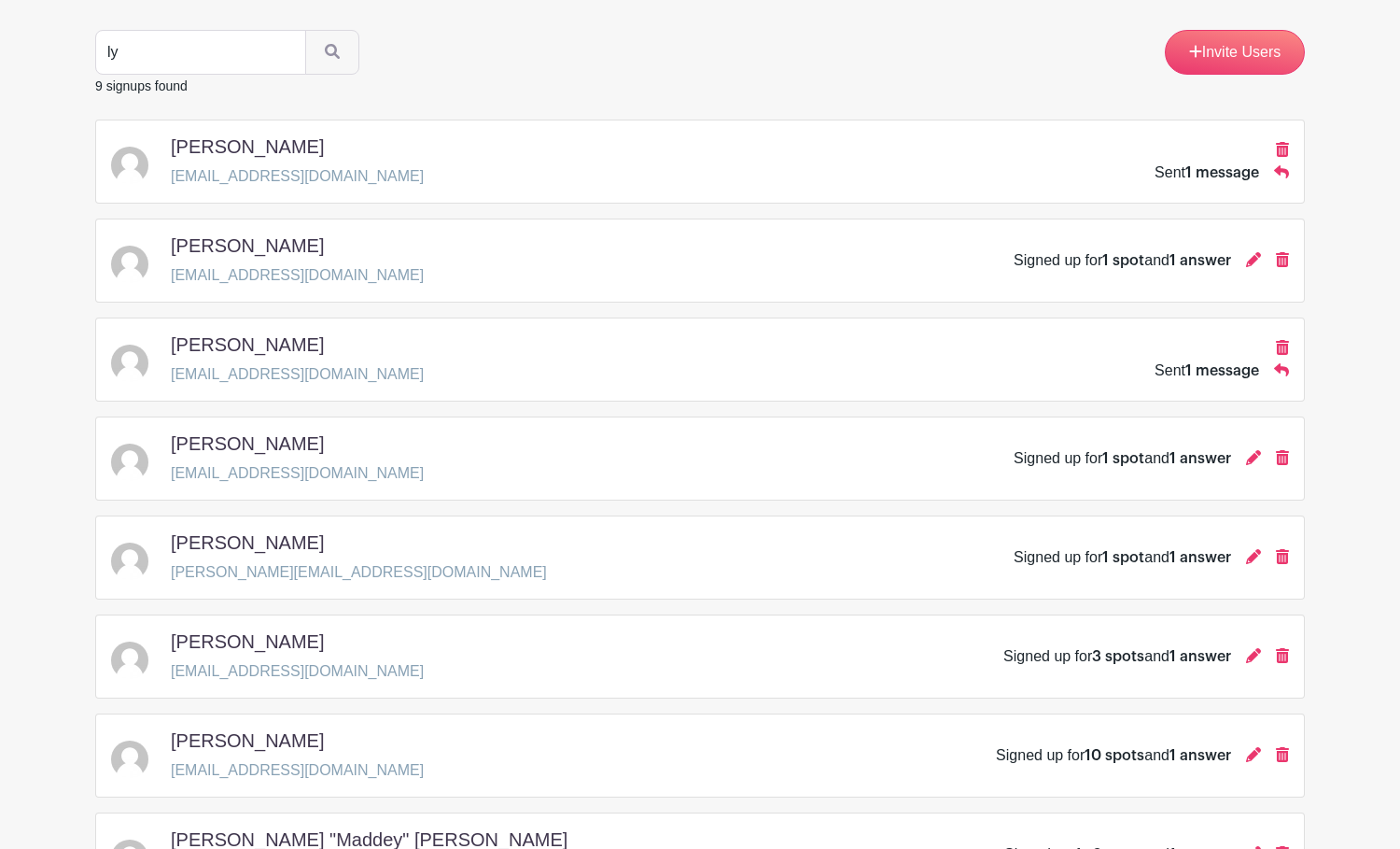
scroll to position [219, 0]
click at [1252, 659] on icon at bounding box center [1254, 655] width 15 height 15
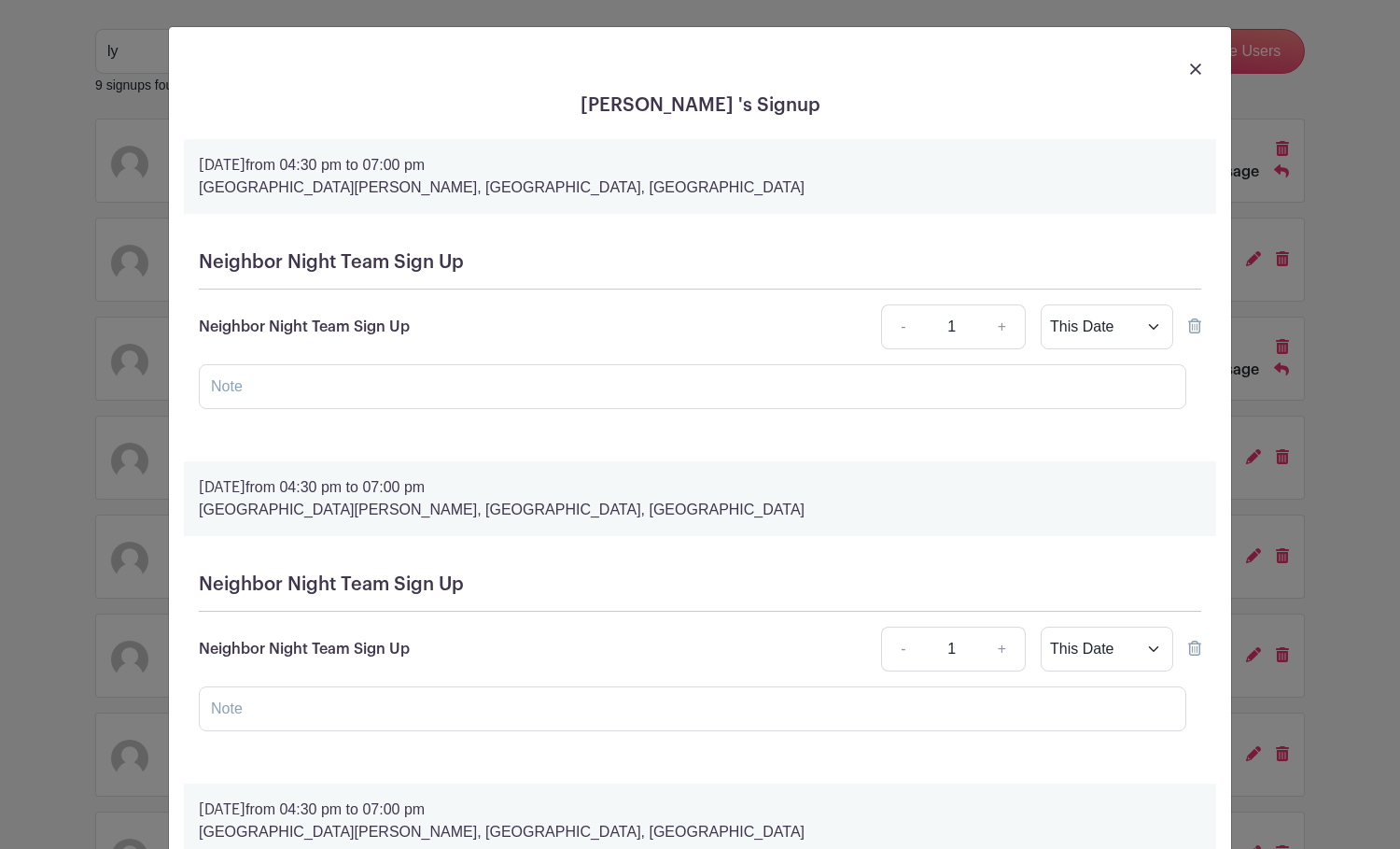
scroll to position [0, 0]
click at [1198, 68] on img at bounding box center [1196, 69] width 11 height 11
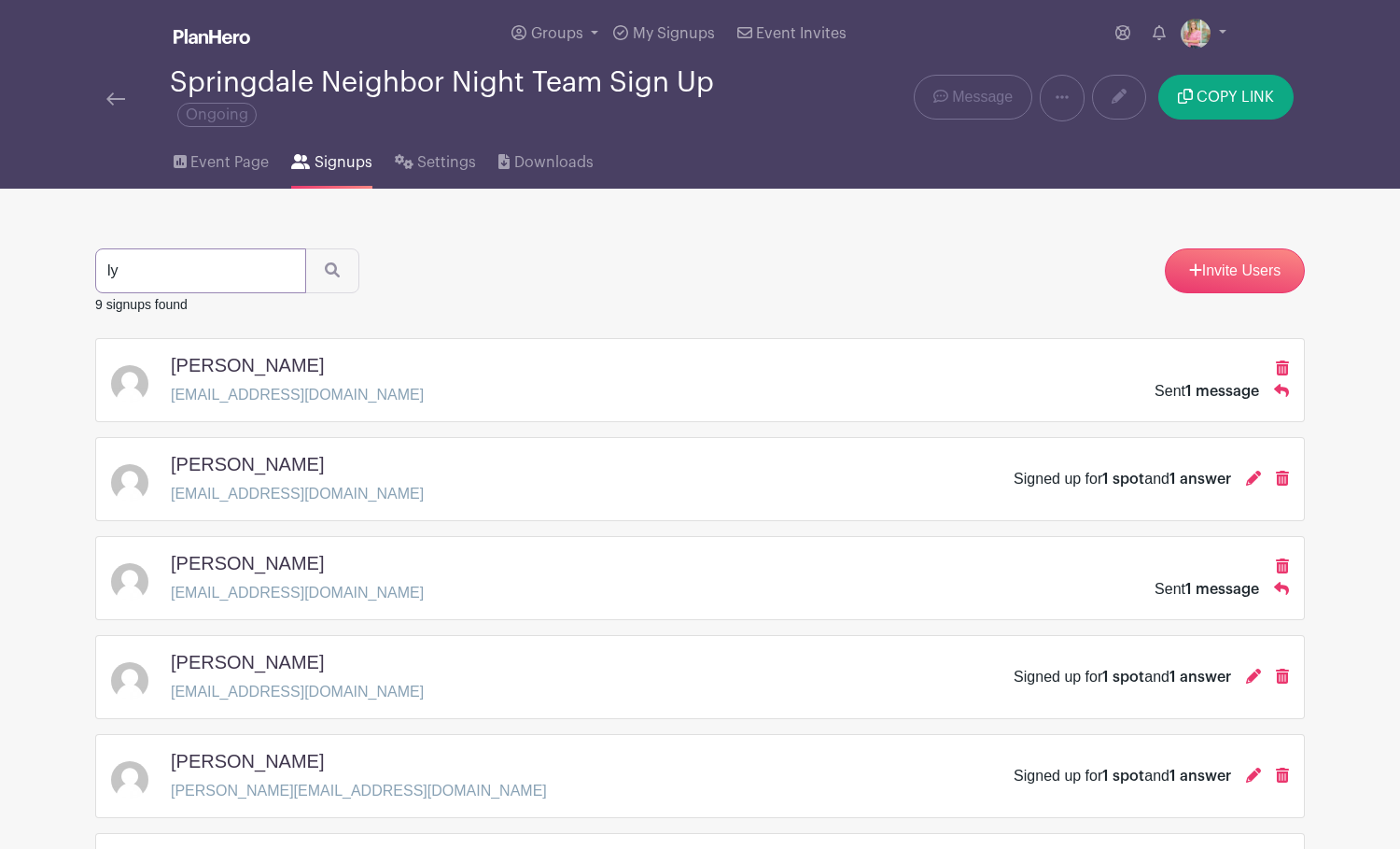
click at [219, 275] on input "ly" at bounding box center [200, 271] width 211 height 45
click at [265, 275] on input "ly" at bounding box center [200, 271] width 211 height 45
type input "whit"
click at [315, 273] on button "submit" at bounding box center [332, 271] width 54 height 45
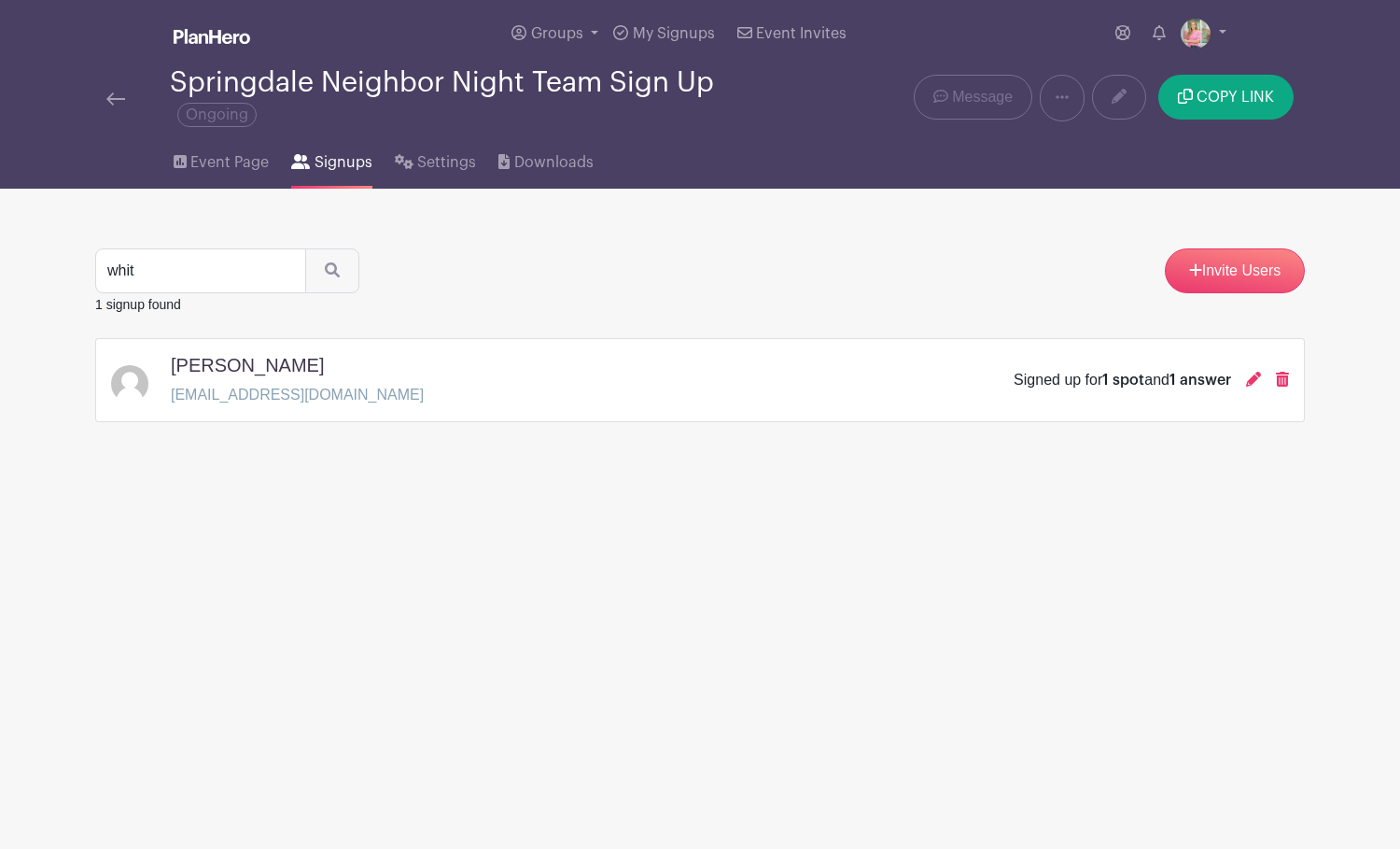
click at [117, 99] on img at bounding box center [116, 99] width 19 height 13
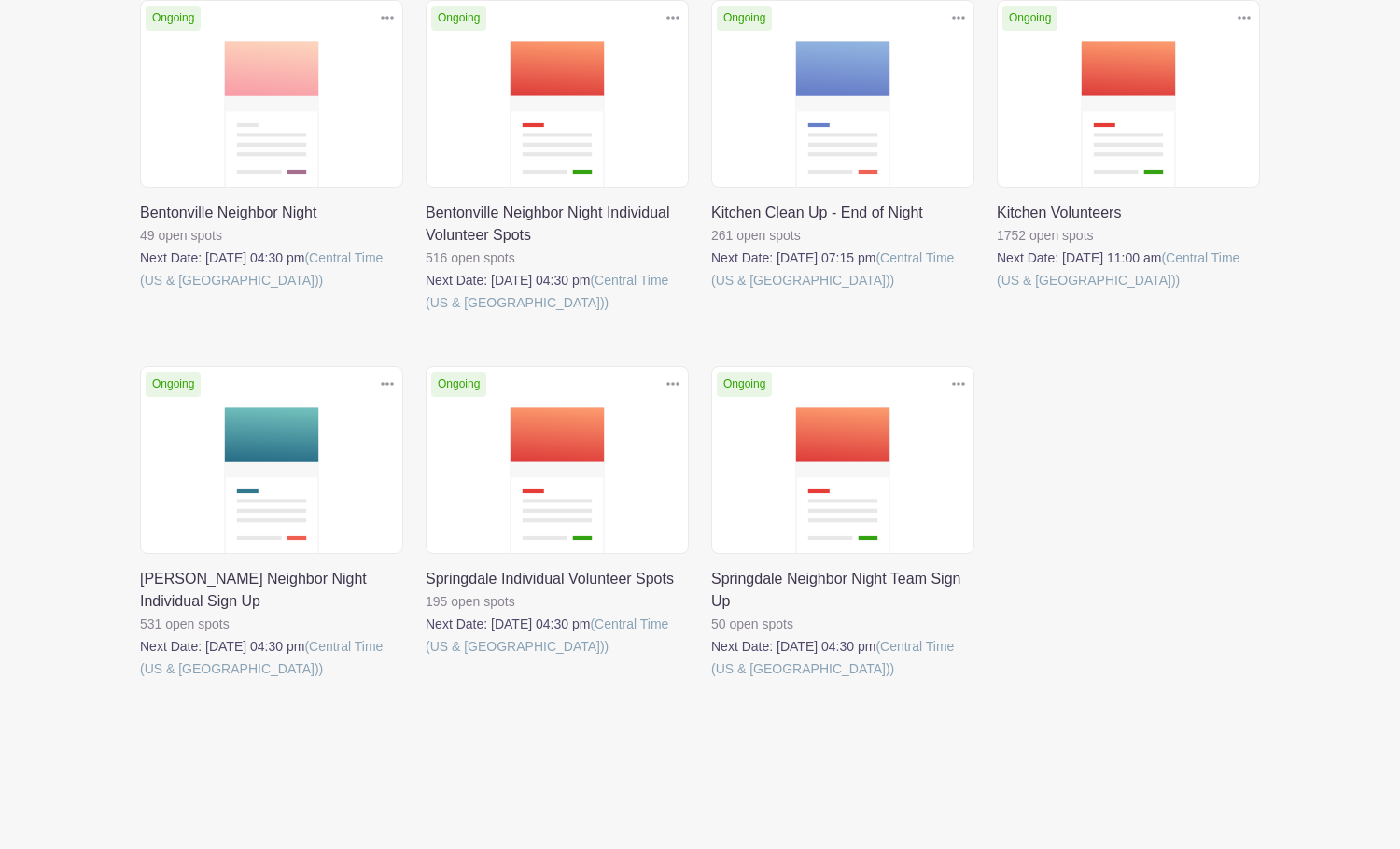
scroll to position [327, 0]
click at [140, 680] on link at bounding box center [140, 680] width 0 height 0
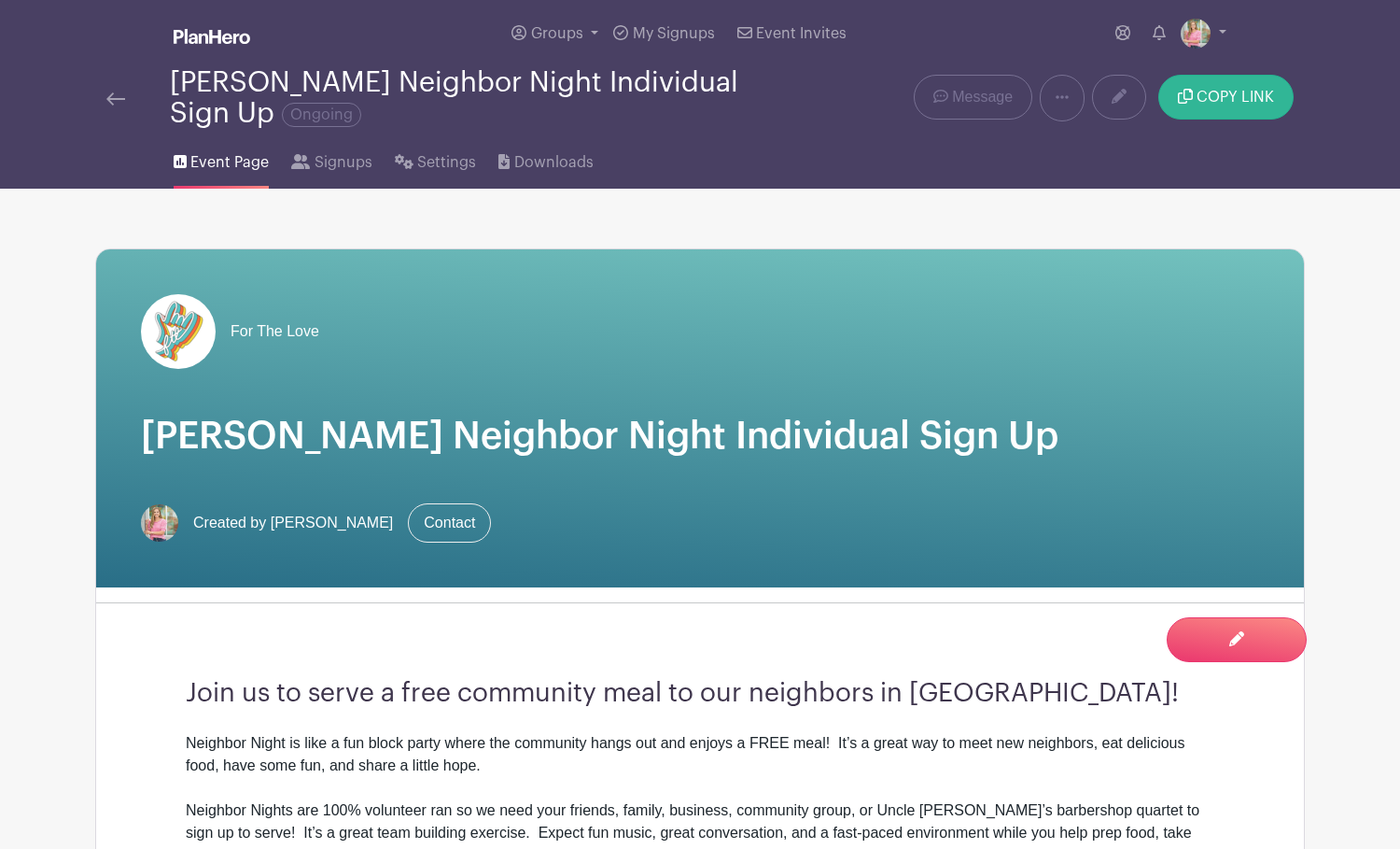
click at [1245, 100] on span "COPY LINK" at bounding box center [1236, 97] width 78 height 15
